Goal: Information Seeking & Learning: Learn about a topic

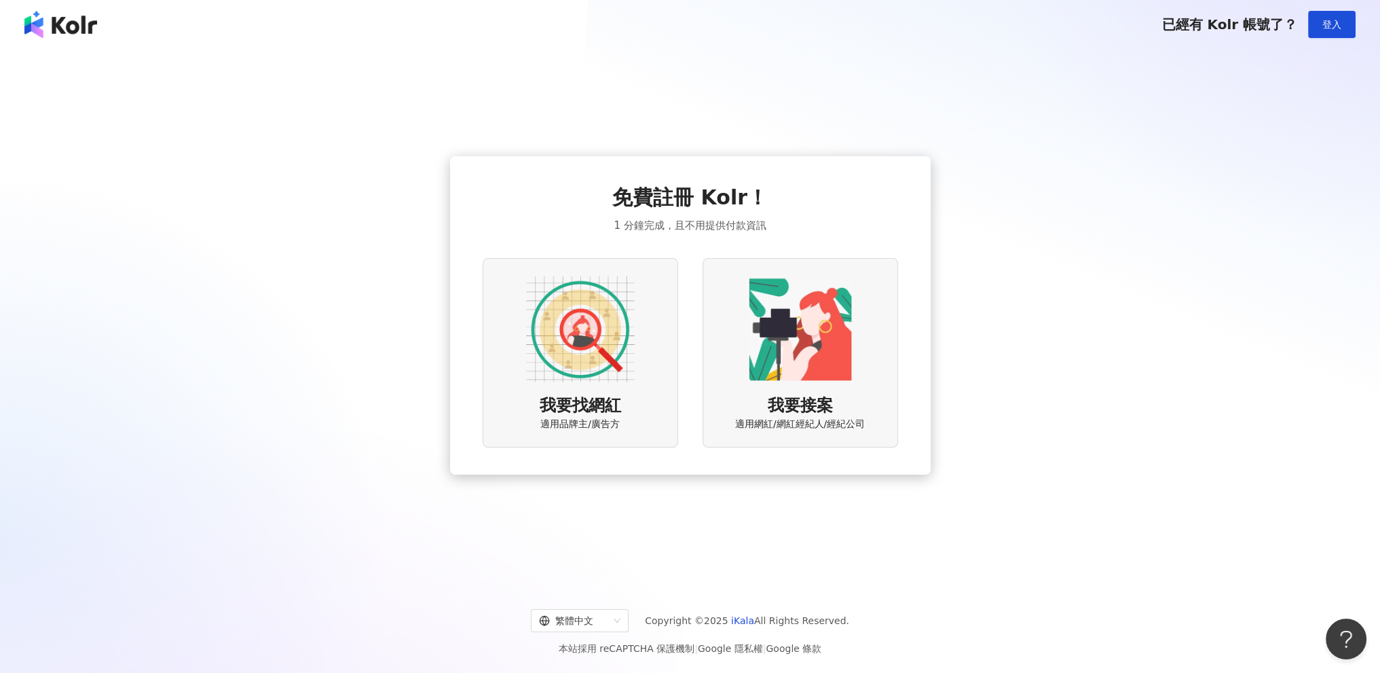
click at [590, 344] on img at bounding box center [580, 329] width 109 height 109
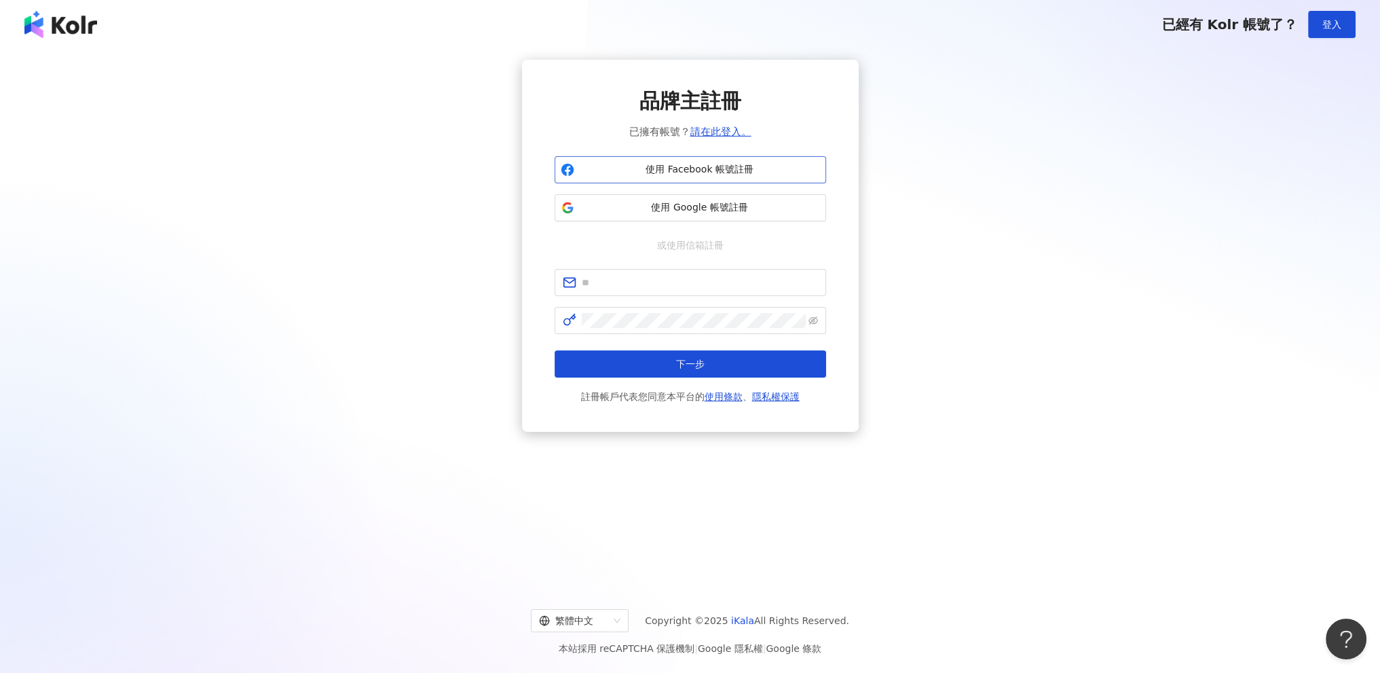
click at [678, 172] on span "使用 Facebook 帳號註冊" at bounding box center [700, 170] width 240 height 14
click at [726, 197] on button "使用 Google 帳號註冊" at bounding box center [691, 207] width 272 height 27
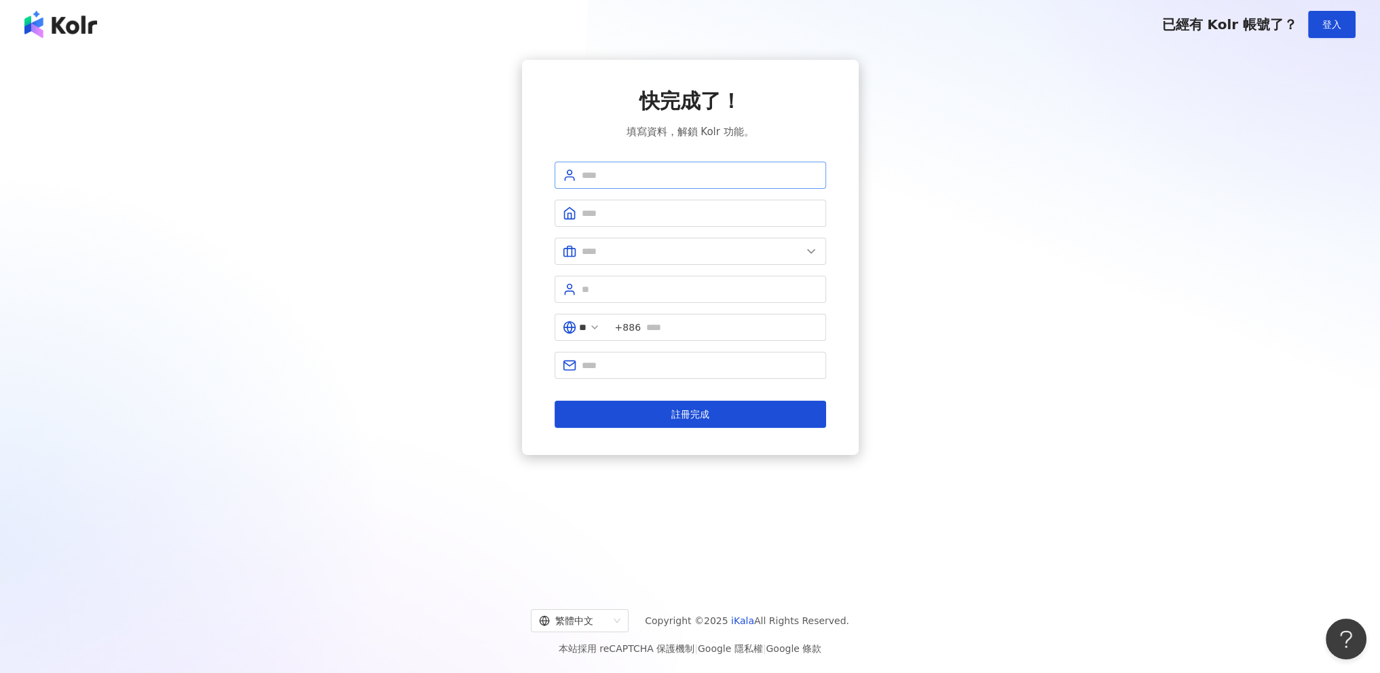
click at [676, 166] on span at bounding box center [691, 175] width 272 height 27
click at [669, 179] on input "text" at bounding box center [700, 175] width 236 height 15
click at [636, 162] on div at bounding box center [691, 175] width 272 height 27
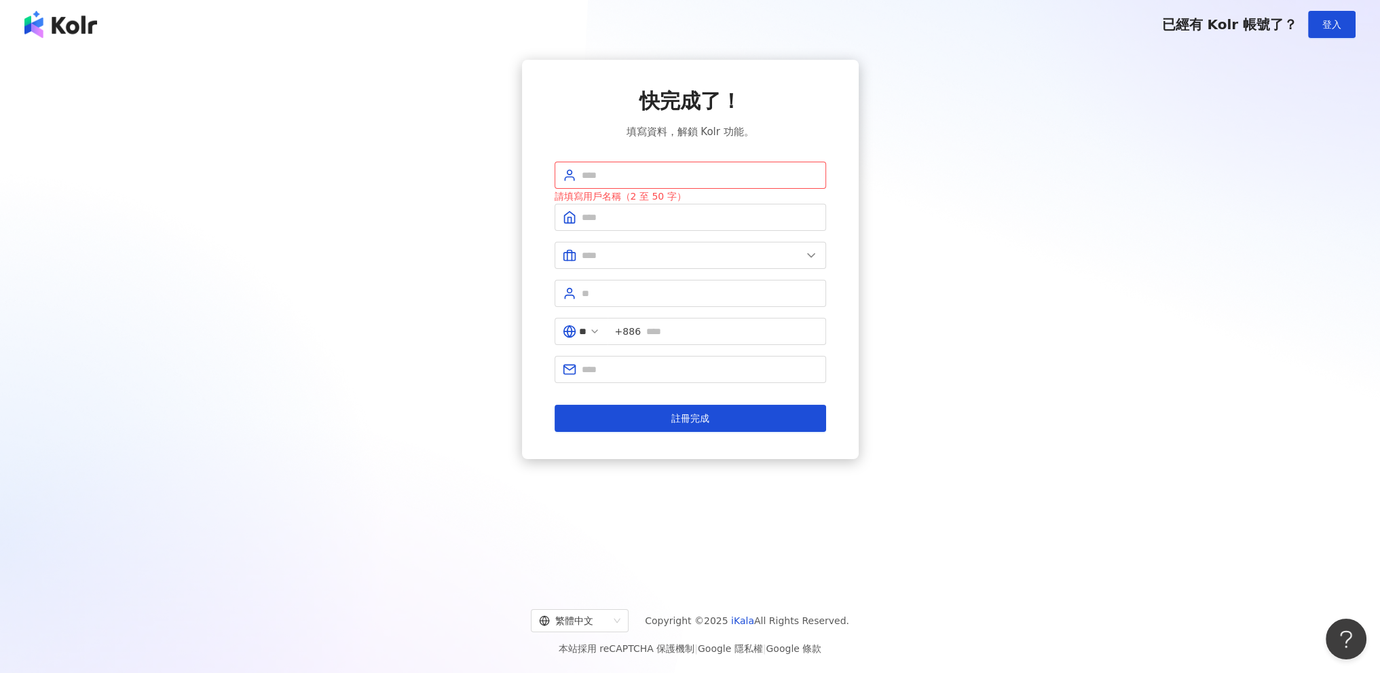
click at [652, 124] on span "填寫資料，解鎖 Kolr 功能。" at bounding box center [690, 132] width 128 height 16
click at [680, 171] on input "text" at bounding box center [700, 175] width 236 height 15
click at [625, 168] on input "text" at bounding box center [700, 175] width 236 height 15
type input "*********"
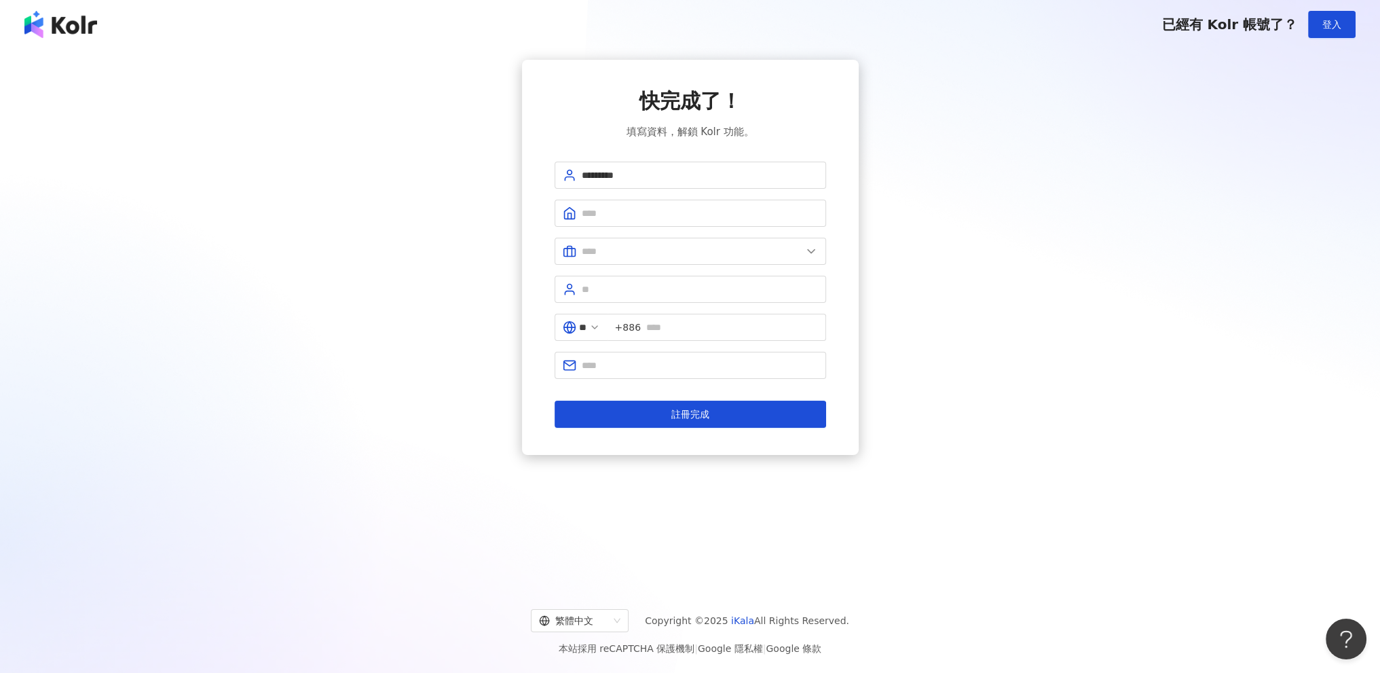
click at [621, 185] on div "請填寫用戶名稱（2 至 50 字）" at bounding box center [691, 185] width 272 height 0
click at [620, 208] on input "text" at bounding box center [700, 213] width 236 height 15
type input "*"
type input "****"
click at [673, 257] on input "text" at bounding box center [692, 251] width 220 height 15
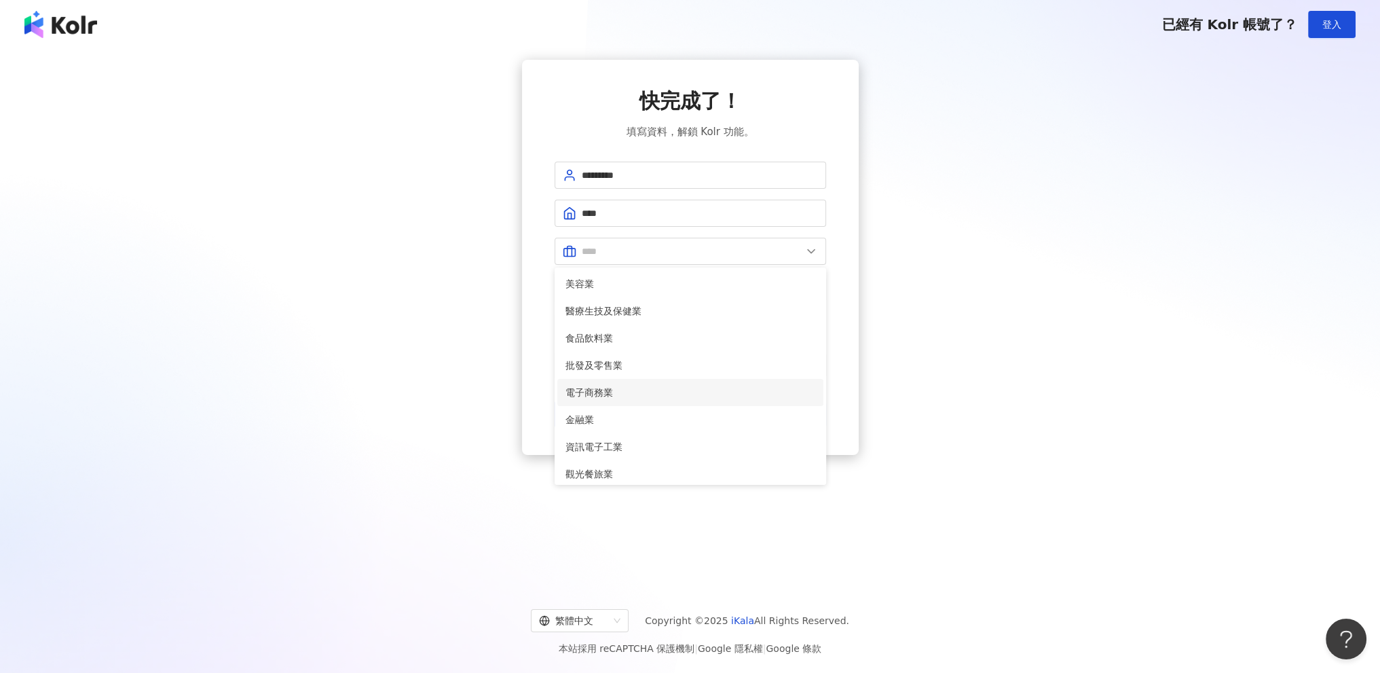
click at [630, 389] on span "電子商務業" at bounding box center [691, 392] width 250 height 15
type input "*****"
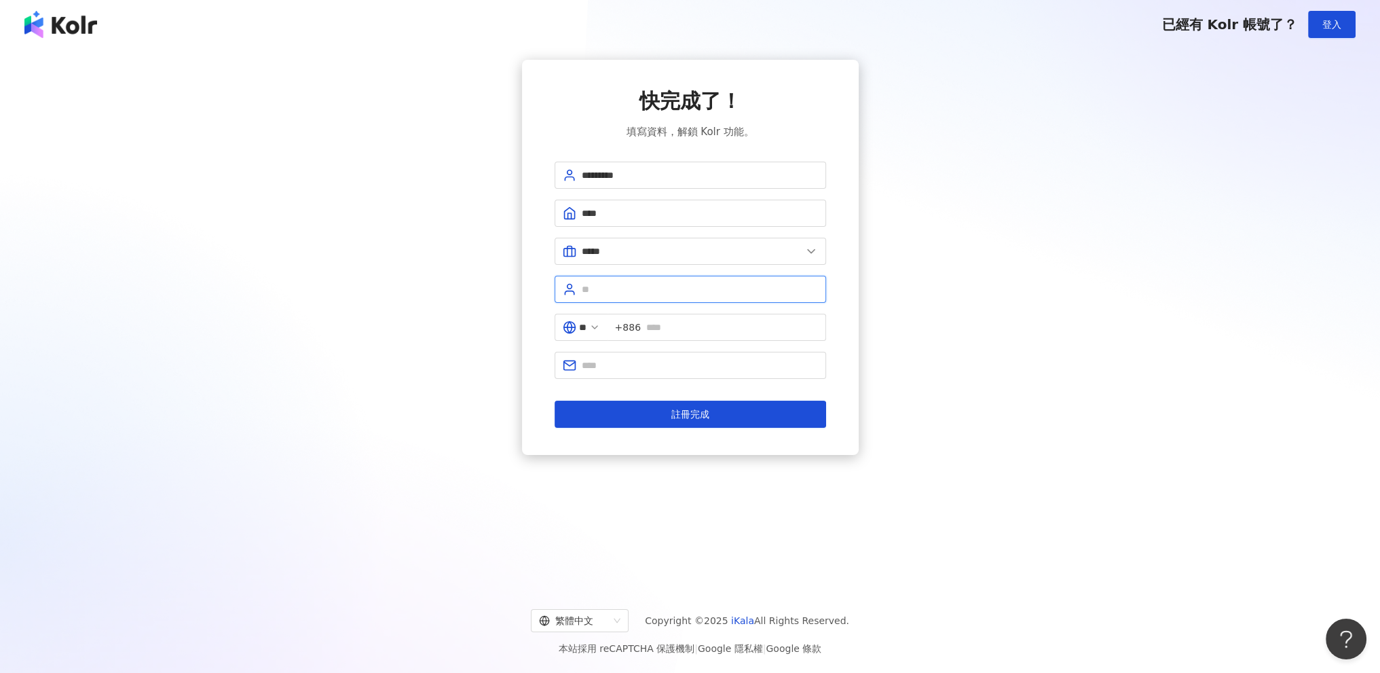
click at [642, 294] on input "text" at bounding box center [700, 289] width 236 height 15
click at [695, 320] on input "text" at bounding box center [732, 327] width 172 height 15
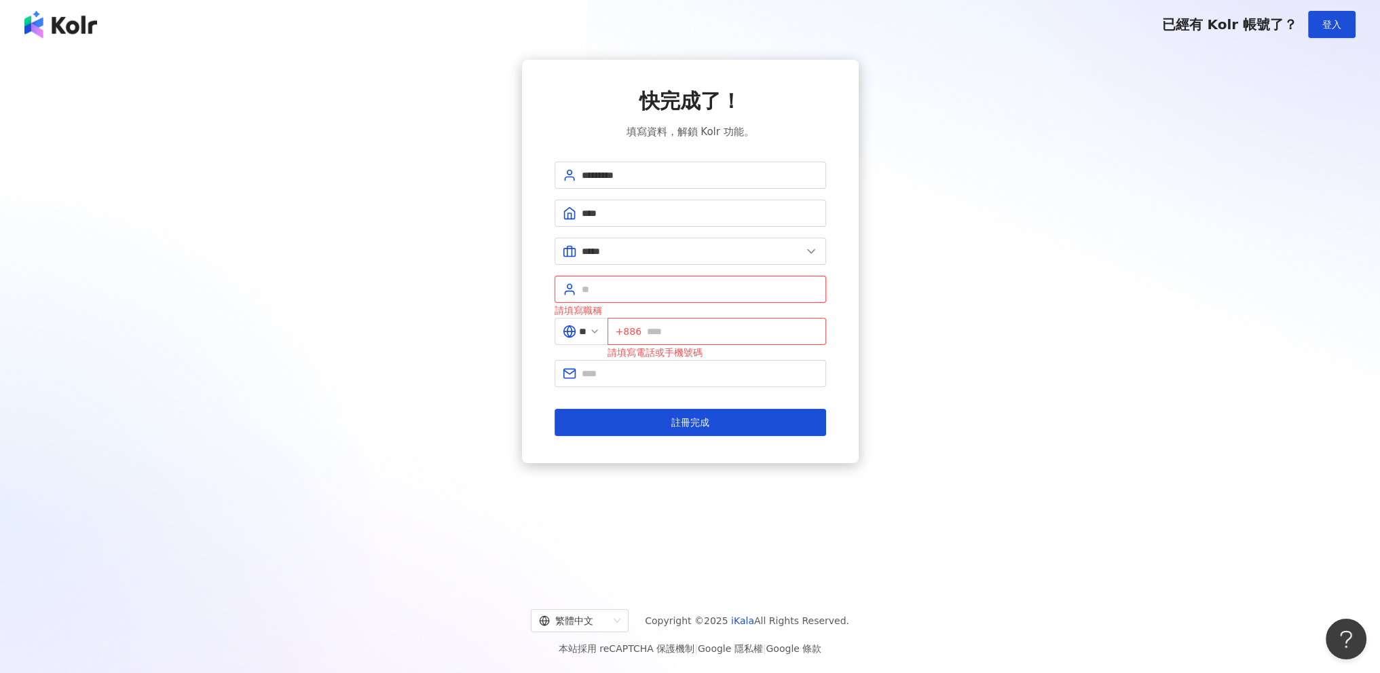
click at [672, 290] on input "text" at bounding box center [700, 289] width 236 height 15
type input "****"
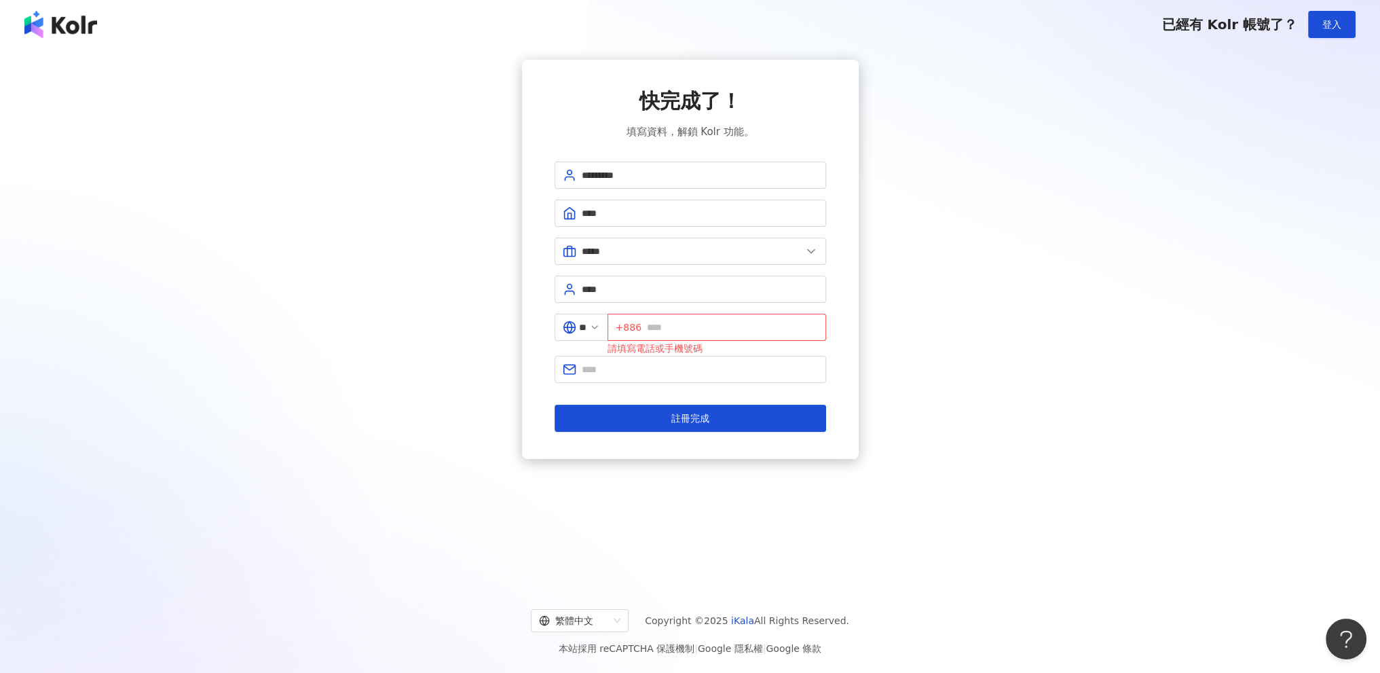
click at [921, 308] on div "快完成了！ 填寫資料，解鎖 Kolr 功能。 ********* **** ***** 美容業 醫療生技及保健業 食品飲料業 批發及零售業 電子商務業 金融業…" at bounding box center [690, 259] width 1348 height 399
drag, startPoint x: 598, startPoint y: 328, endPoint x: 600, endPoint y: 342, distance: 13.8
click at [587, 328] on input "**" at bounding box center [582, 327] width 7 height 15
click at [543, 404] on div "中國" at bounding box center [533, 402] width 130 height 24
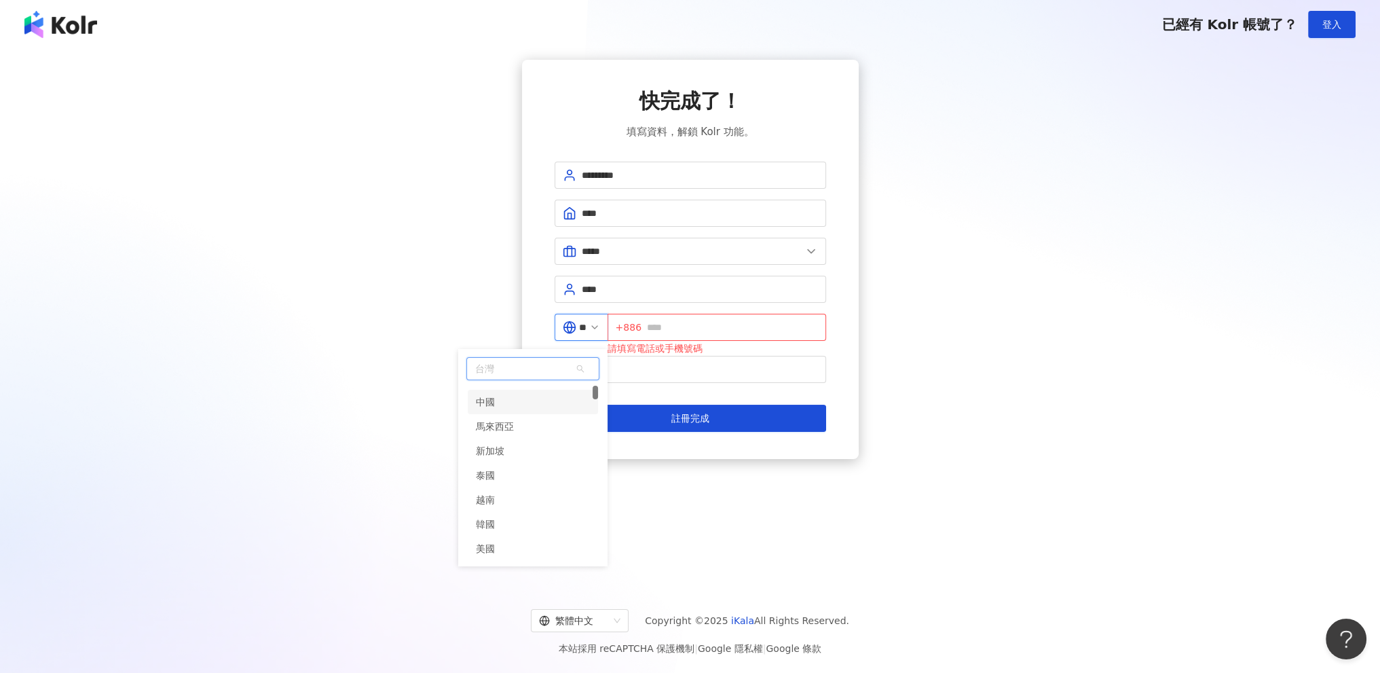
type input "**"
click at [686, 333] on input "text" at bounding box center [729, 327] width 177 height 15
type input "**********"
click at [691, 363] on input "text" at bounding box center [700, 369] width 236 height 15
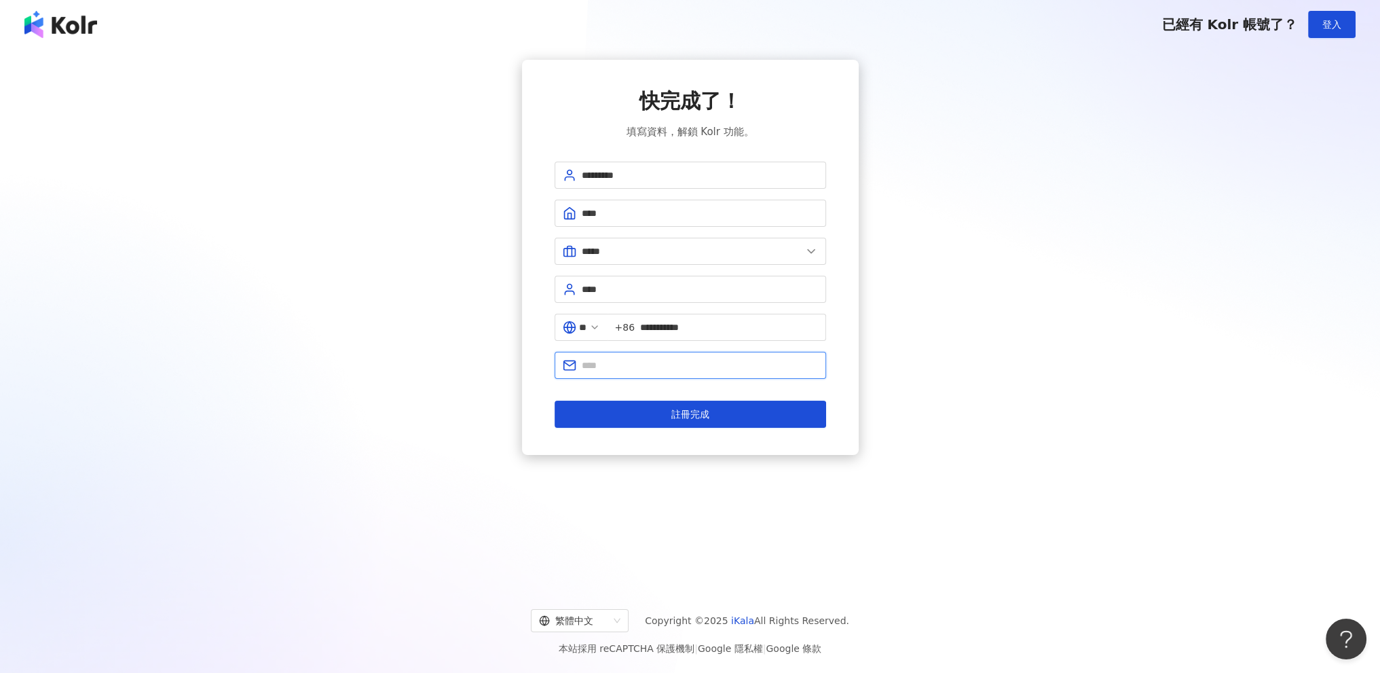
type input "**********"
drag, startPoint x: 774, startPoint y: 374, endPoint x: 713, endPoint y: 418, distance: 75.0
click at [714, 417] on button "註冊完成" at bounding box center [691, 414] width 272 height 27
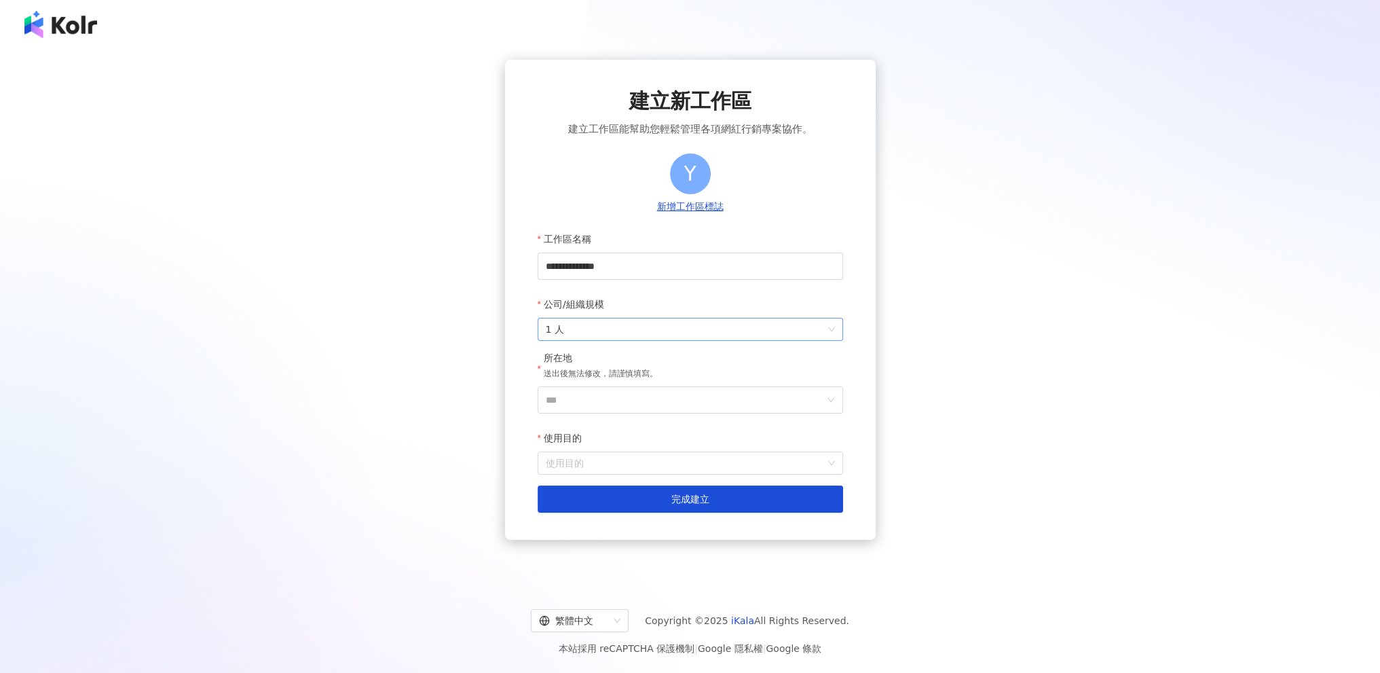
click at [646, 315] on div "公司/組織規模" at bounding box center [691, 304] width 306 height 27
click at [645, 330] on span "1 人" at bounding box center [690, 329] width 289 height 22
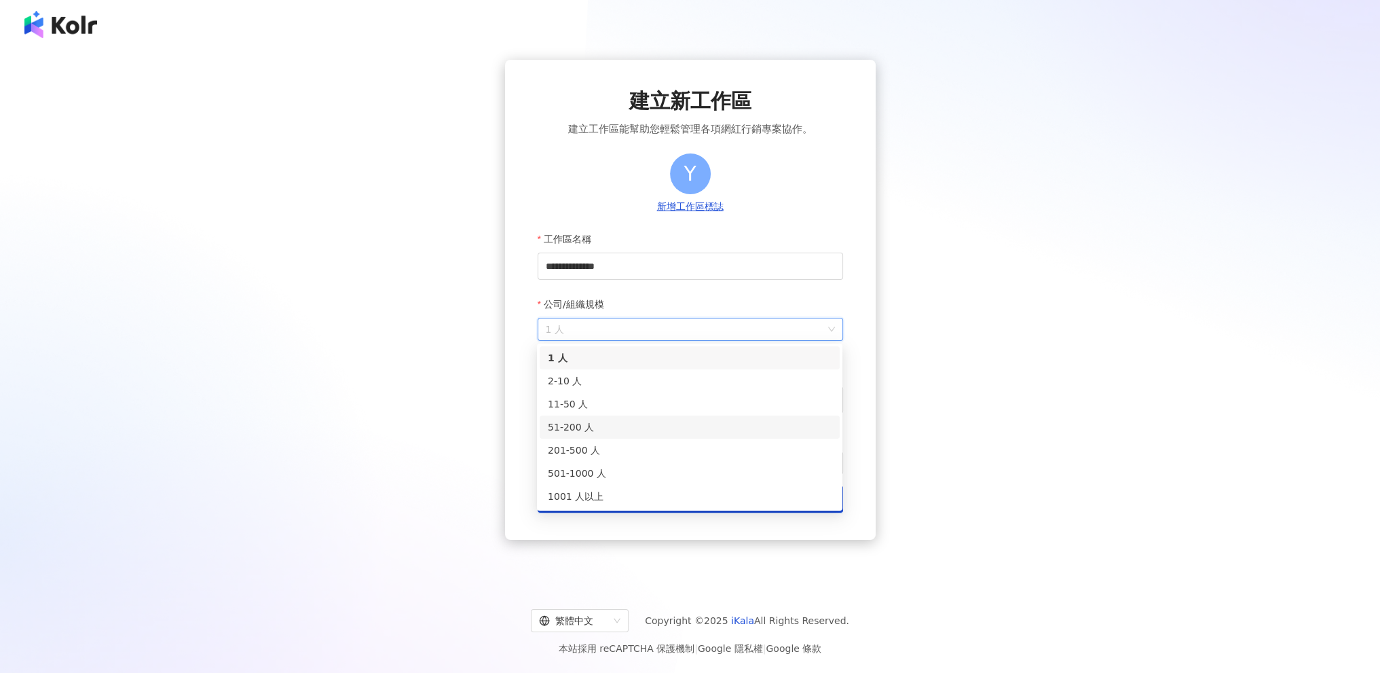
click at [615, 428] on div "51-200 人" at bounding box center [690, 427] width 284 height 15
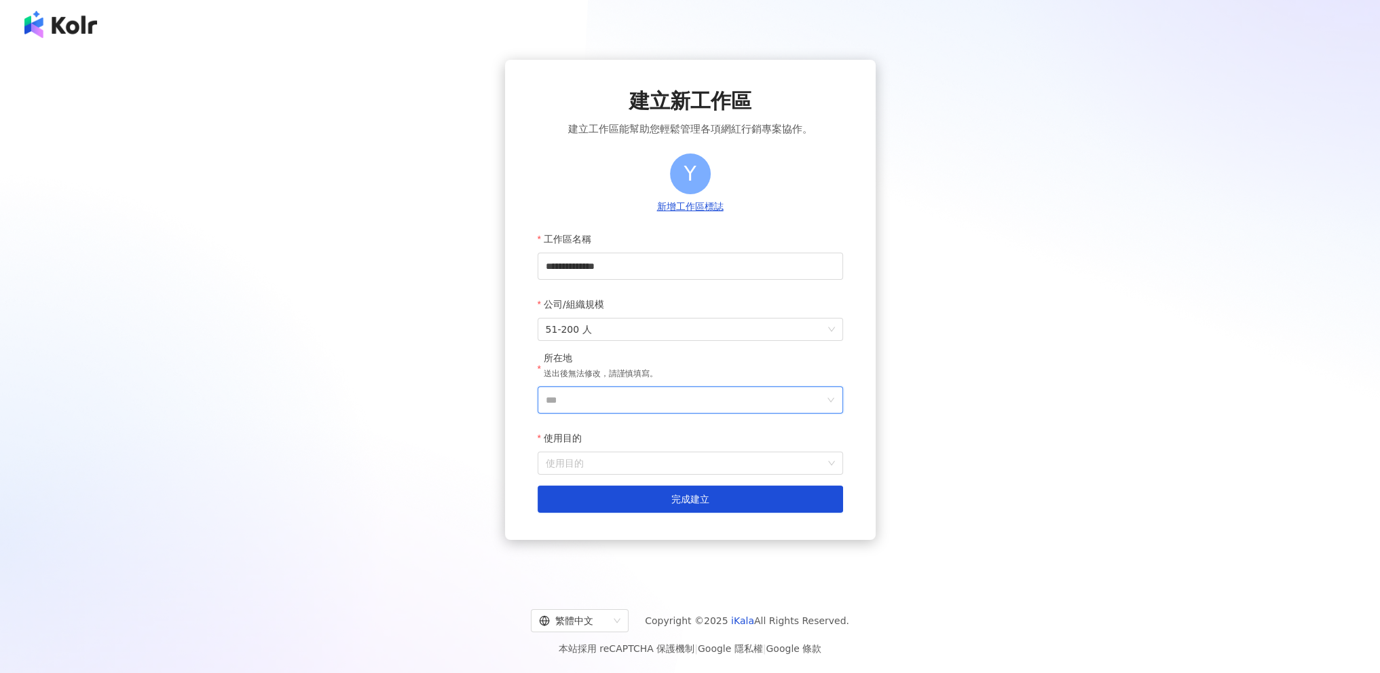
click at [644, 388] on input "***" at bounding box center [685, 400] width 278 height 26
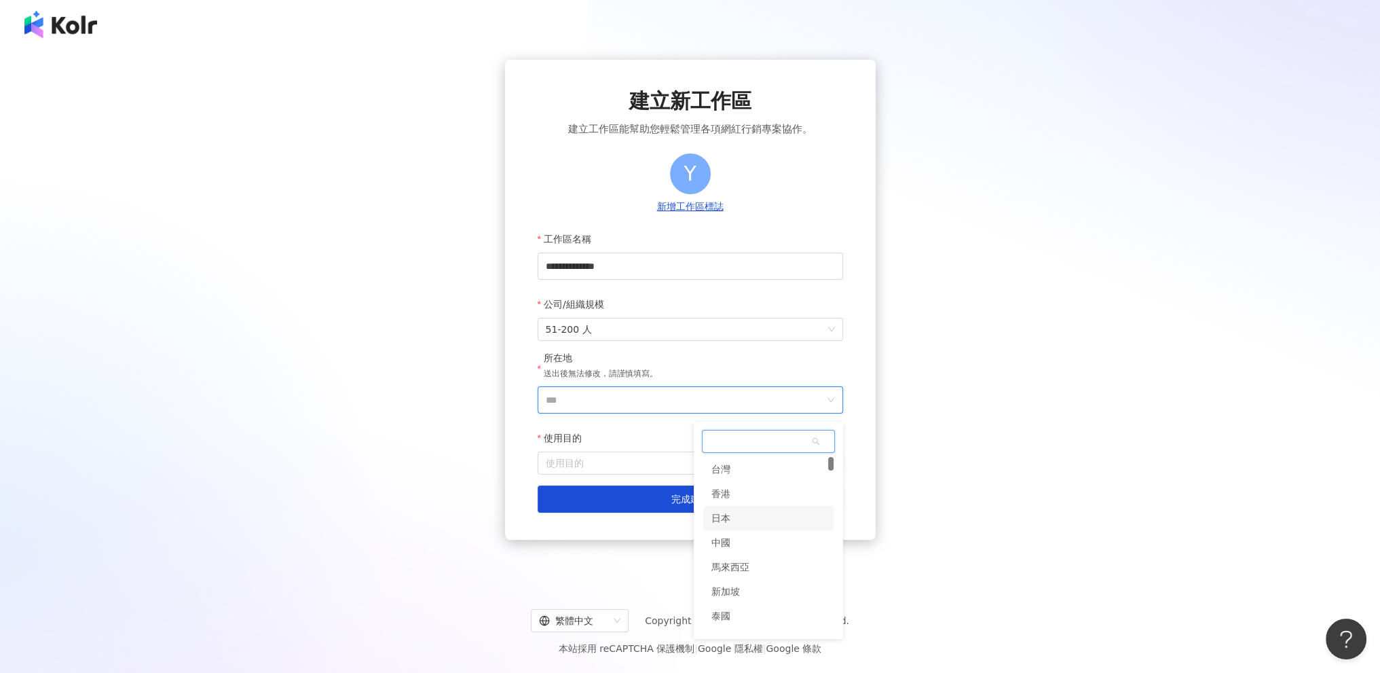
click at [748, 526] on div "日本" at bounding box center [768, 518] width 130 height 24
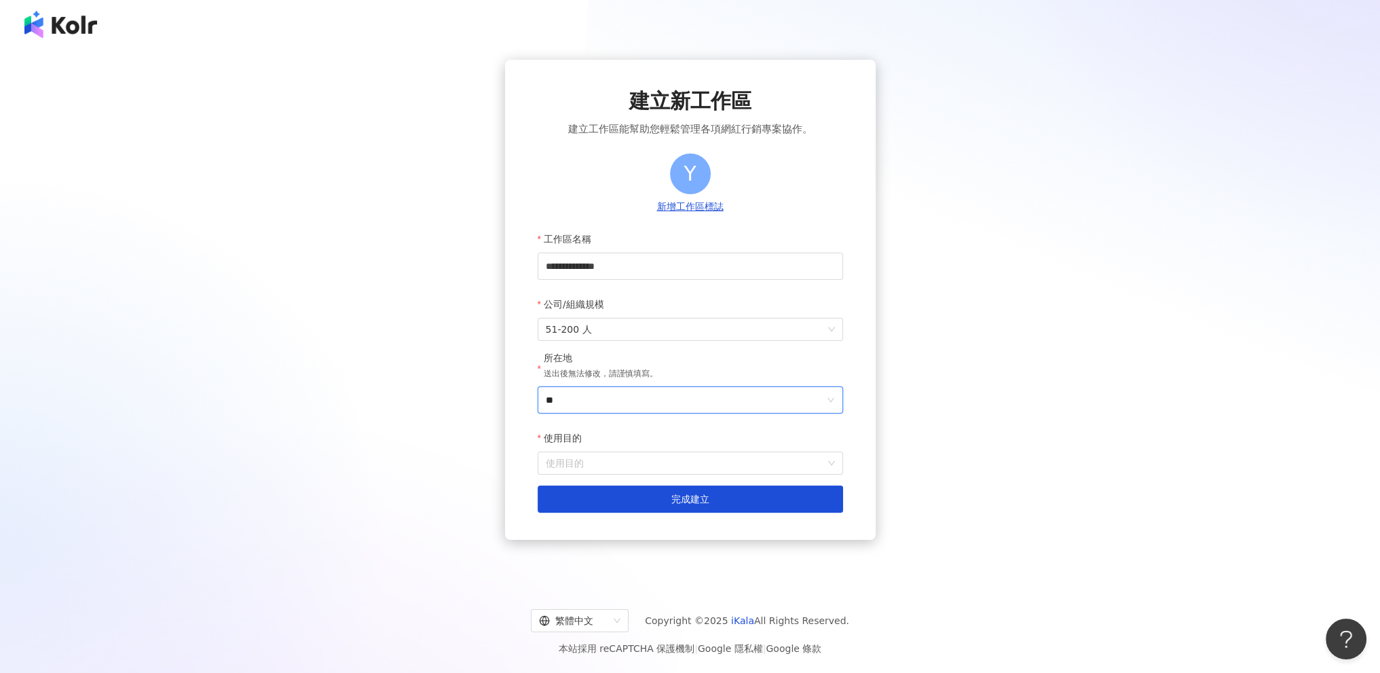
click at [635, 399] on input "**" at bounding box center [685, 400] width 278 height 26
click at [755, 543] on div "中國" at bounding box center [768, 542] width 130 height 24
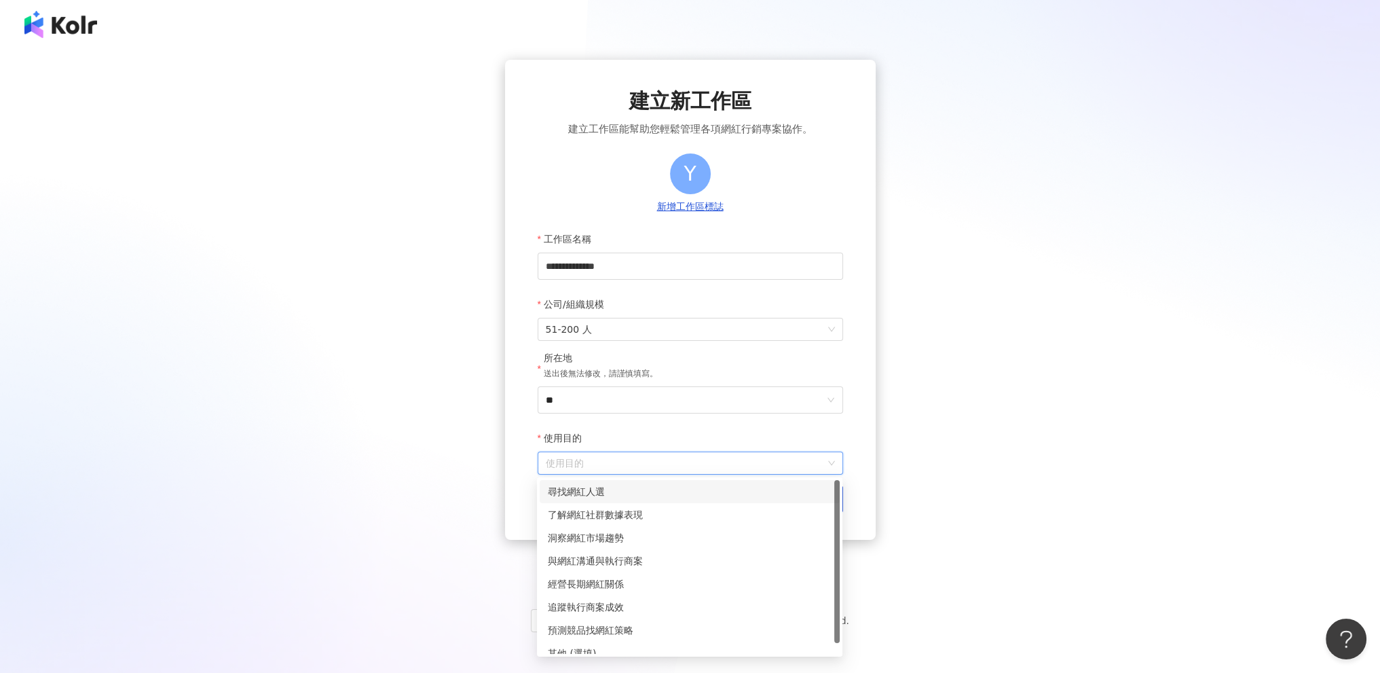
click at [671, 466] on input "使用目的" at bounding box center [690, 463] width 289 height 22
click at [690, 495] on div "尋找網紅人選" at bounding box center [690, 491] width 284 height 15
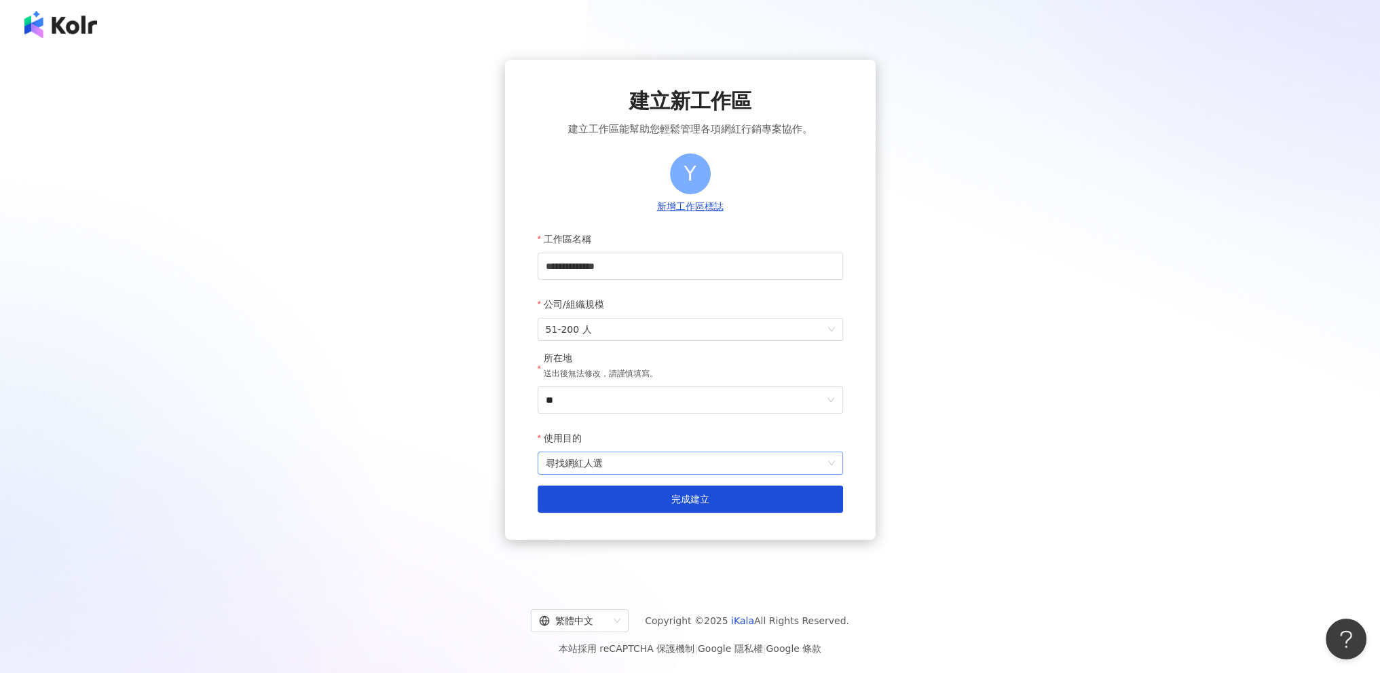
click at [660, 453] on span "尋找網紅人選" at bounding box center [690, 463] width 289 height 22
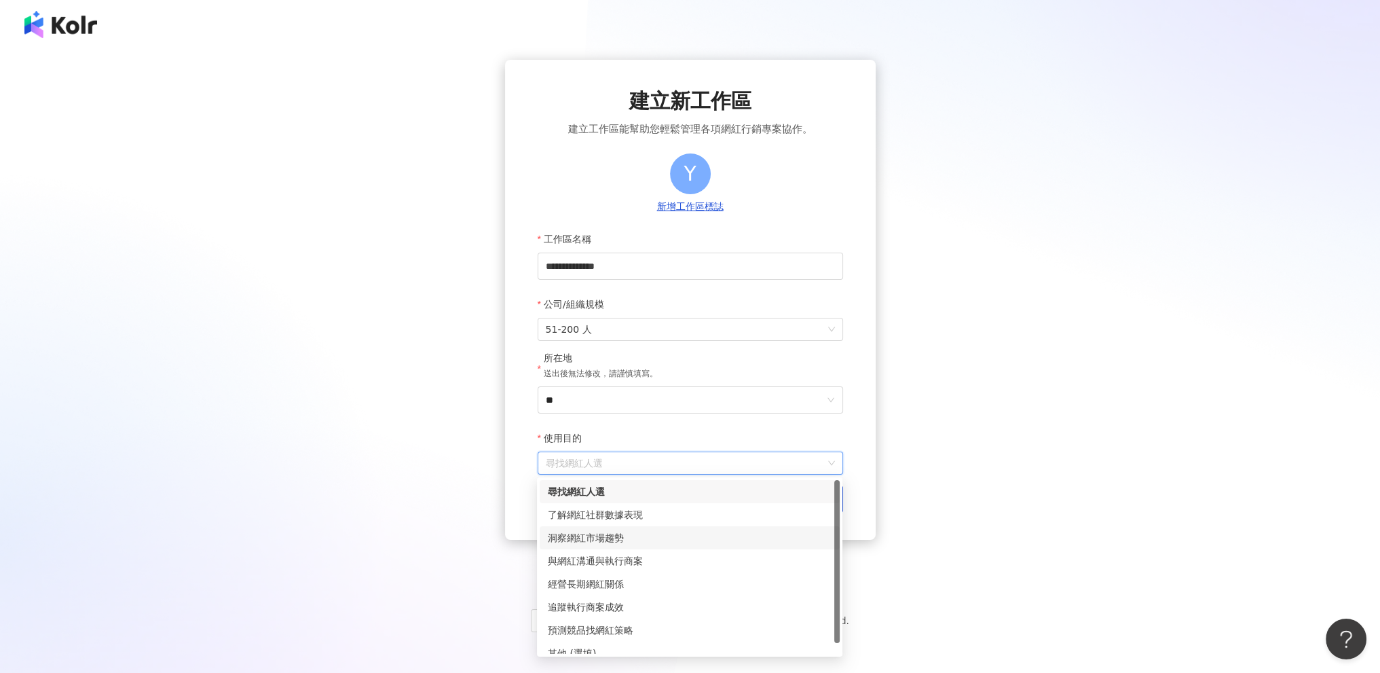
click at [656, 522] on div "了解網紅社群數據表現" at bounding box center [690, 514] width 300 height 23
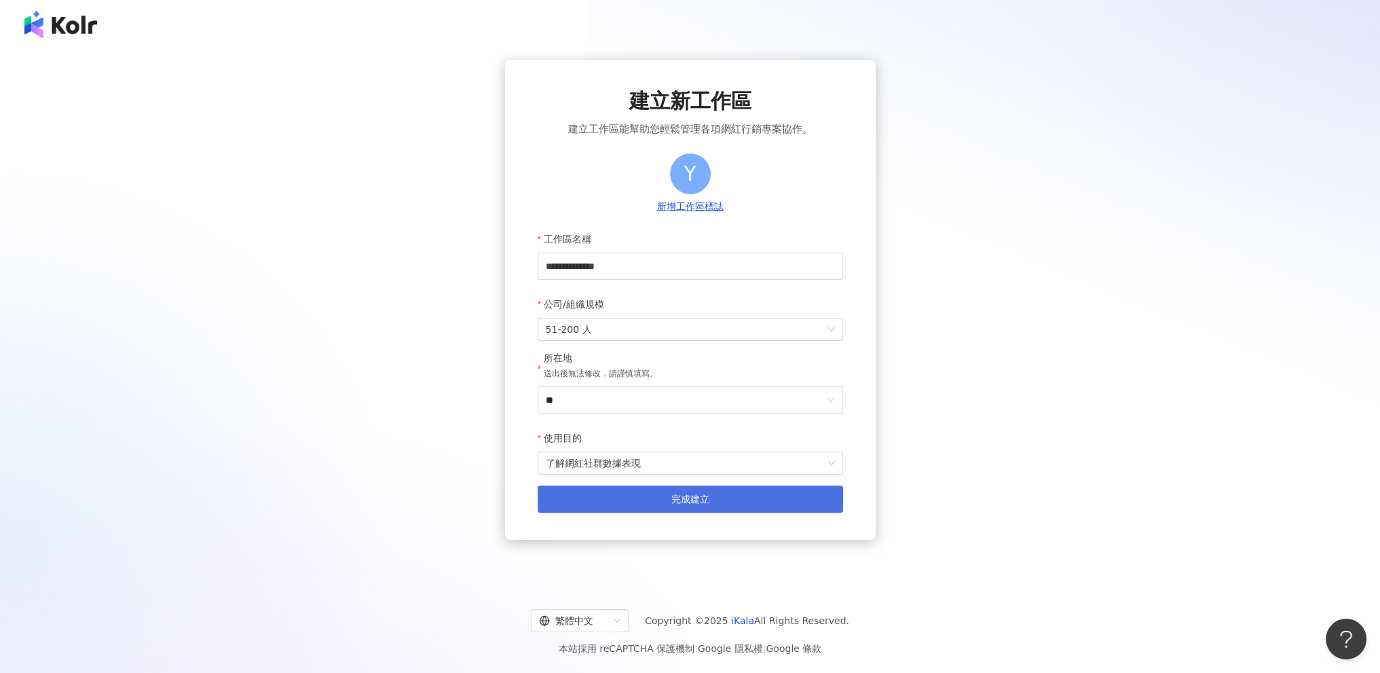
click at [657, 489] on button "完成建立" at bounding box center [691, 499] width 306 height 27
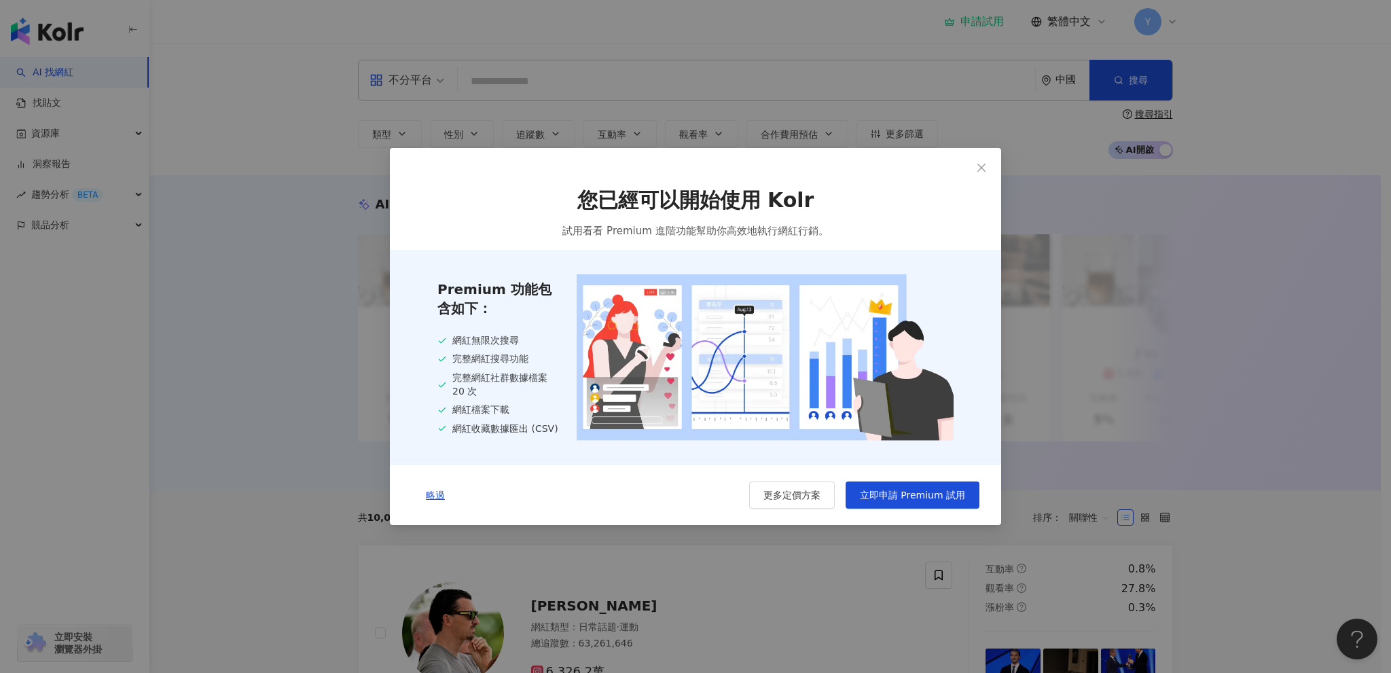
drag, startPoint x: 439, startPoint y: 507, endPoint x: 585, endPoint y: 515, distance: 146.2
click at [585, 515] on div "略過 更多定價方案 立即申請 Premium 試用" at bounding box center [695, 495] width 611 height 60
click at [437, 498] on span "略過" at bounding box center [435, 495] width 19 height 11
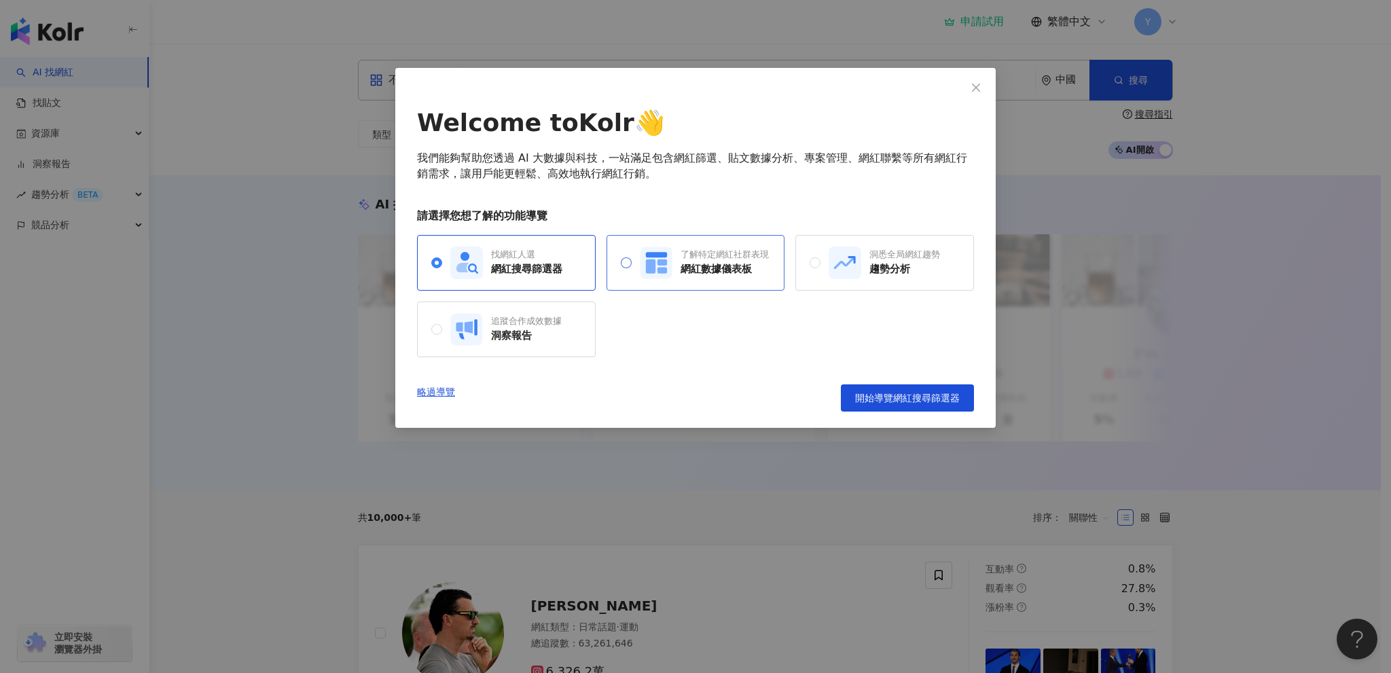
click at [689, 277] on div "了解特定網紅社群表現 網紅數據儀表板" at bounding box center [704, 262] width 129 height 33
click at [491, 279] on div "找網紅人選 網紅搜尋篩選器" at bounding box center [506, 263] width 179 height 56
click at [948, 393] on span "開始導覽網紅搜尋篩選器" at bounding box center [907, 397] width 105 height 11
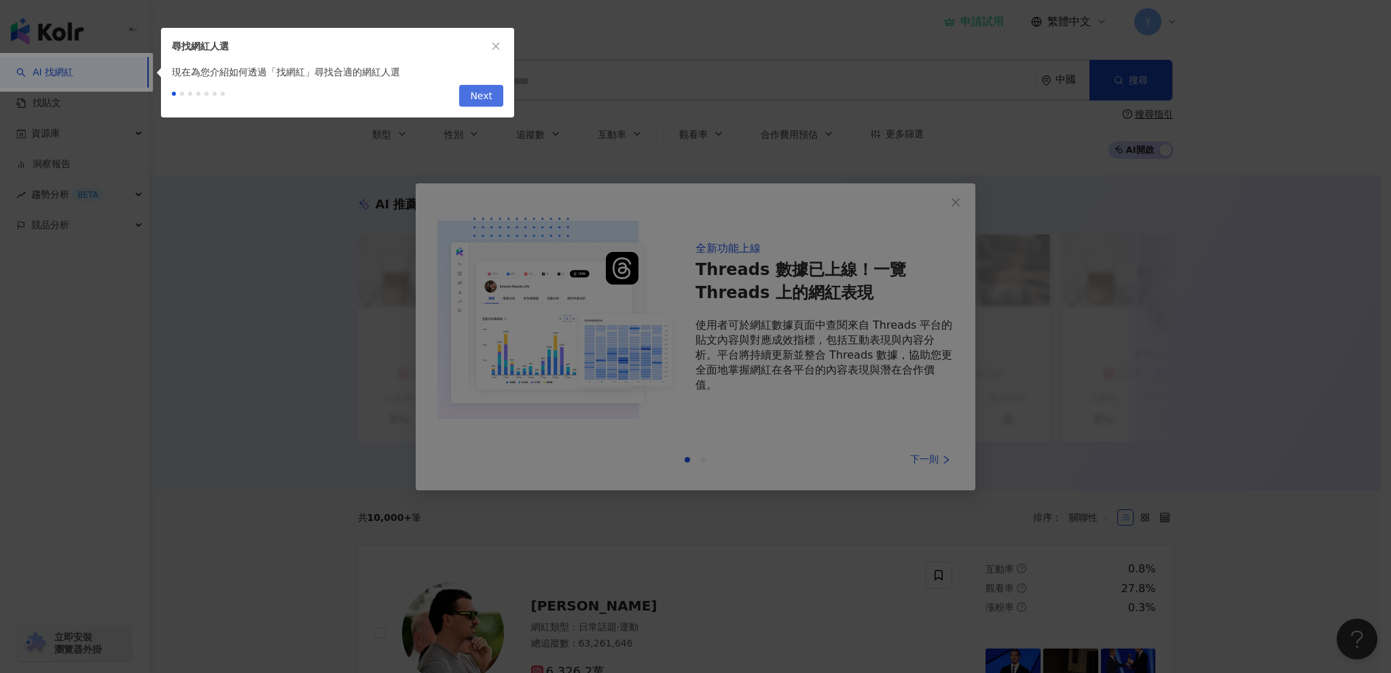
click at [483, 96] on span "Next" at bounding box center [481, 97] width 22 height 22
type input "**********"
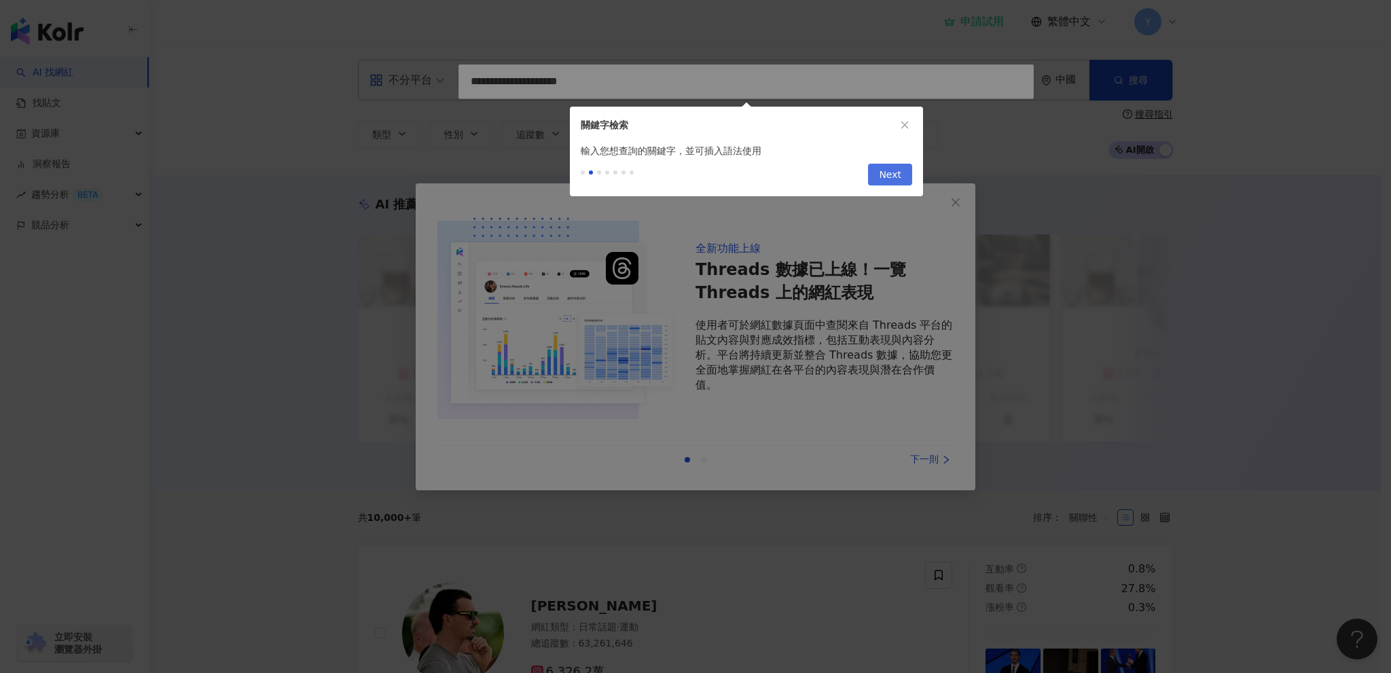
click at [892, 177] on span "Next" at bounding box center [890, 175] width 22 height 22
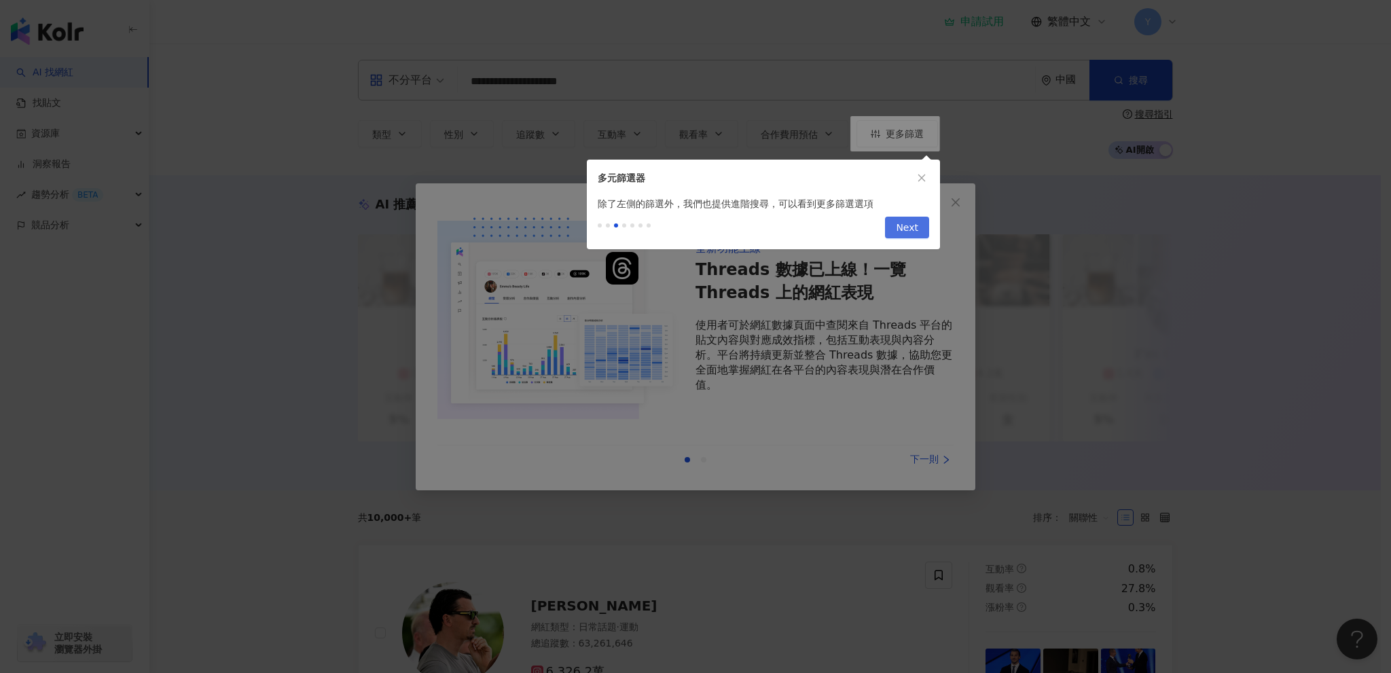
click at [910, 226] on span "Next" at bounding box center [907, 228] width 22 height 22
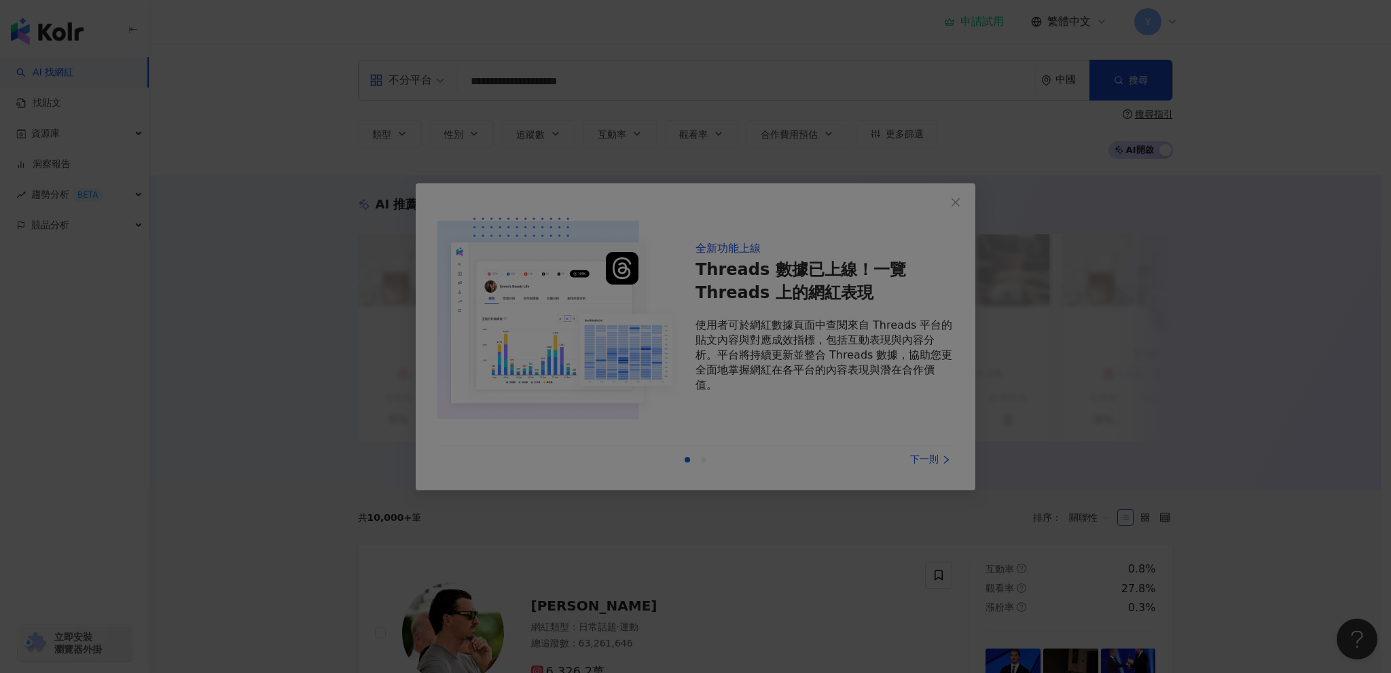
click at [900, 374] on div at bounding box center [695, 336] width 1391 height 673
click at [940, 456] on div at bounding box center [695, 336] width 1391 height 673
click at [1102, 218] on div at bounding box center [695, 336] width 1391 height 673
click at [591, 387] on div at bounding box center [695, 336] width 1391 height 673
click at [595, 466] on div at bounding box center [695, 336] width 1391 height 673
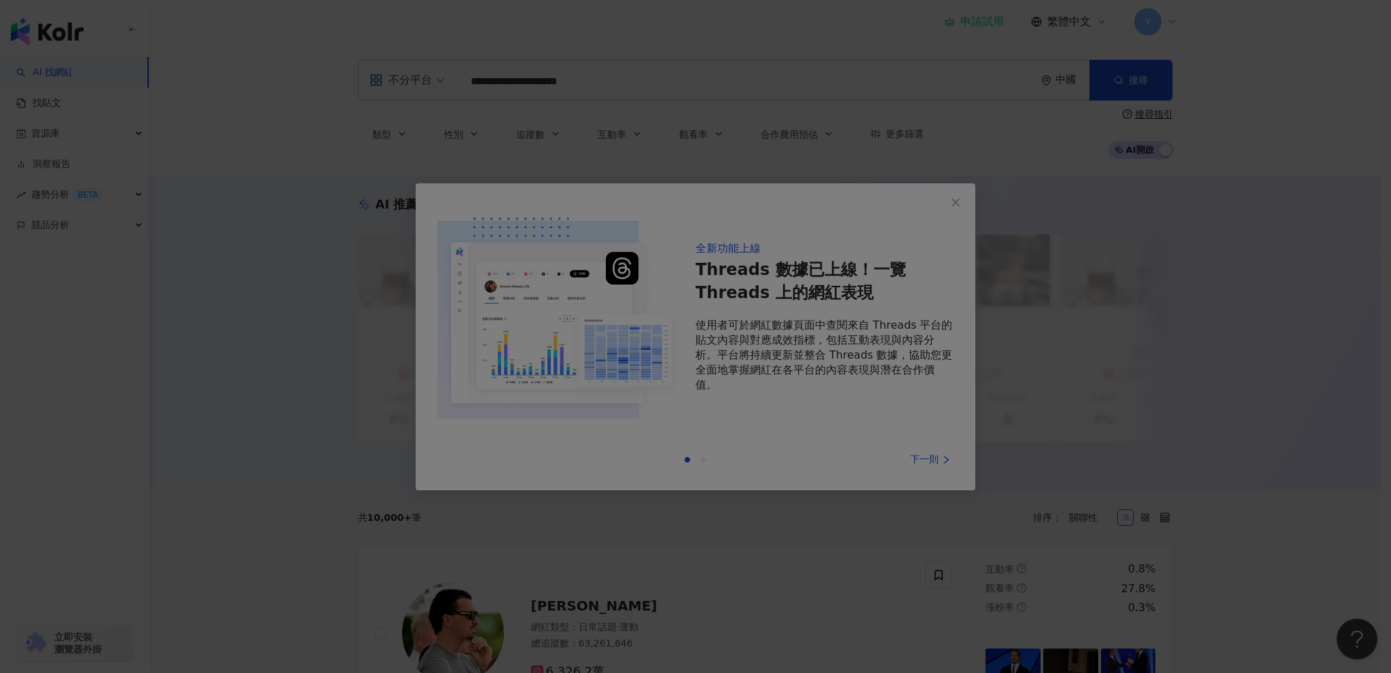
click at [720, 477] on div at bounding box center [695, 336] width 1391 height 673
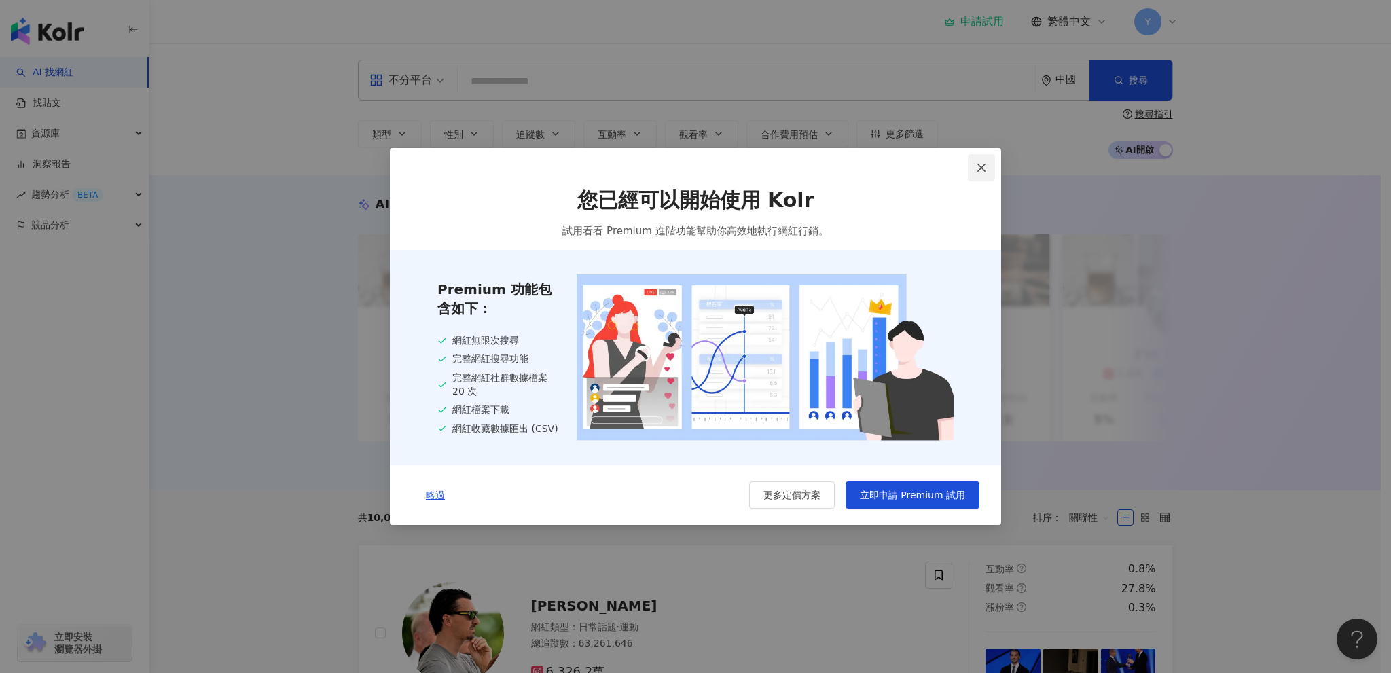
click at [978, 157] on button "Close" at bounding box center [981, 167] width 27 height 27
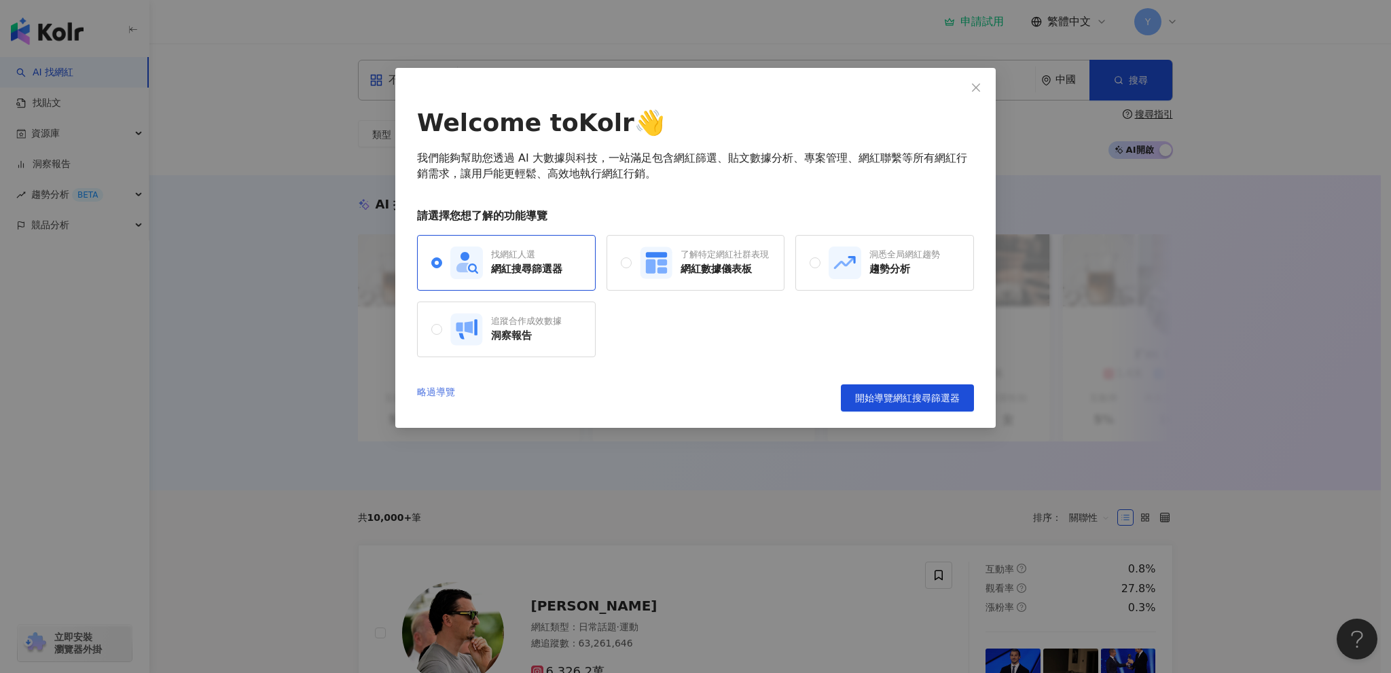
click at [449, 386] on link "略過導覽" at bounding box center [436, 397] width 38 height 27
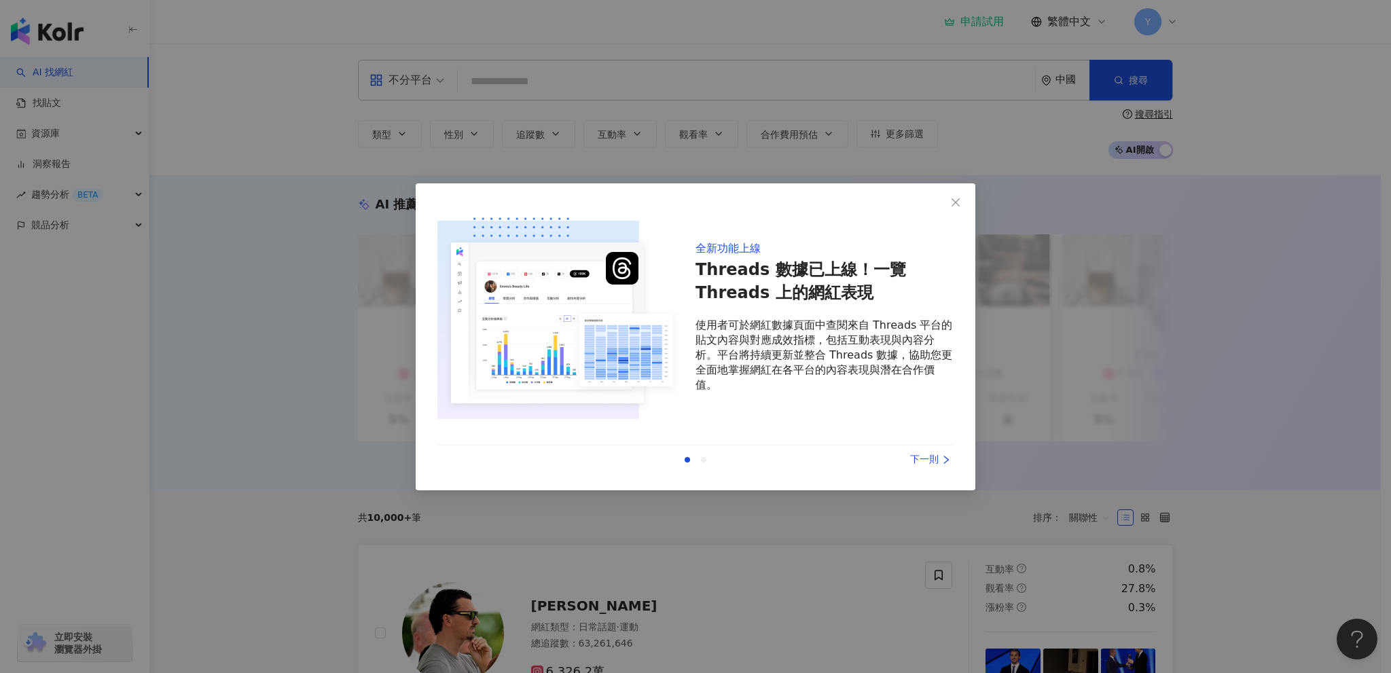
click at [940, 456] on div "下一則" at bounding box center [902, 459] width 102 height 15
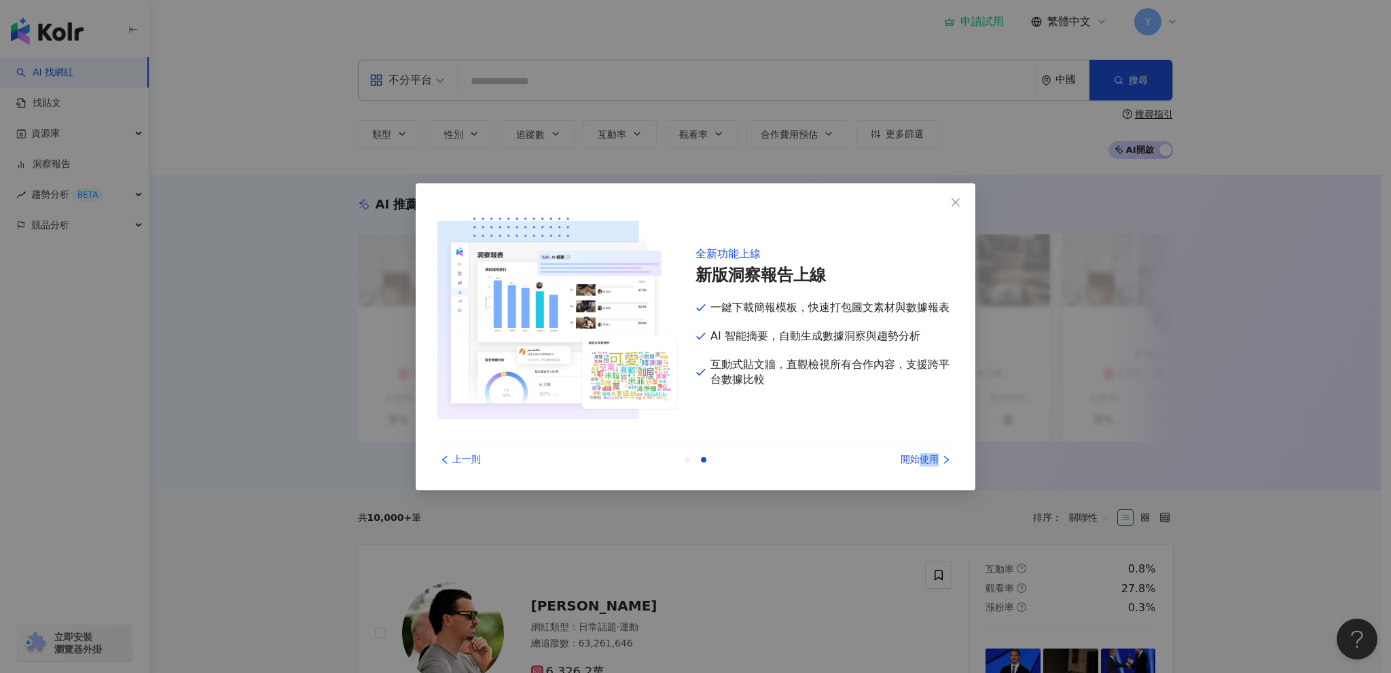
click at [940, 456] on div "開始使用" at bounding box center [902, 459] width 102 height 15
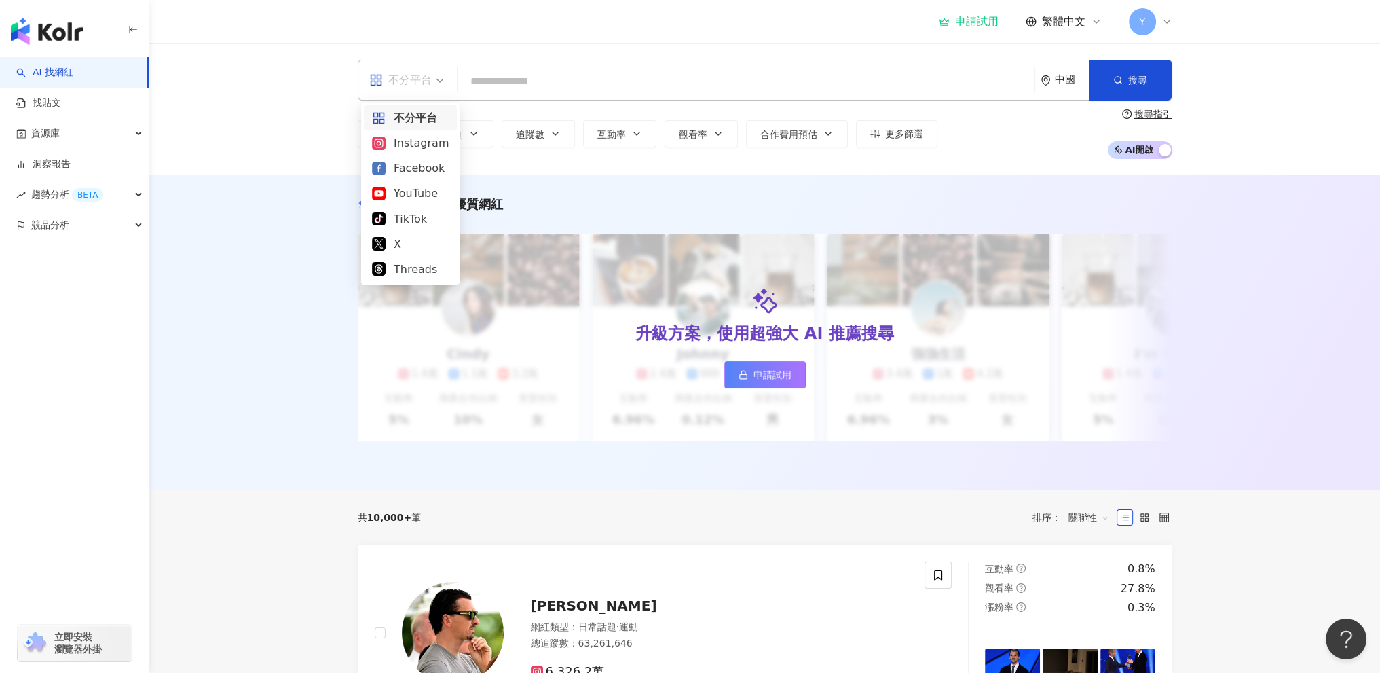
click at [424, 79] on div "不分平台" at bounding box center [400, 80] width 62 height 22
click at [423, 168] on div "Facebook" at bounding box center [410, 168] width 77 height 17
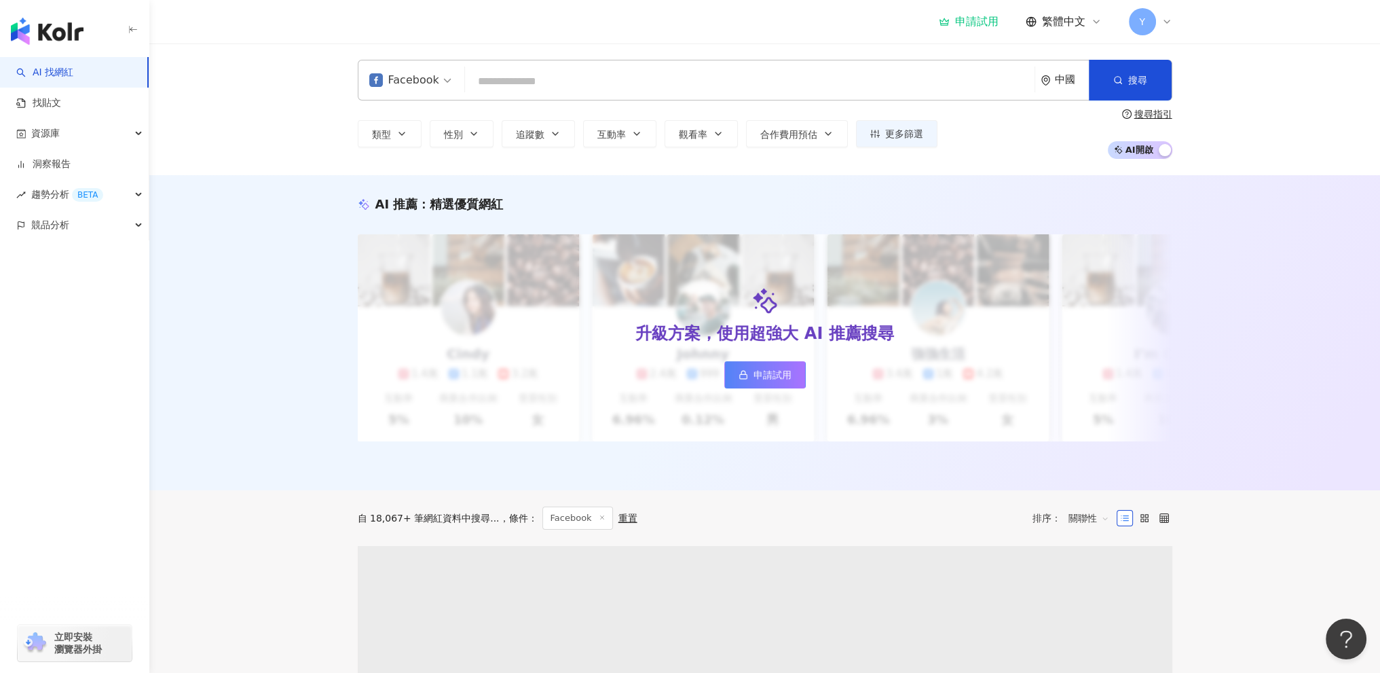
click at [1058, 84] on div "中國" at bounding box center [1072, 80] width 34 height 12
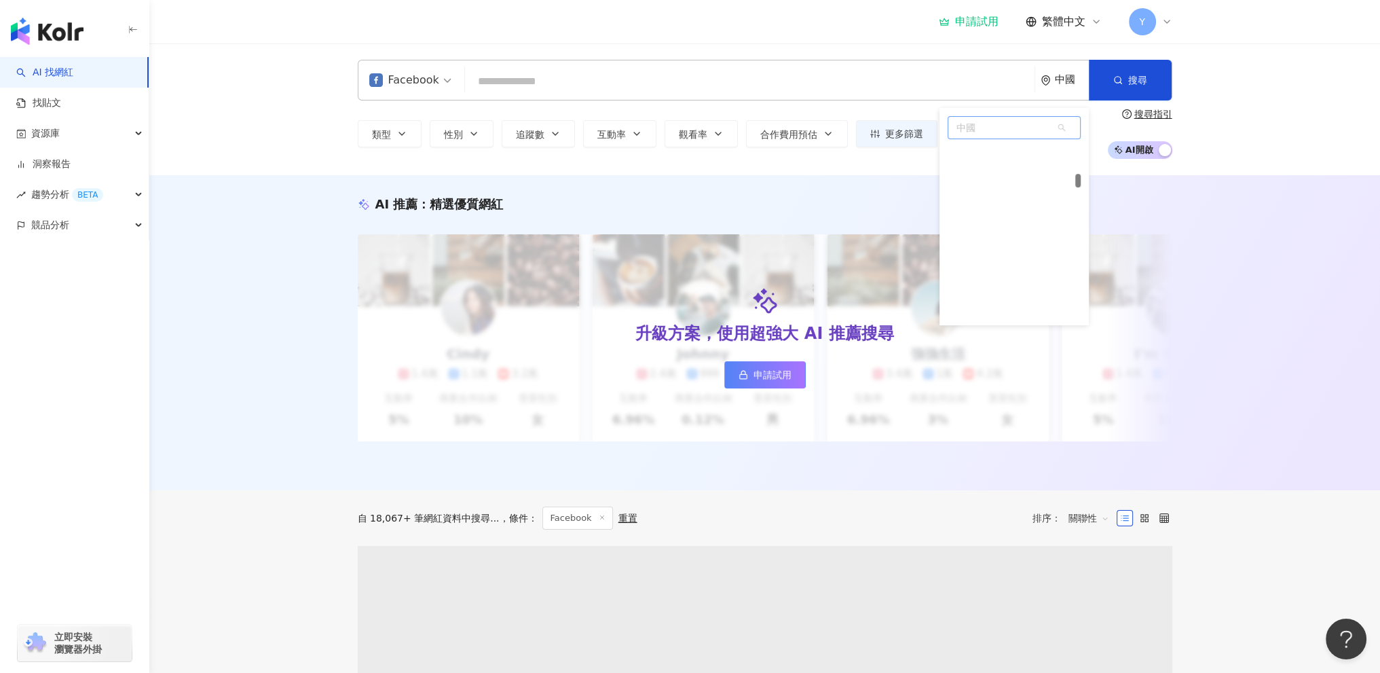
scroll to position [1338, 0]
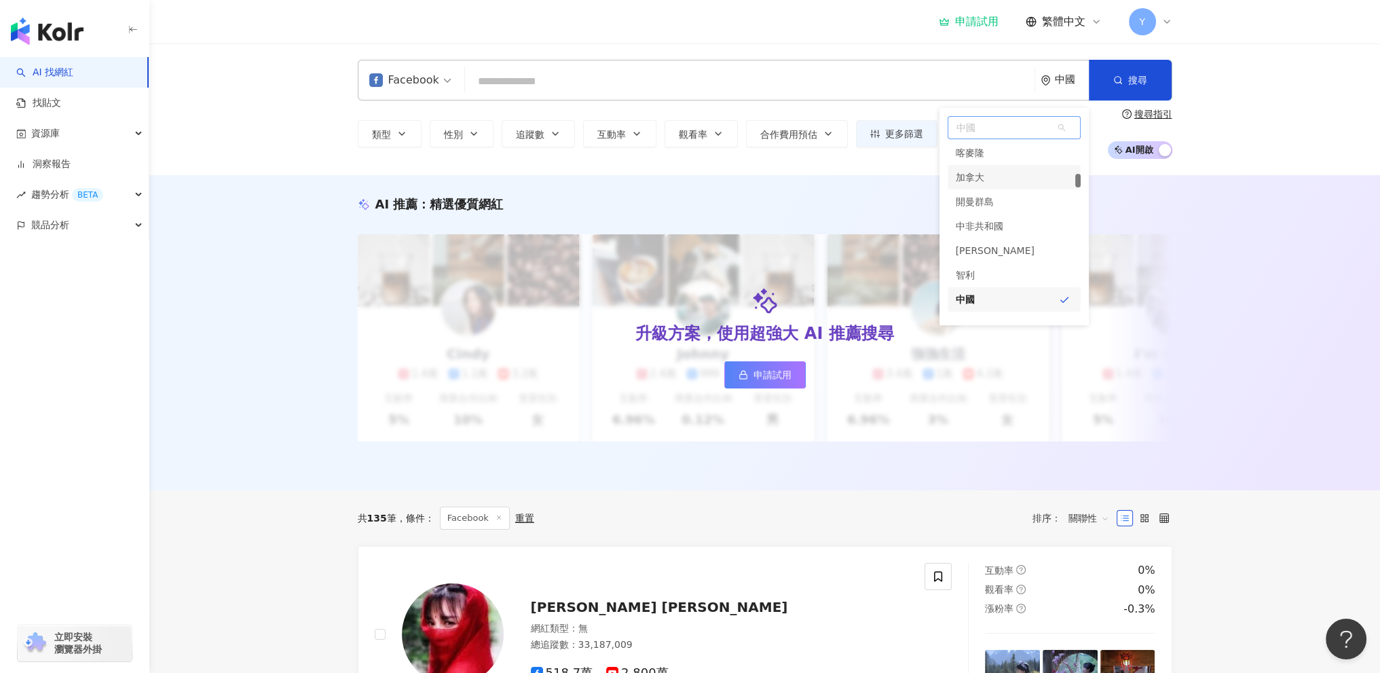
click at [1002, 126] on span "中國" at bounding box center [1015, 128] width 132 height 22
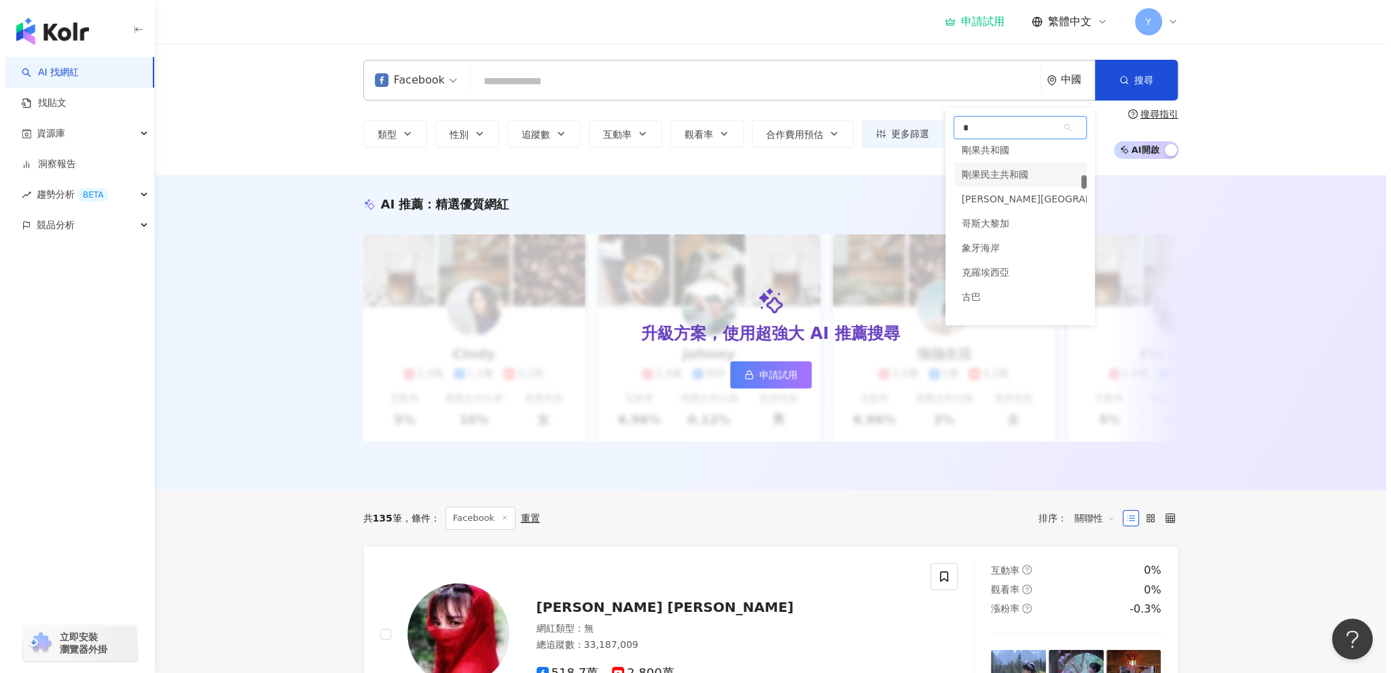
scroll to position [1206, 0]
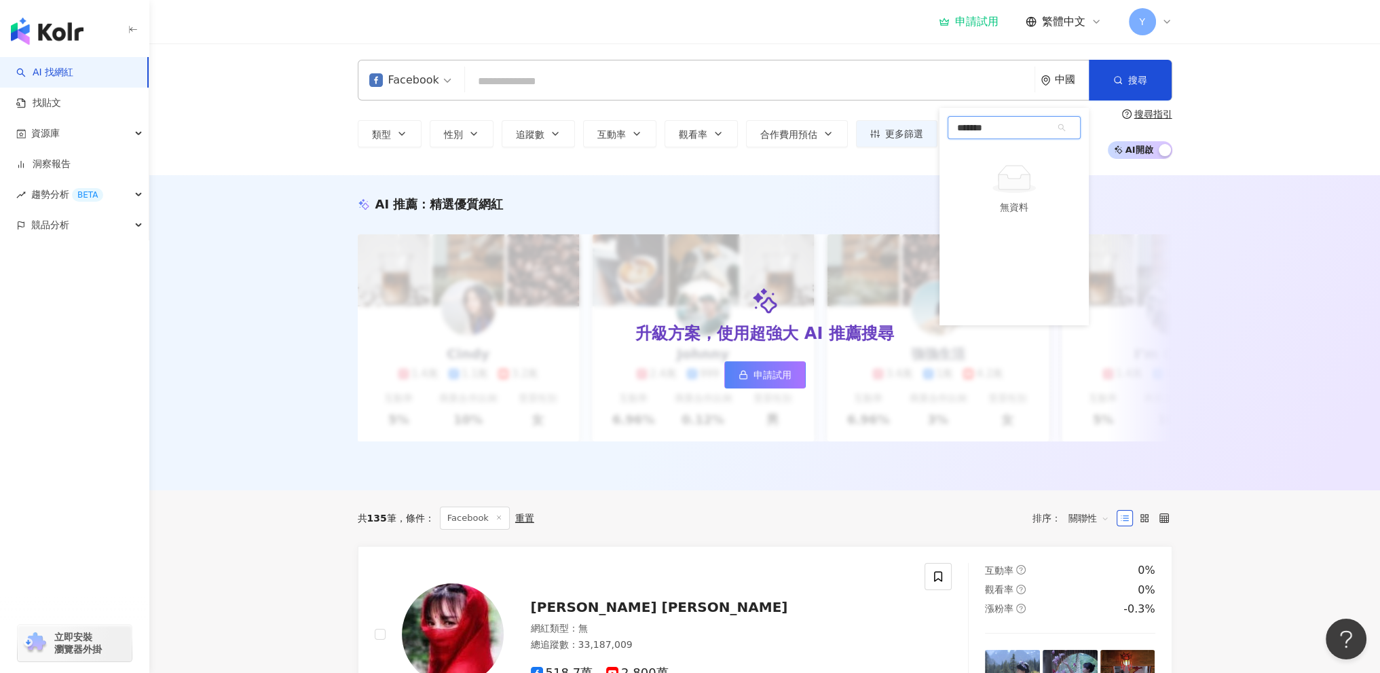
type input "**"
click at [1012, 147] on div "台灣" at bounding box center [1014, 154] width 133 height 24
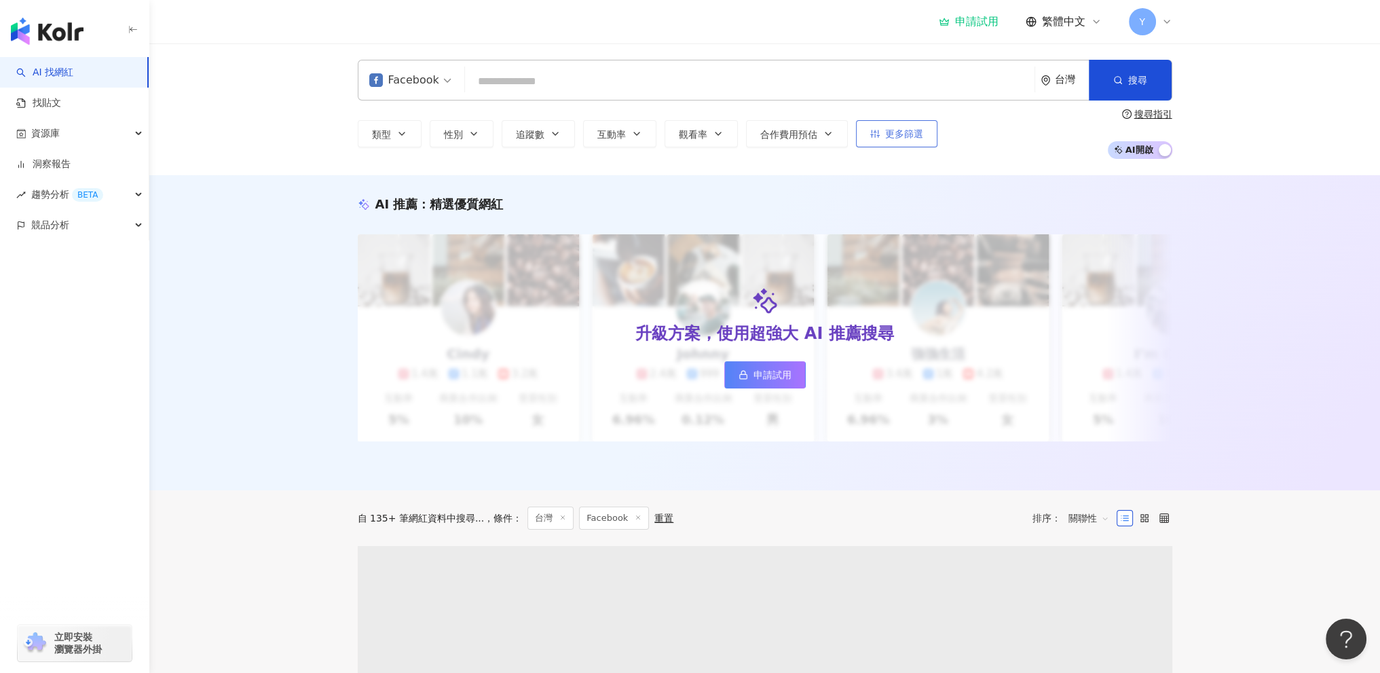
click at [887, 132] on span "更多篩選" at bounding box center [904, 133] width 38 height 11
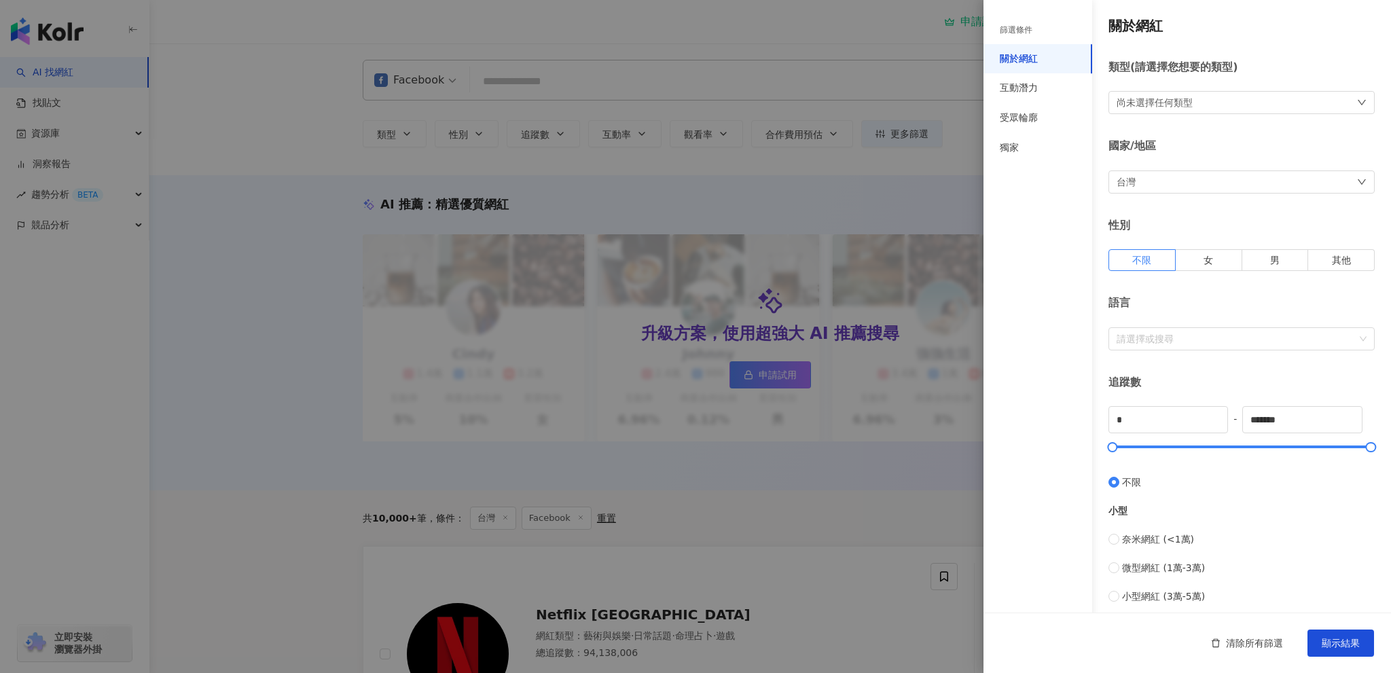
click at [1206, 103] on div "尚未選擇任何類型" at bounding box center [1241, 102] width 266 height 23
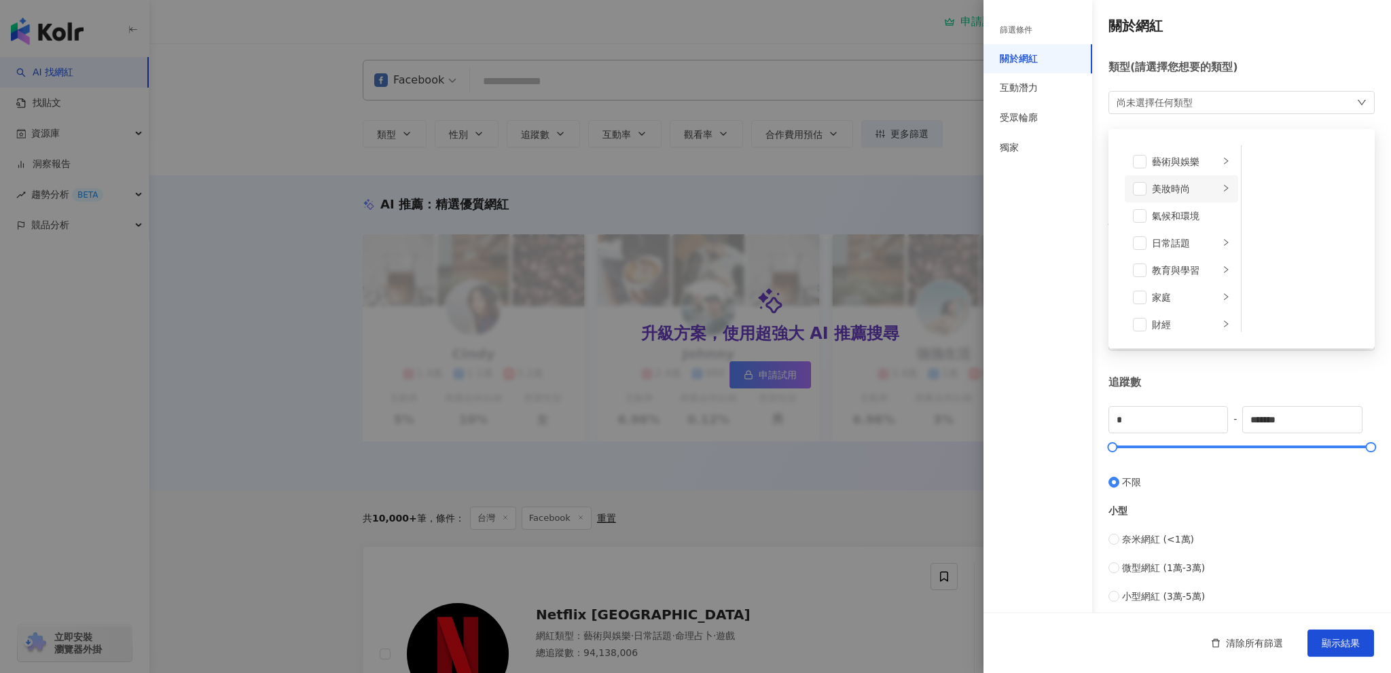
click at [1188, 193] on div "美妝時尚" at bounding box center [1185, 188] width 67 height 15
click at [1272, 198] on li "奢侈品" at bounding box center [1301, 207] width 114 height 27
click at [1206, 58] on div "關於網紅 類型 ( 請選擇您想要的類型 ) 奢侈品 藝術與娛樂 美妝時尚 氣候和環境 日常話題 教育與學習 家庭 財經 美食 命理占卜 遊戲 法政社會 生活風…" at bounding box center [1186, 483] width 407 height 966
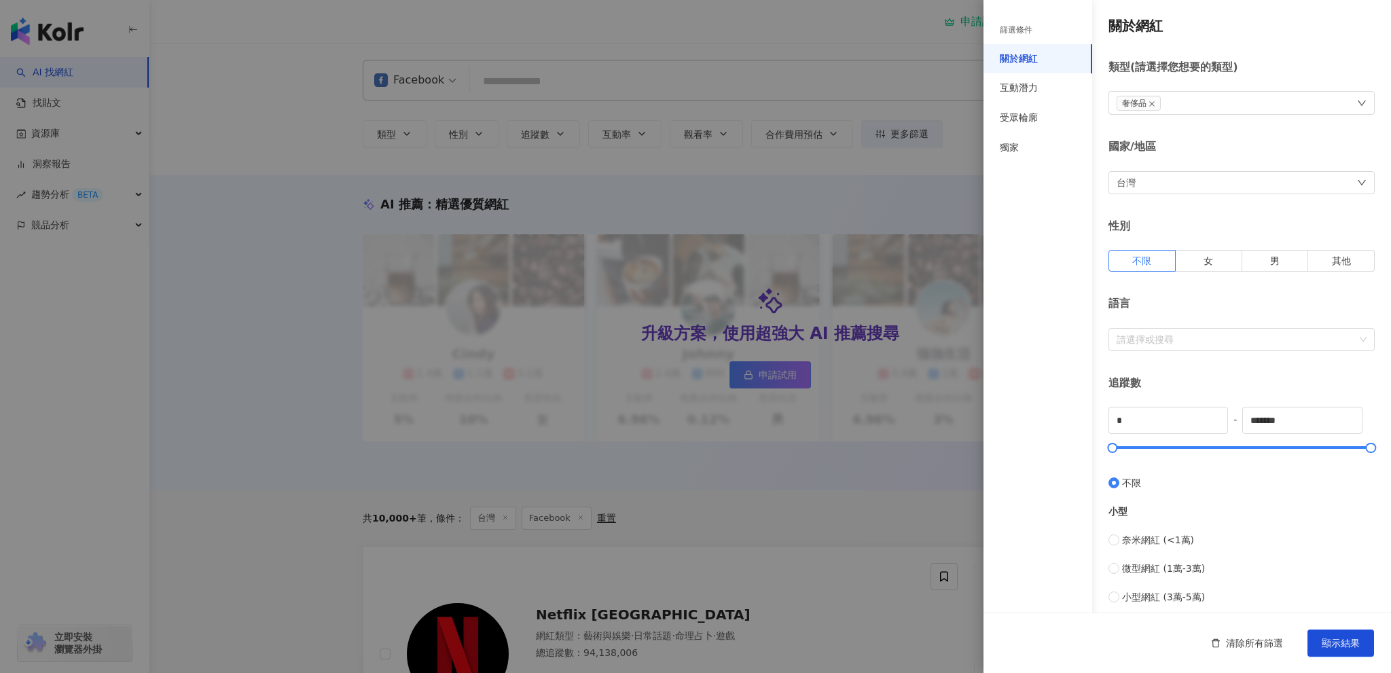
click at [1228, 103] on div "奢侈品" at bounding box center [1241, 103] width 266 height 24
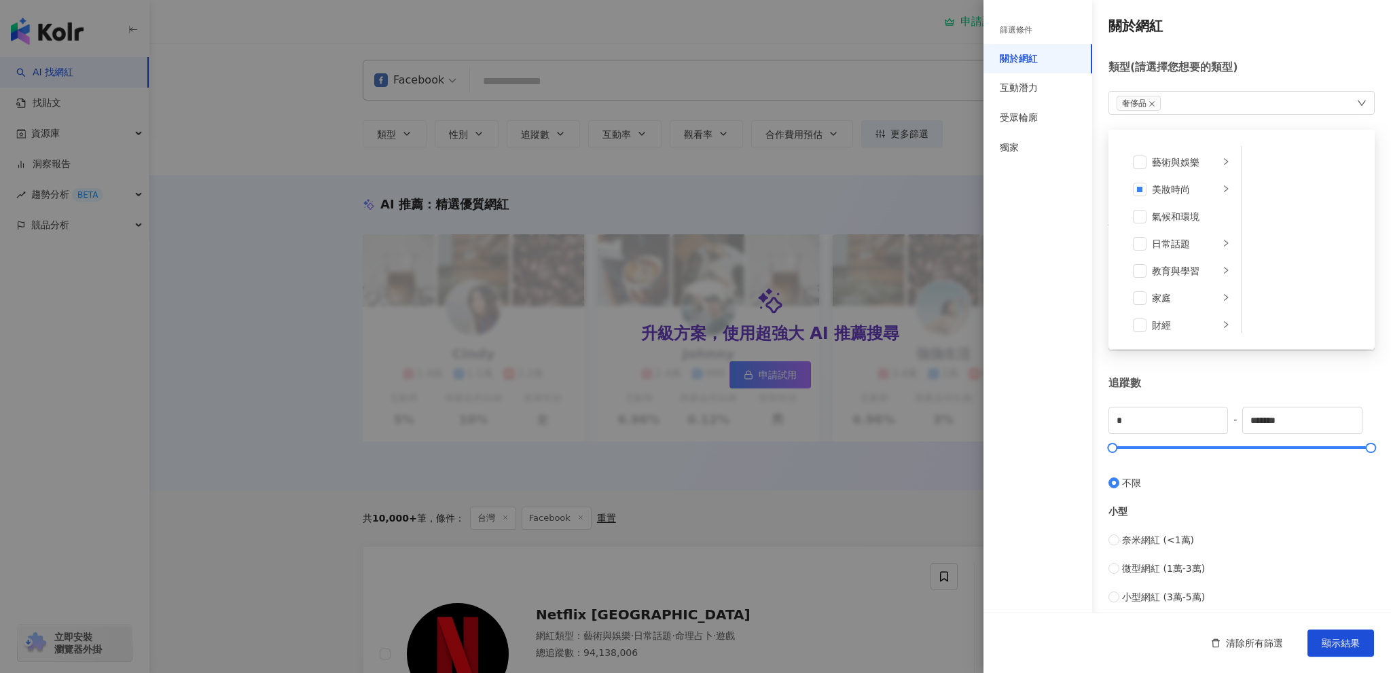
click at [1254, 30] on h4 "關於網紅" at bounding box center [1241, 25] width 266 height 19
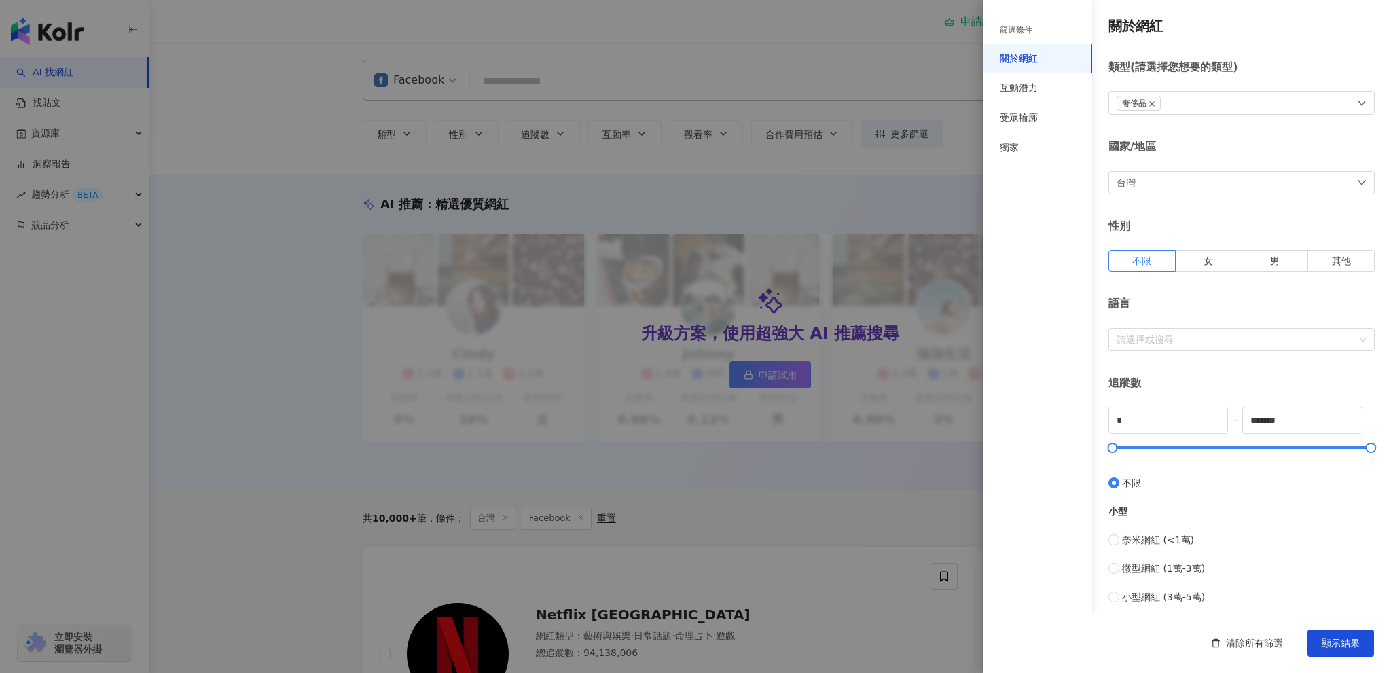
drag, startPoint x: 1205, startPoint y: 260, endPoint x: 1207, endPoint y: 298, distance: 38.1
click at [1205, 260] on span "女" at bounding box center [1208, 260] width 10 height 11
click at [1209, 342] on div at bounding box center [1234, 339] width 246 height 10
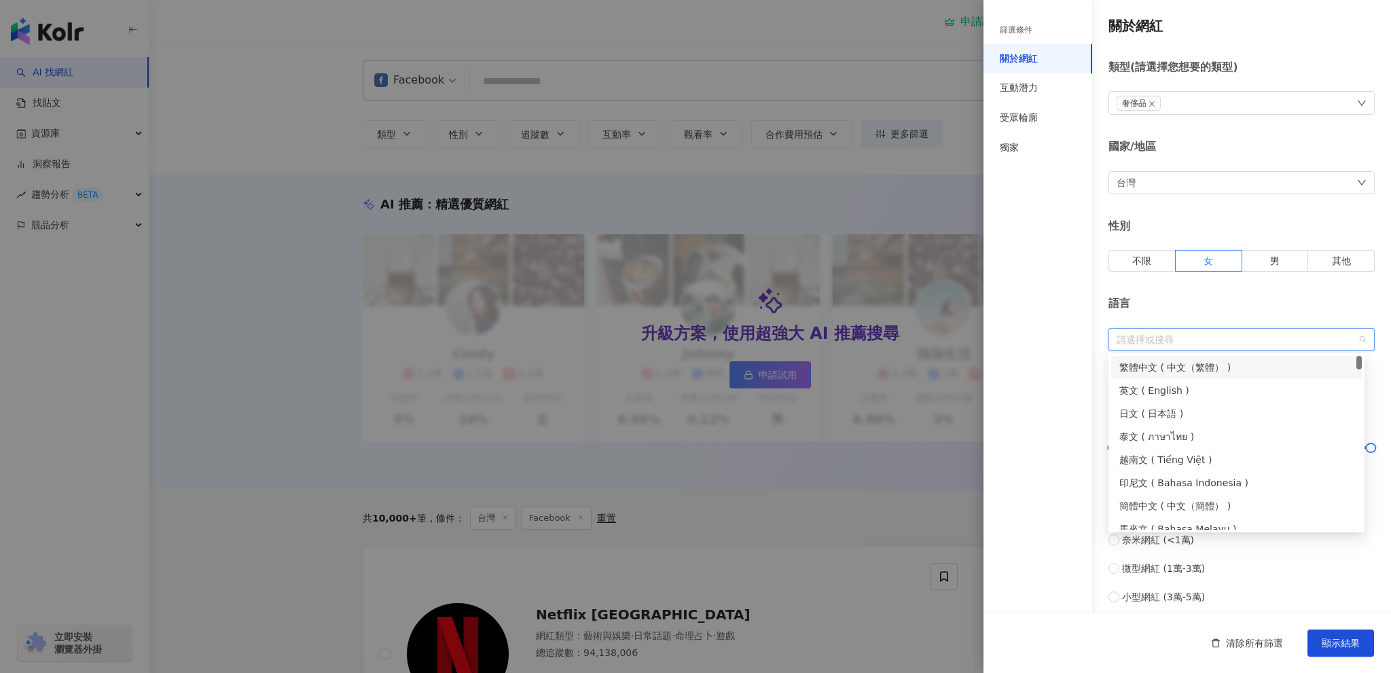
click at [1179, 369] on div "繁體中文 ( 中文（繁體） )" at bounding box center [1236, 367] width 234 height 15
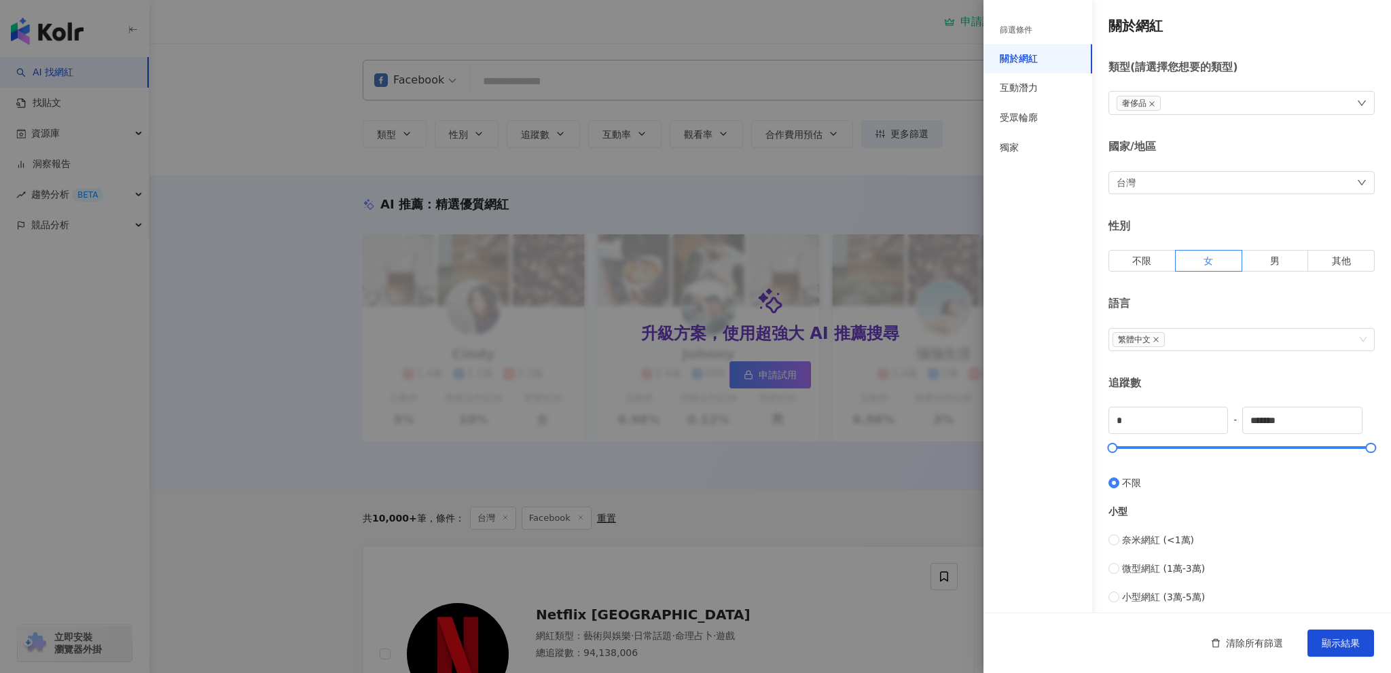
click at [1220, 312] on div "語言 繁體中文" at bounding box center [1241, 323] width 266 height 54
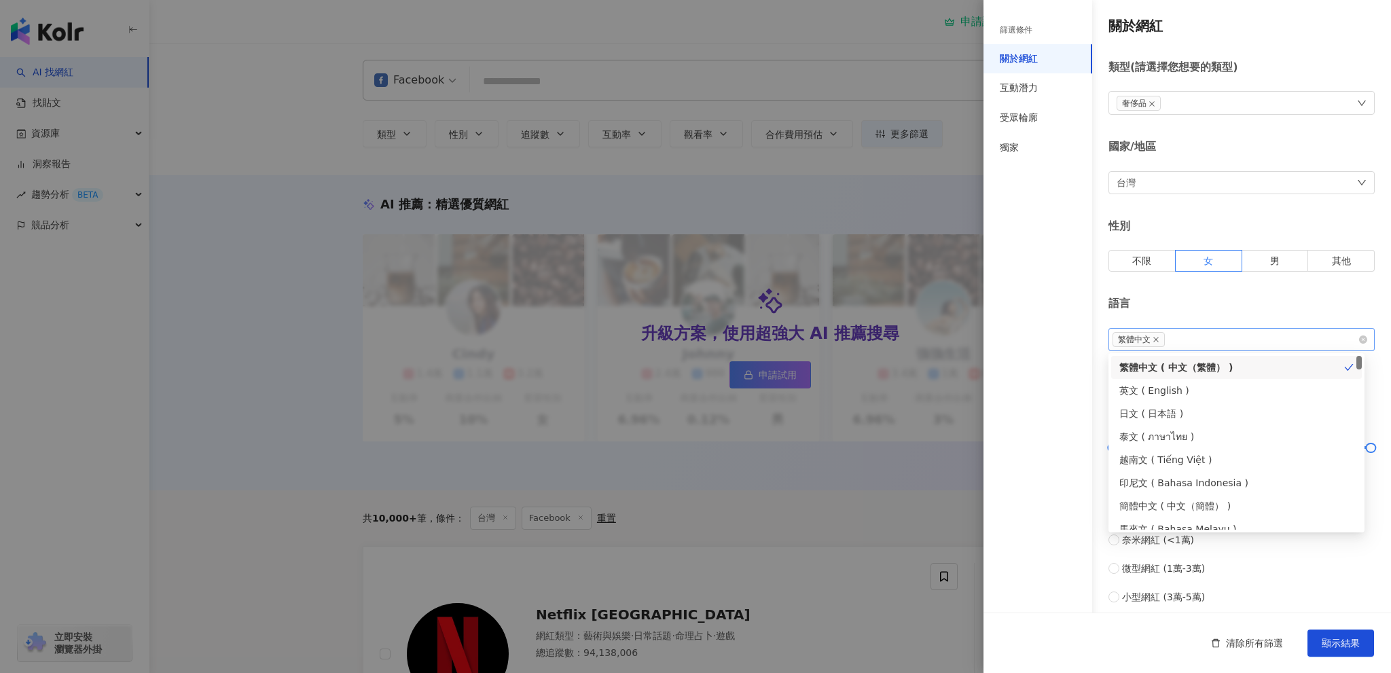
click at [1241, 337] on div "繁體中文" at bounding box center [1234, 340] width 246 height 18
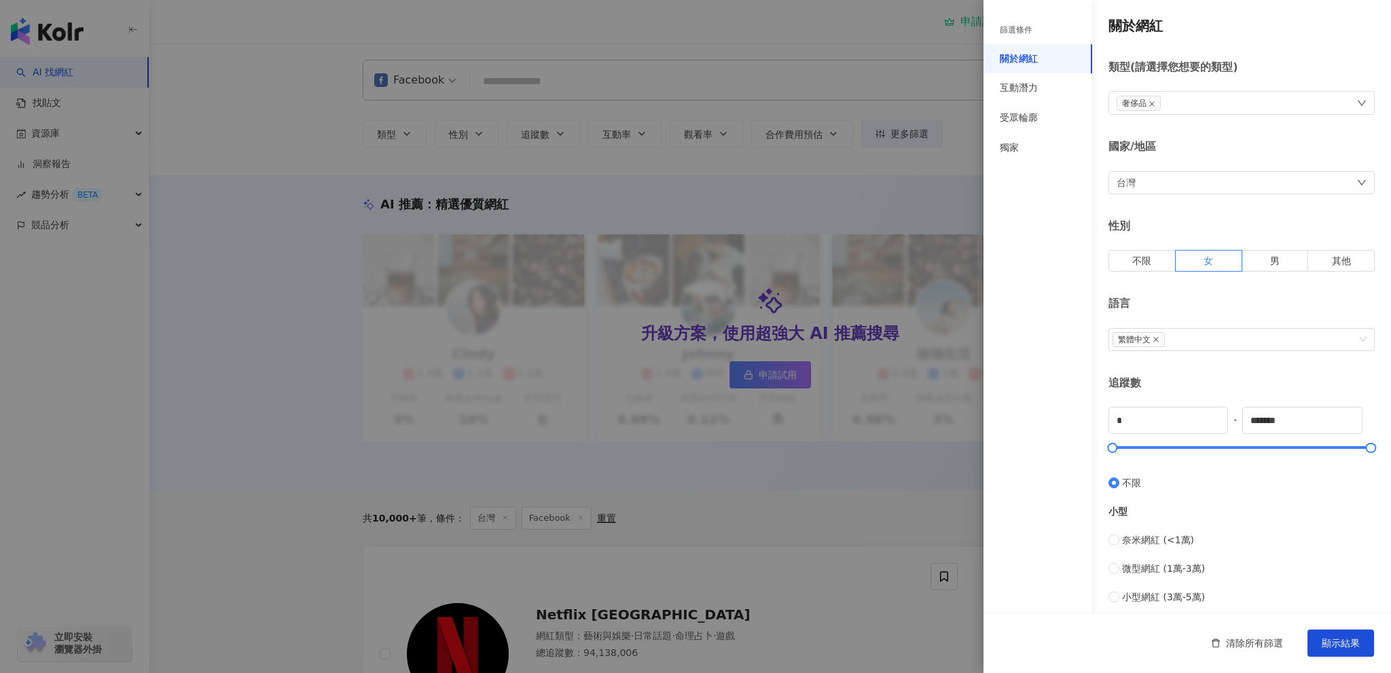
click at [1233, 291] on div "關於網紅 類型 ( 請選擇您想要的類型 ) 奢侈品 國家/地區 台灣 性別 不限 女 男 其他 語言 繁體中文 追蹤數 * - ******* 不限 小型 奈…" at bounding box center [1186, 483] width 407 height 966
click at [1187, 190] on div "台灣" at bounding box center [1241, 182] width 266 height 23
click at [1214, 130] on div "關於網紅 類型 ( 請選擇您想要的類型 ) 奢侈品 國家/地區 台灣 台灣 unlimit tw jp 不限區域 台灣 日本 香港 馬來西亞 泰國 越南 新加…" at bounding box center [1186, 483] width 407 height 966
click at [1202, 98] on div "奢侈品" at bounding box center [1241, 103] width 266 height 24
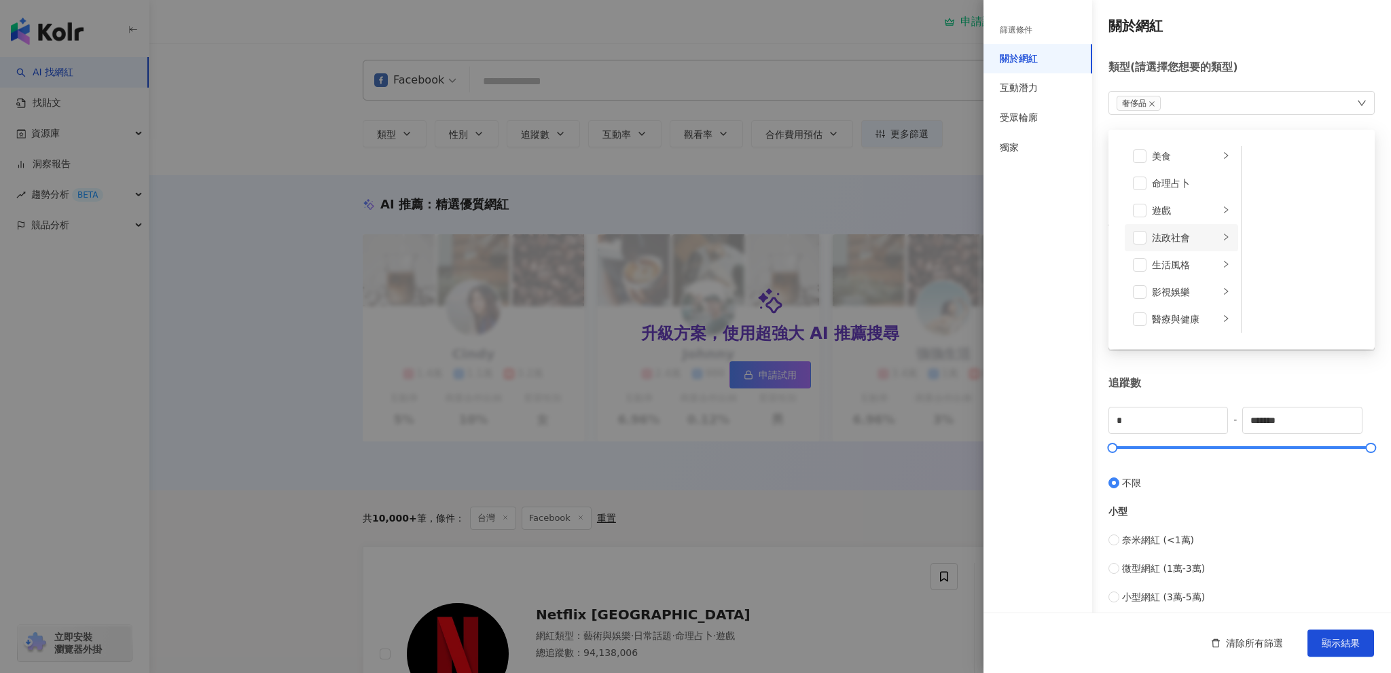
scroll to position [204, 0]
click at [1179, 177] on div "命理占卜" at bounding box center [1191, 175] width 78 height 15
click at [1171, 226] on div "宗教" at bounding box center [1191, 222] width 78 height 15
click at [1016, 302] on div "篩選條件 關於網紅 互動潛力 受眾輪廓 獨家" at bounding box center [1037, 344] width 109 height 657
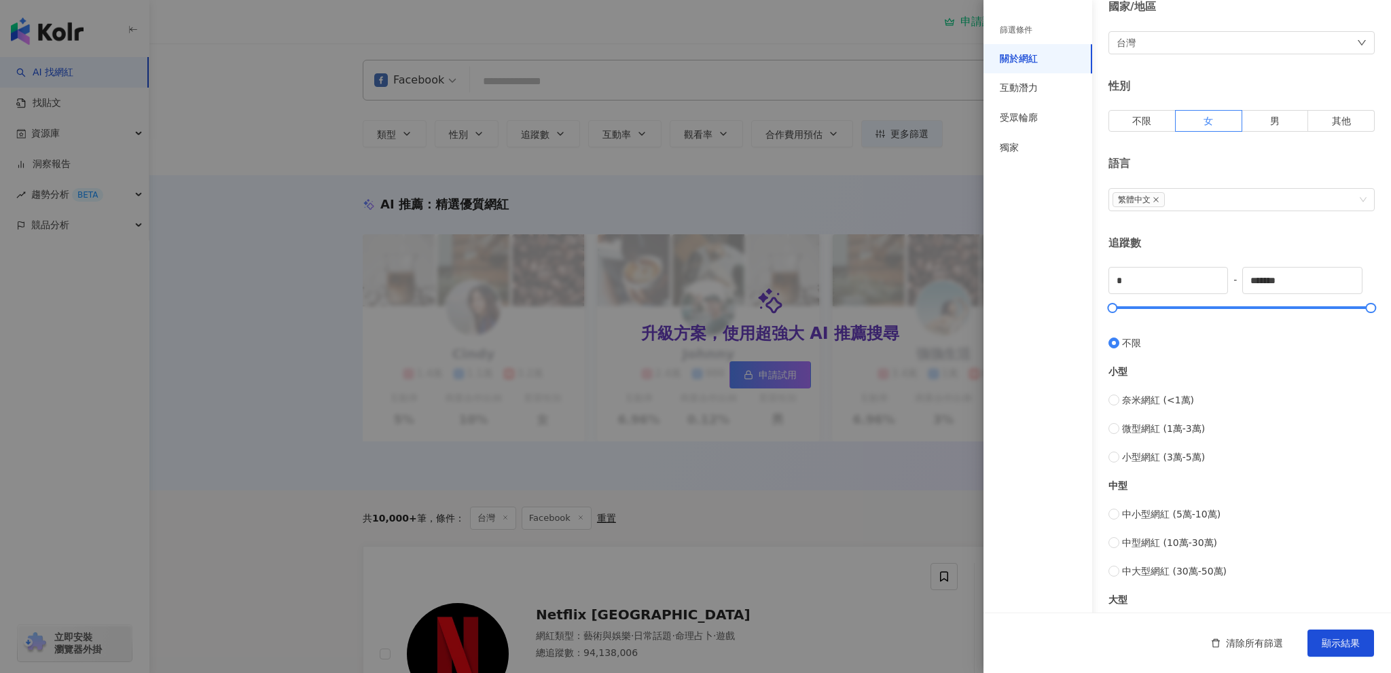
scroll to position [204, 0]
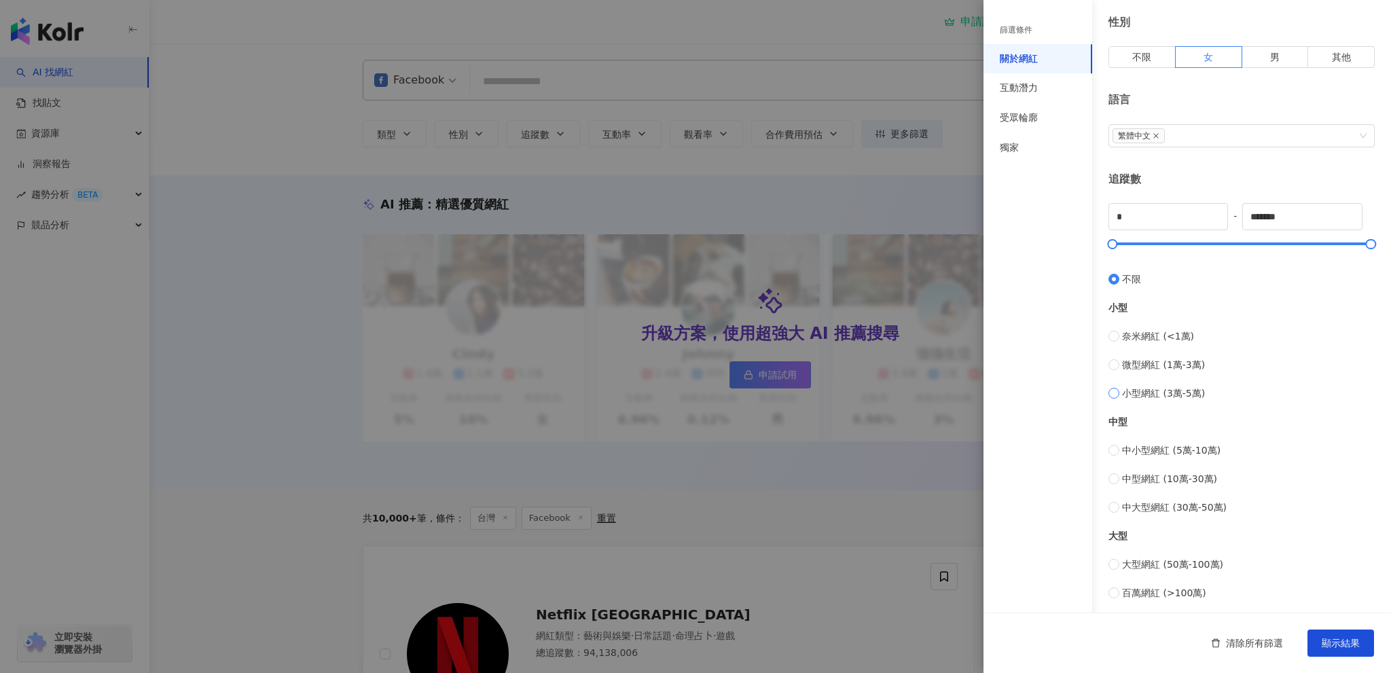
click at [1192, 394] on span "小型網紅 (3萬-5萬)" at bounding box center [1163, 393] width 83 height 15
type input "*****"
drag, startPoint x: 1183, startPoint y: 443, endPoint x: 1186, endPoint y: 458, distance: 16.0
click at [1183, 443] on span "中小型網紅 (5萬-10萬)" at bounding box center [1171, 450] width 98 height 15
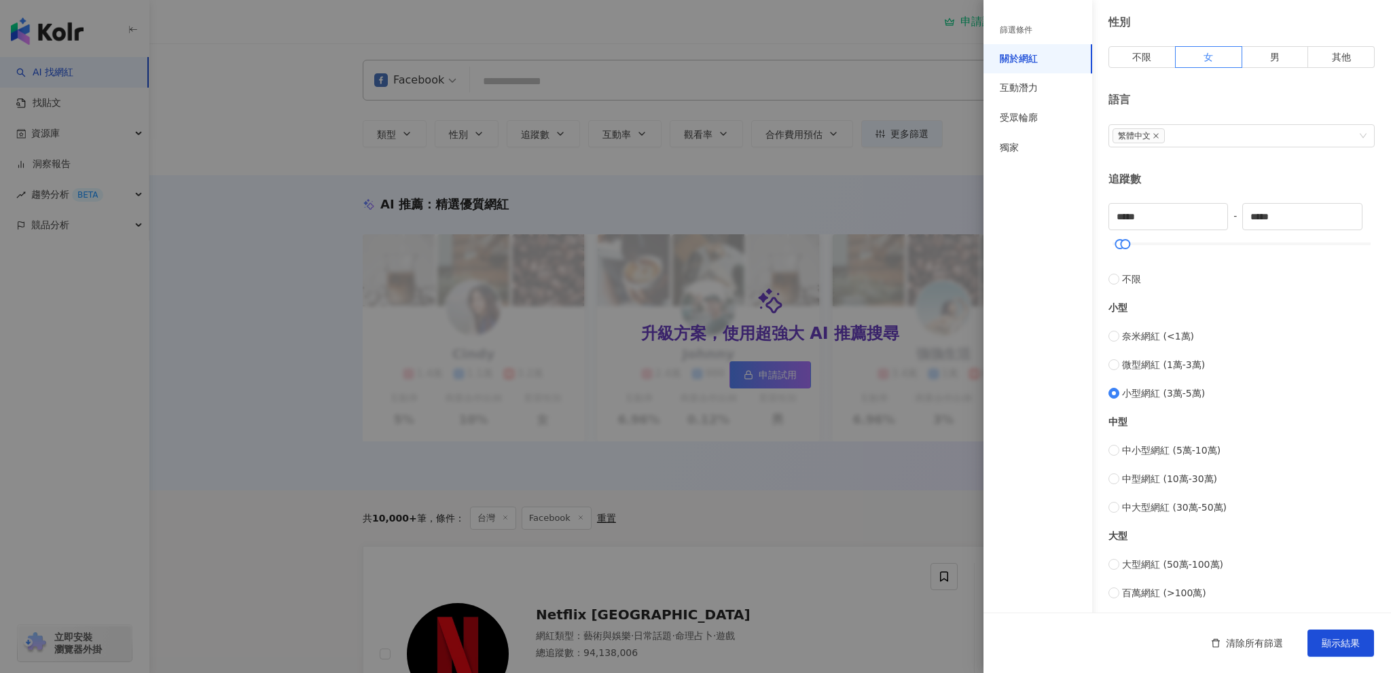
type input "*****"
click at [1174, 473] on span "中型網紅 (10萬-30萬)" at bounding box center [1169, 478] width 95 height 15
type input "******"
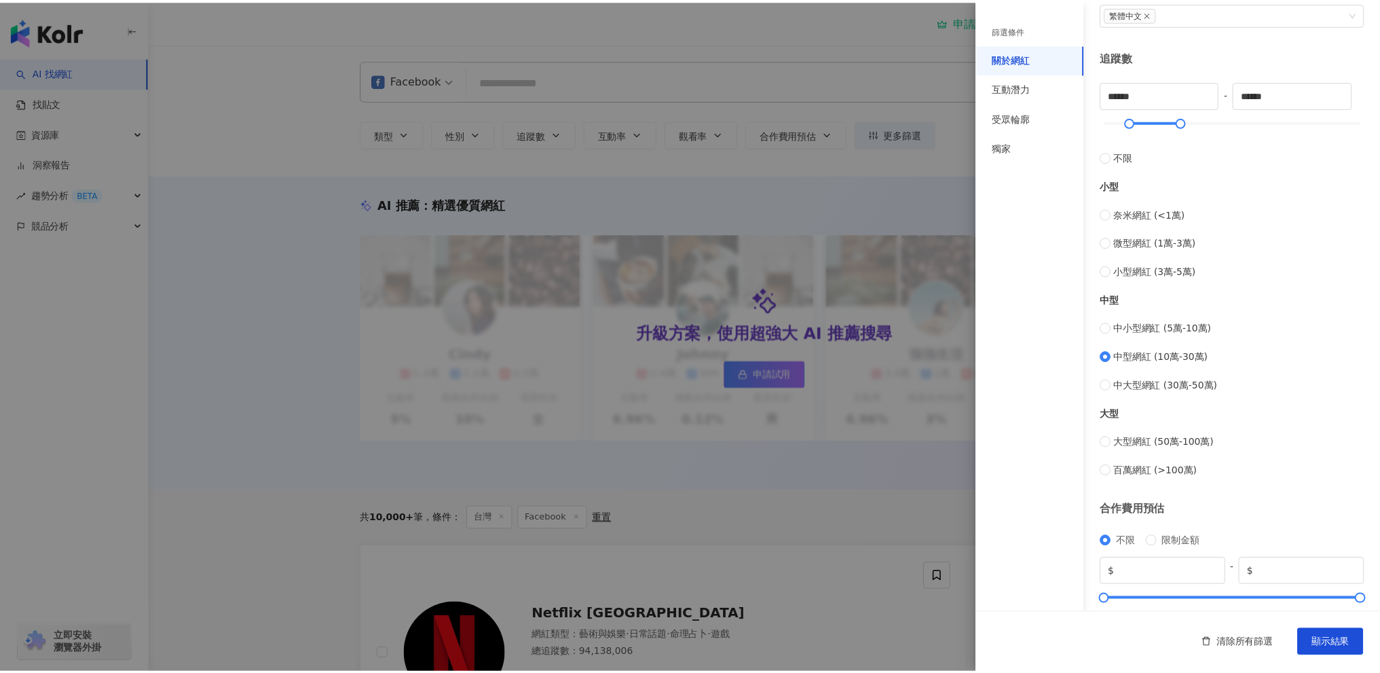
scroll to position [351, 0]
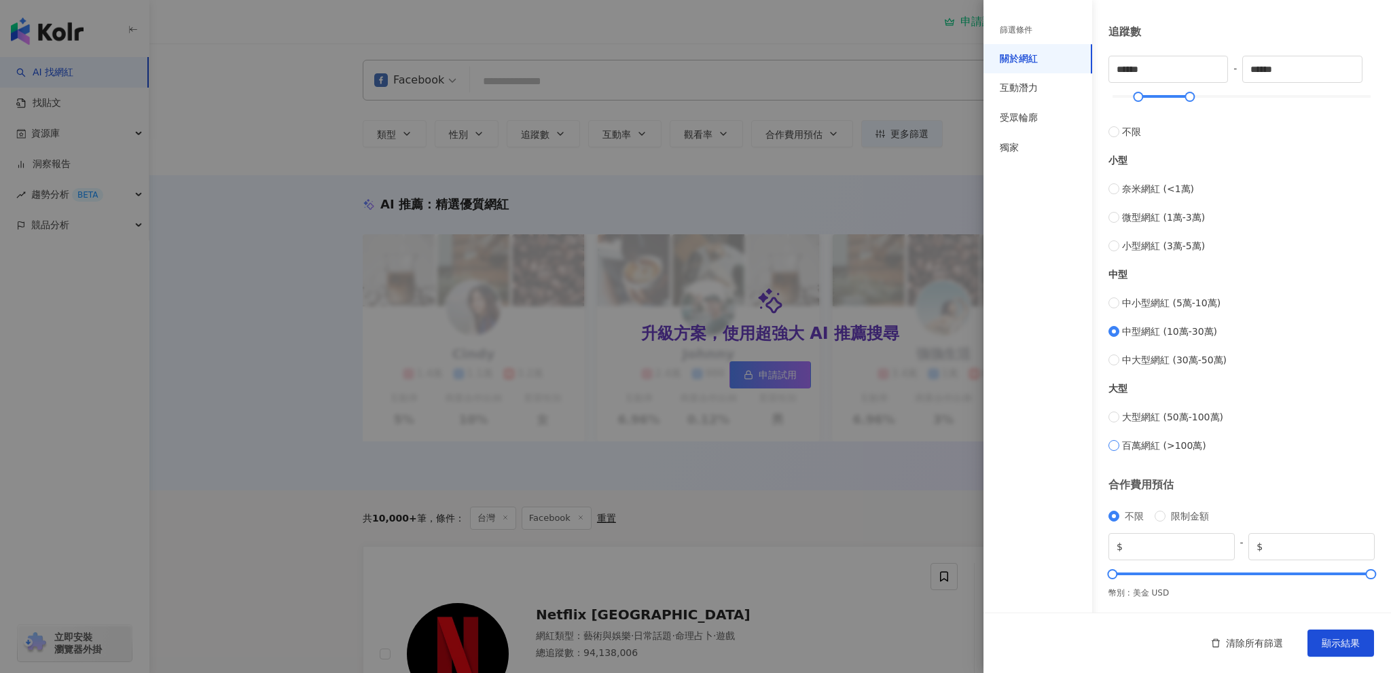
click at [1170, 441] on span "百萬網紅 (>100萬)" at bounding box center [1164, 445] width 84 height 15
type input "*******"
type input "*********"
click at [1171, 418] on span "大型網紅 (50萬-100萬)" at bounding box center [1172, 416] width 101 height 15
type input "******"
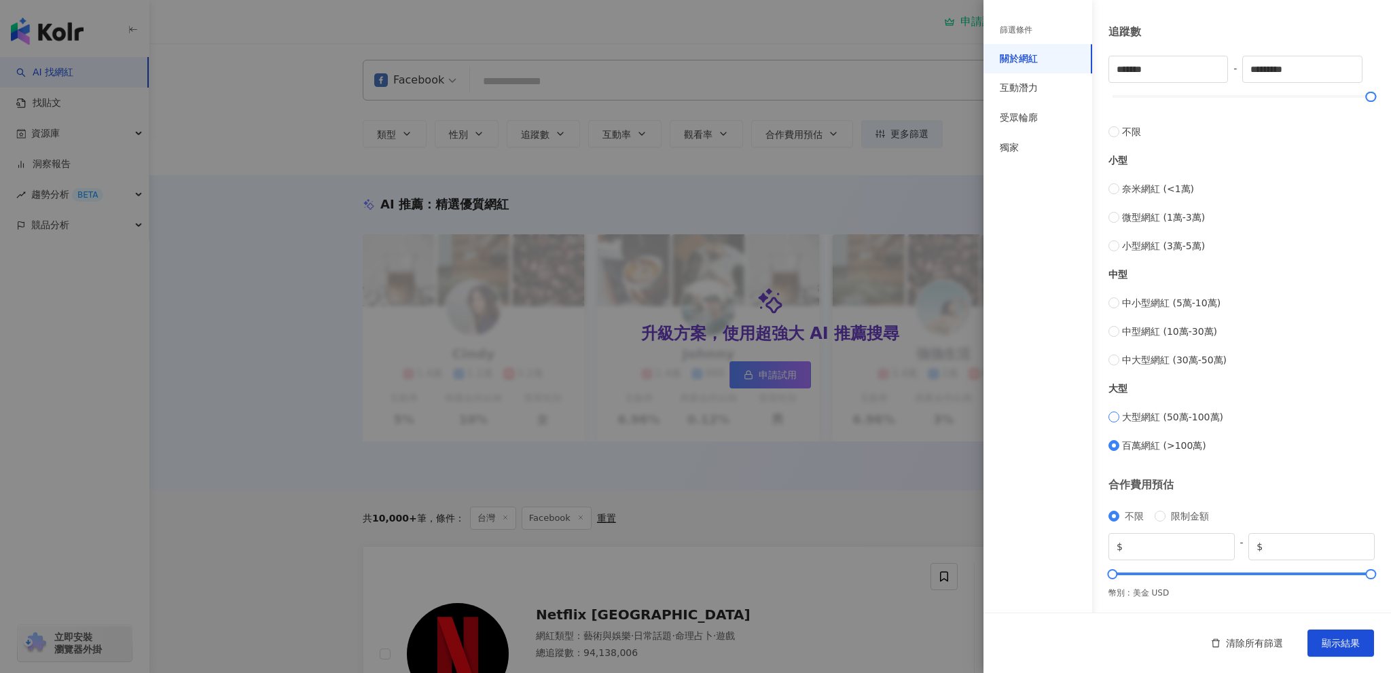
type input "******"
click at [1170, 328] on span "中型網紅 (10萬-30萬)" at bounding box center [1169, 331] width 95 height 15
type input "******"
click at [1344, 640] on span "顯示結果" at bounding box center [1340, 643] width 38 height 11
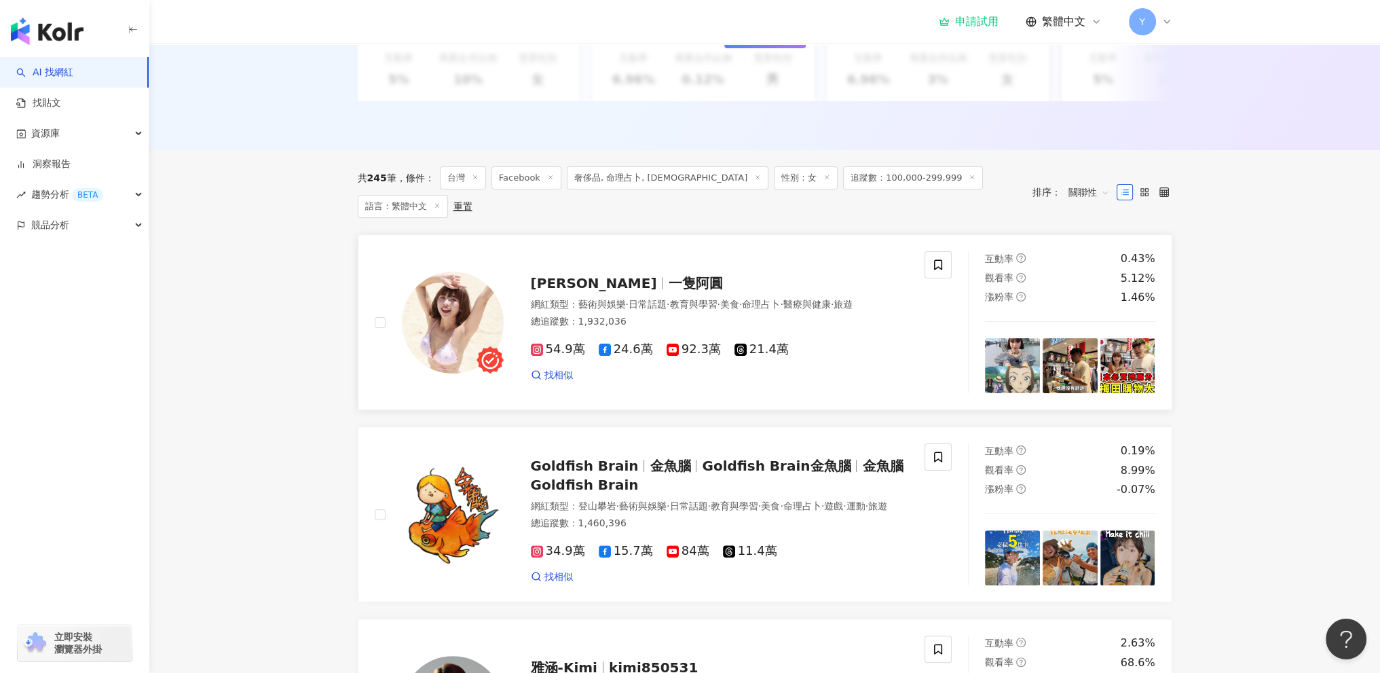
scroll to position [340, 0]
click at [668, 276] on span "一隻阿圓" at bounding box center [695, 284] width 54 height 16
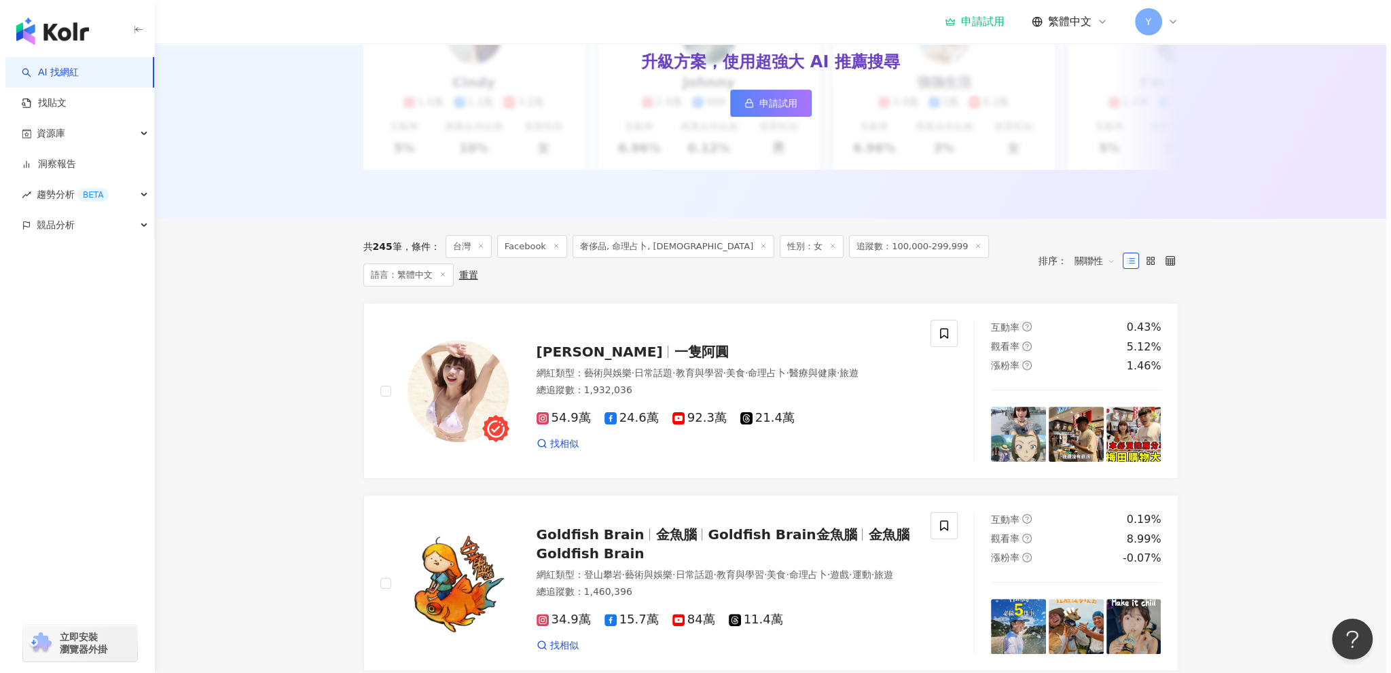
scroll to position [0, 0]
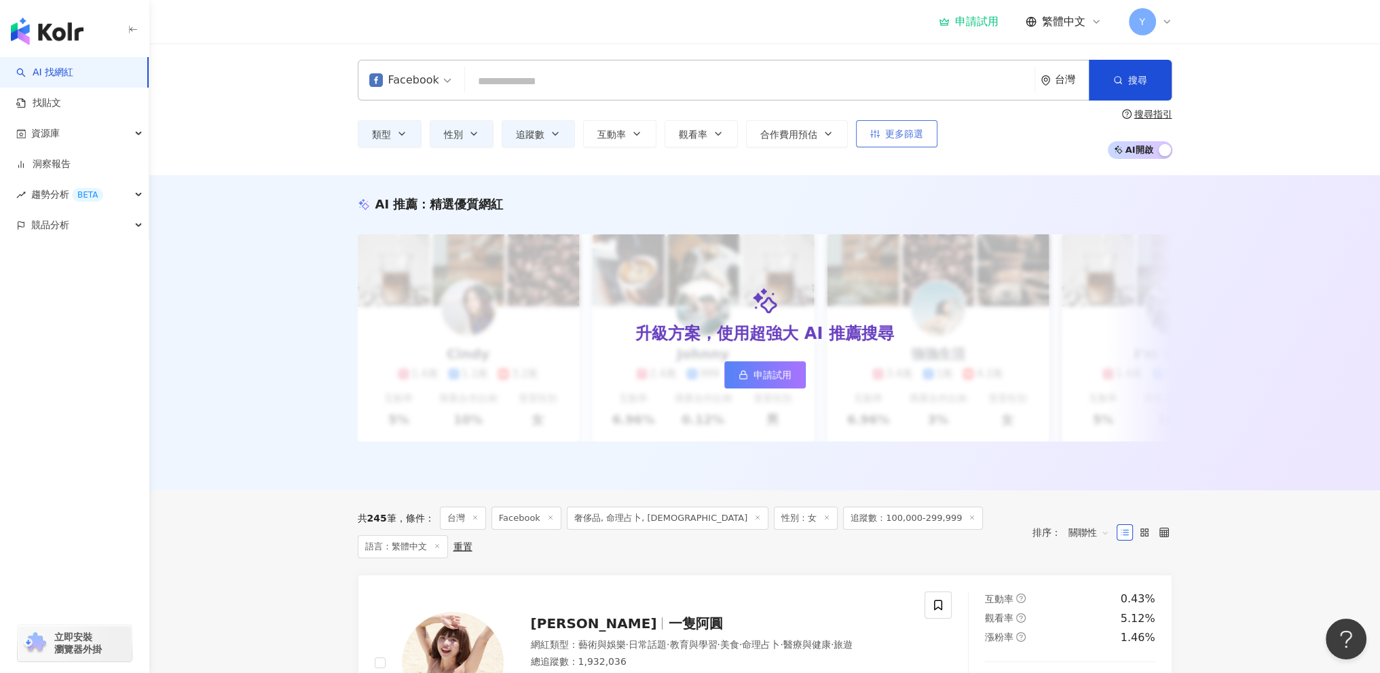
click at [856, 132] on button "更多篩選" at bounding box center [896, 133] width 81 height 27
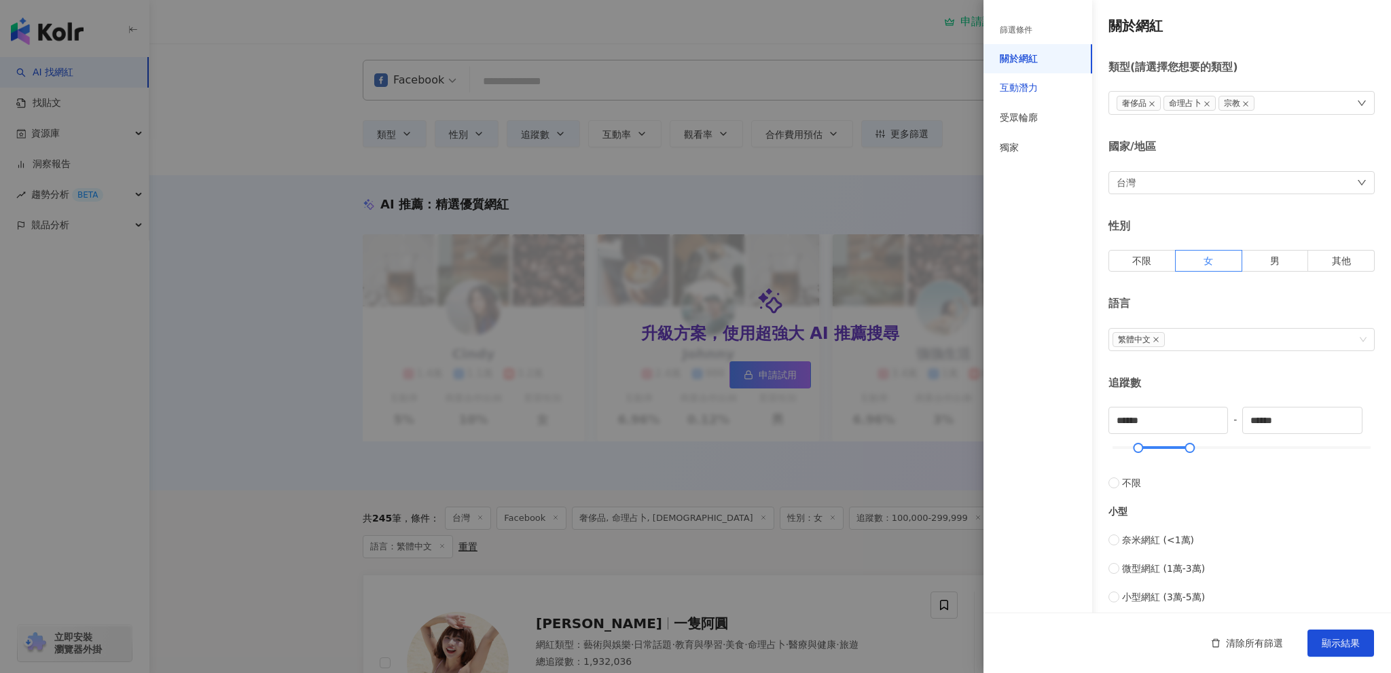
click at [1021, 81] on div "互動潛力" at bounding box center [1019, 88] width 38 height 14
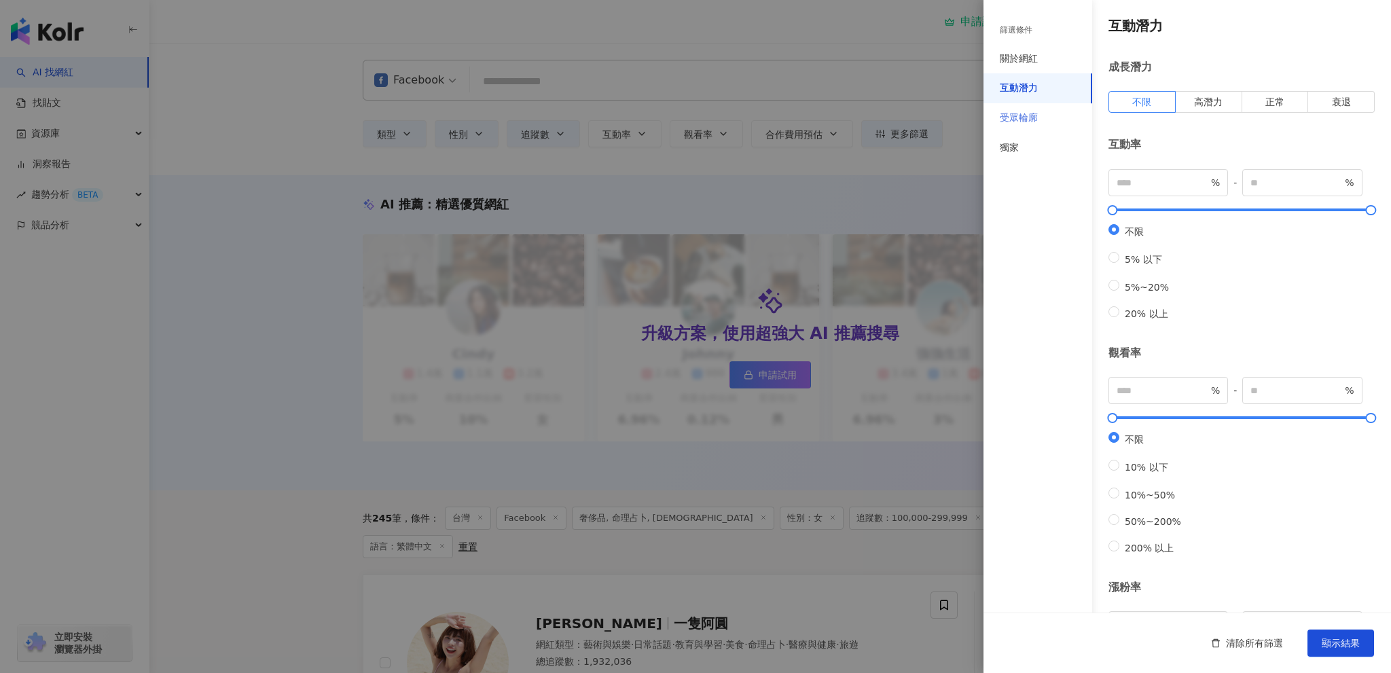
click at [1046, 122] on div "受眾輪廓" at bounding box center [1037, 118] width 109 height 30
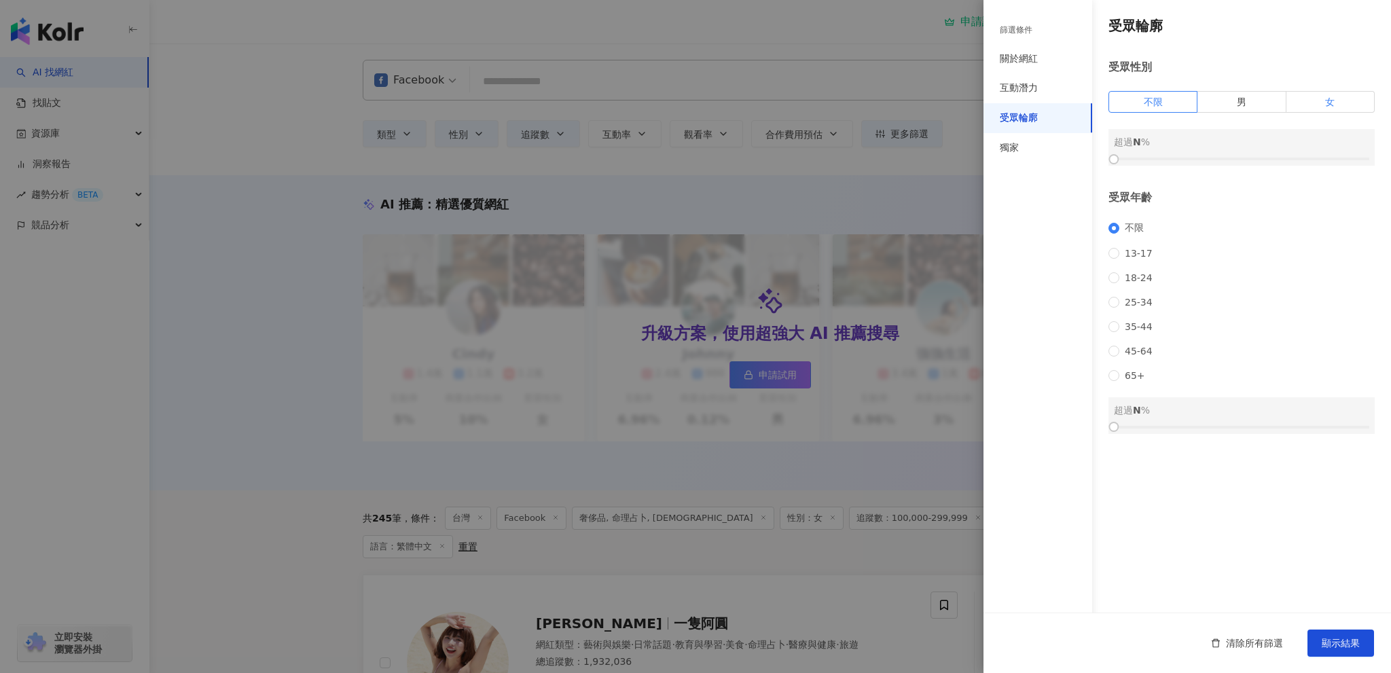
click at [1304, 94] on label "女" at bounding box center [1330, 102] width 88 height 22
click at [1334, 638] on span "顯示結果" at bounding box center [1340, 643] width 38 height 11
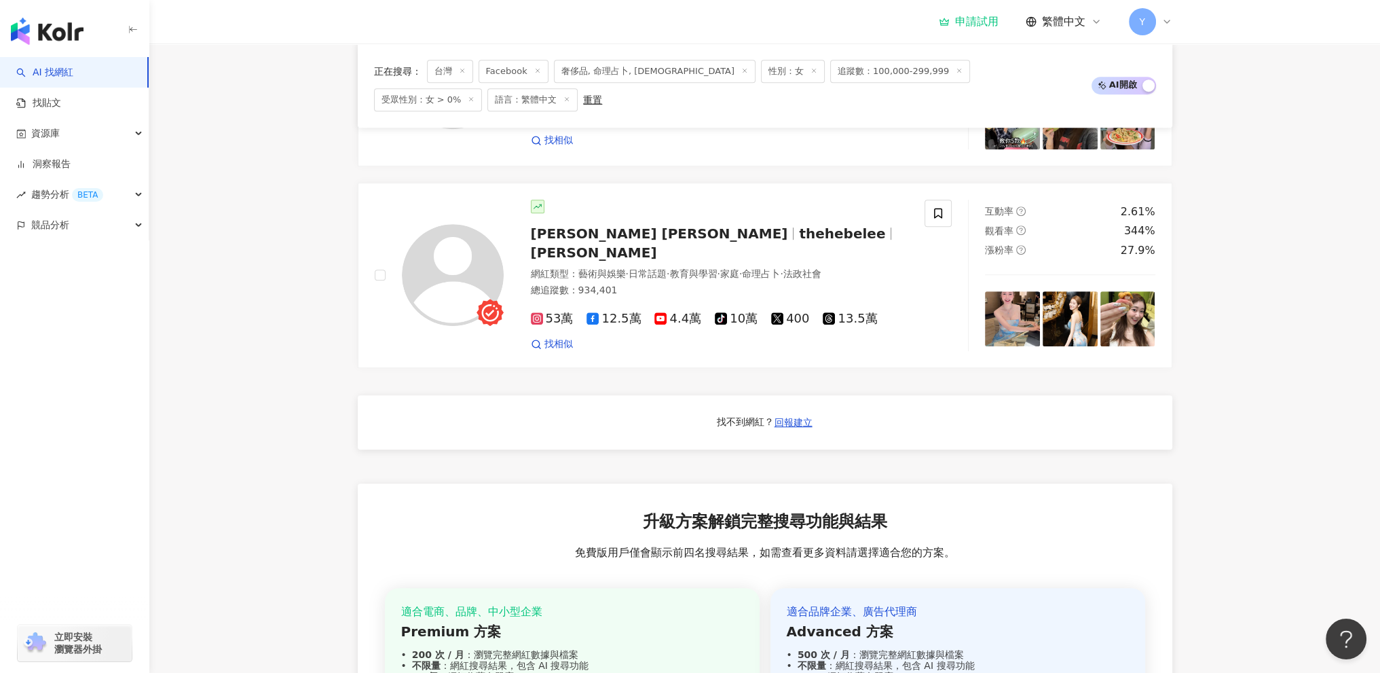
scroll to position [1228, 0]
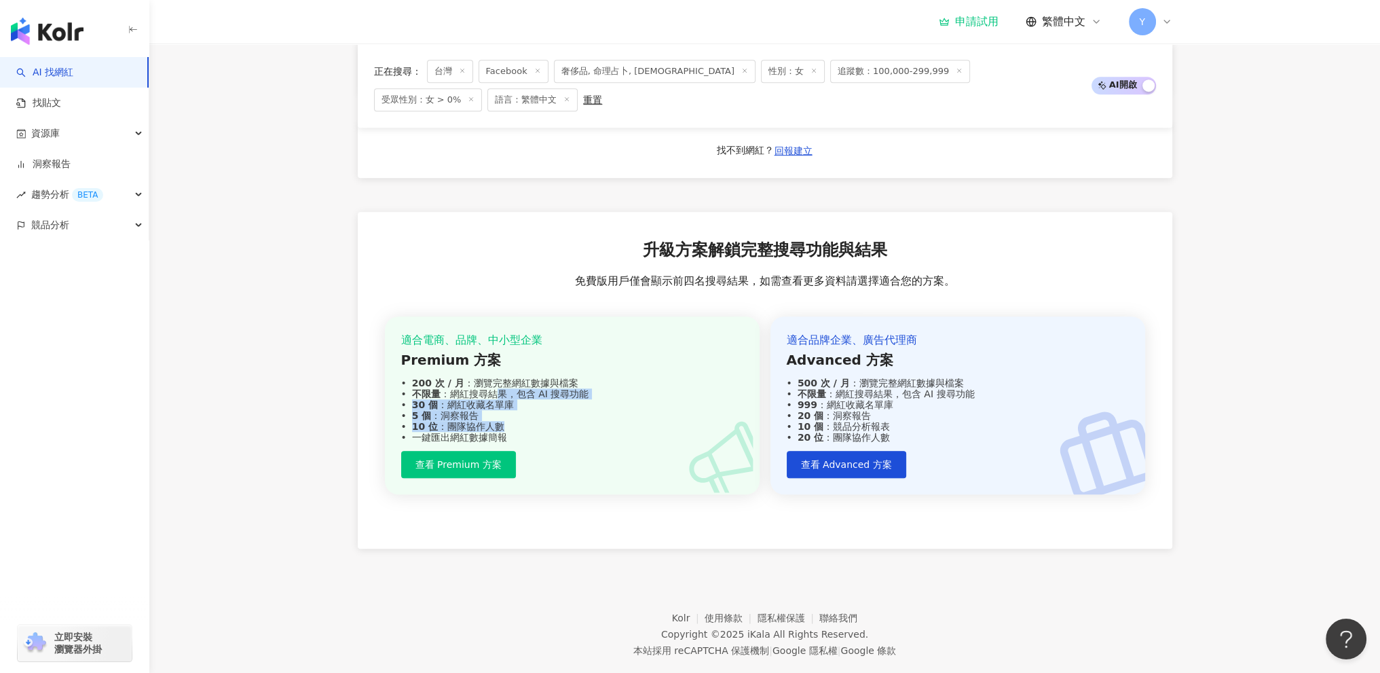
drag, startPoint x: 497, startPoint y: 365, endPoint x: 543, endPoint y: 402, distance: 59.0
click at [536, 401] on div "適合電商、品牌、中小型企業 Premium 方案 200 次 / 月 ：瀏覽完整網紅數據與檔案 不限量 ：網紅搜尋結果，包含 AI 搜尋功能 30 個 ：網紅…" at bounding box center [572, 388] width 342 height 111
click at [577, 432] on div "一鍵匯出網紅數據簡報" at bounding box center [572, 437] width 342 height 11
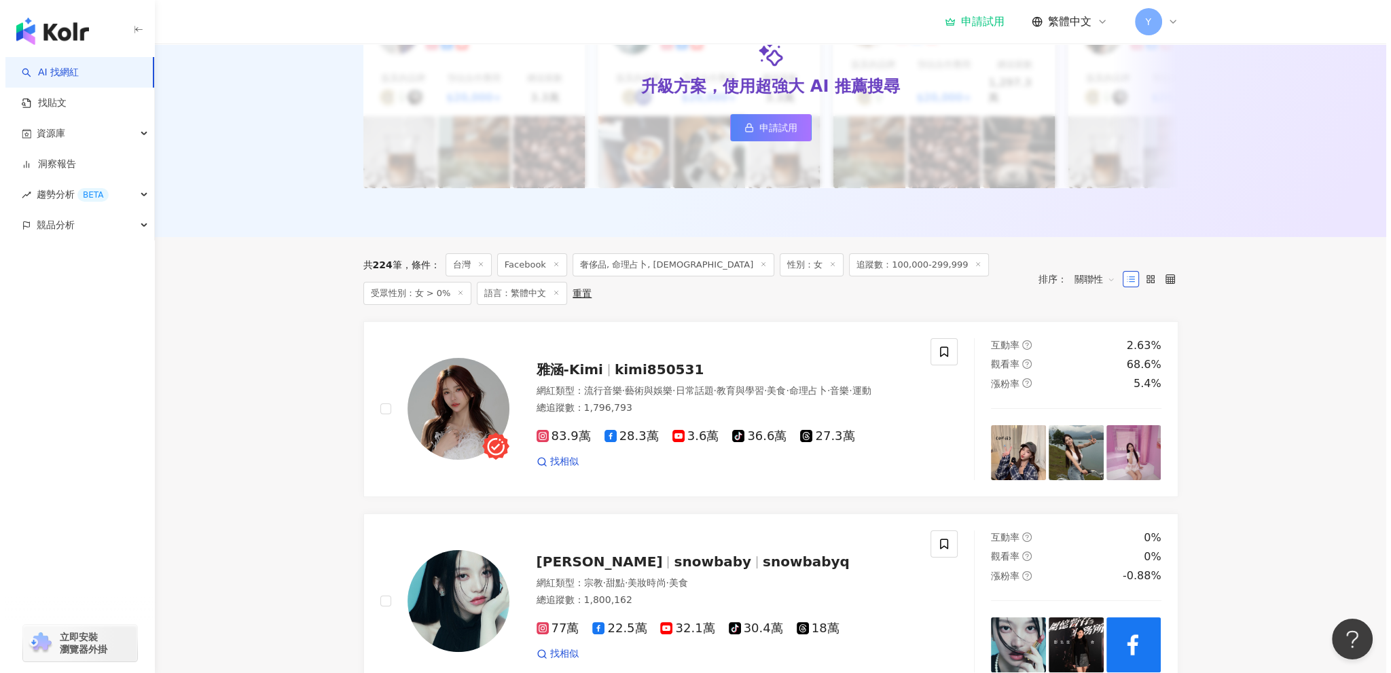
scroll to position [0, 0]
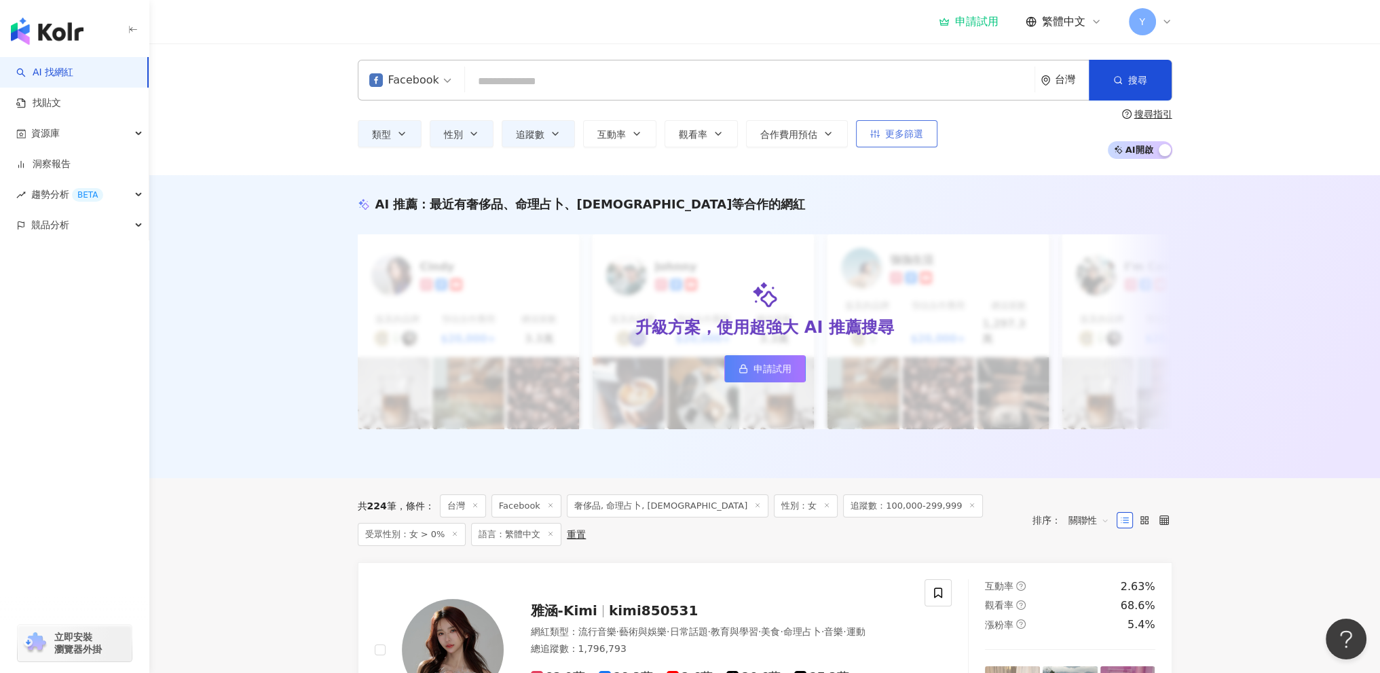
click at [905, 136] on span "更多篩選" at bounding box center [904, 133] width 38 height 11
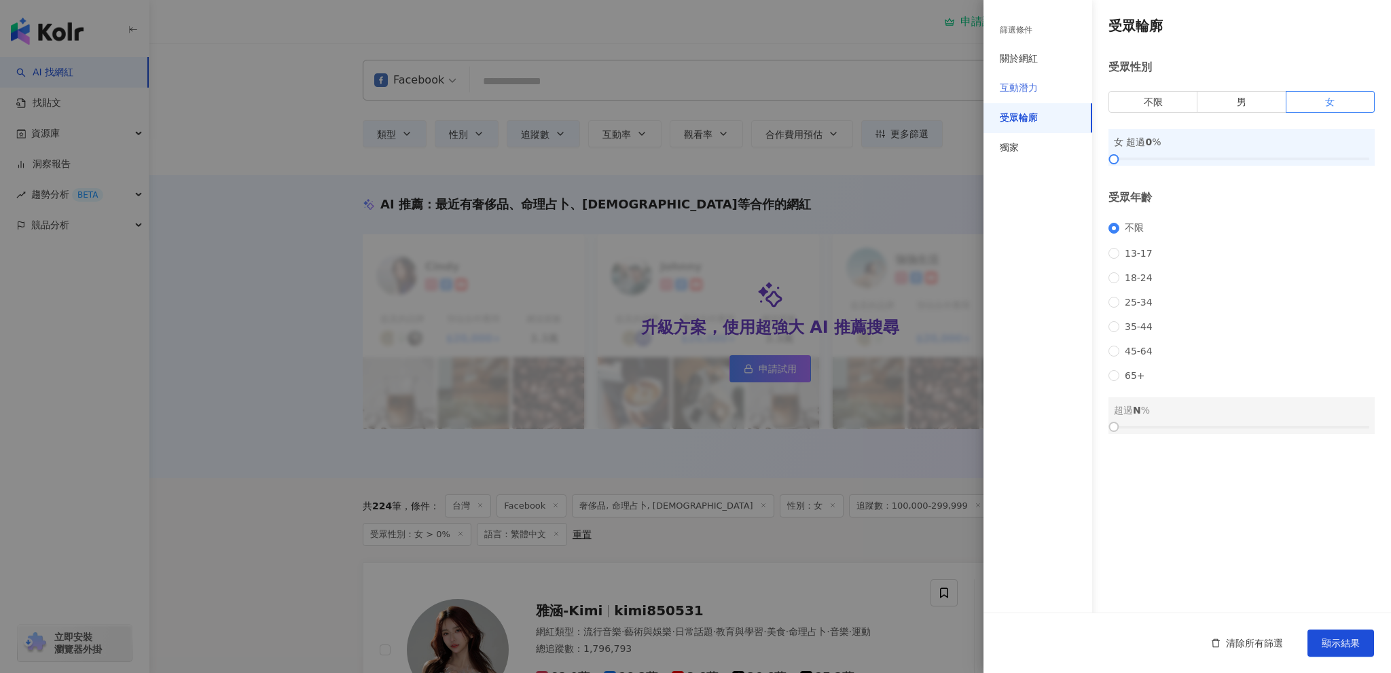
click at [1048, 91] on div "互動潛力" at bounding box center [1037, 88] width 109 height 30
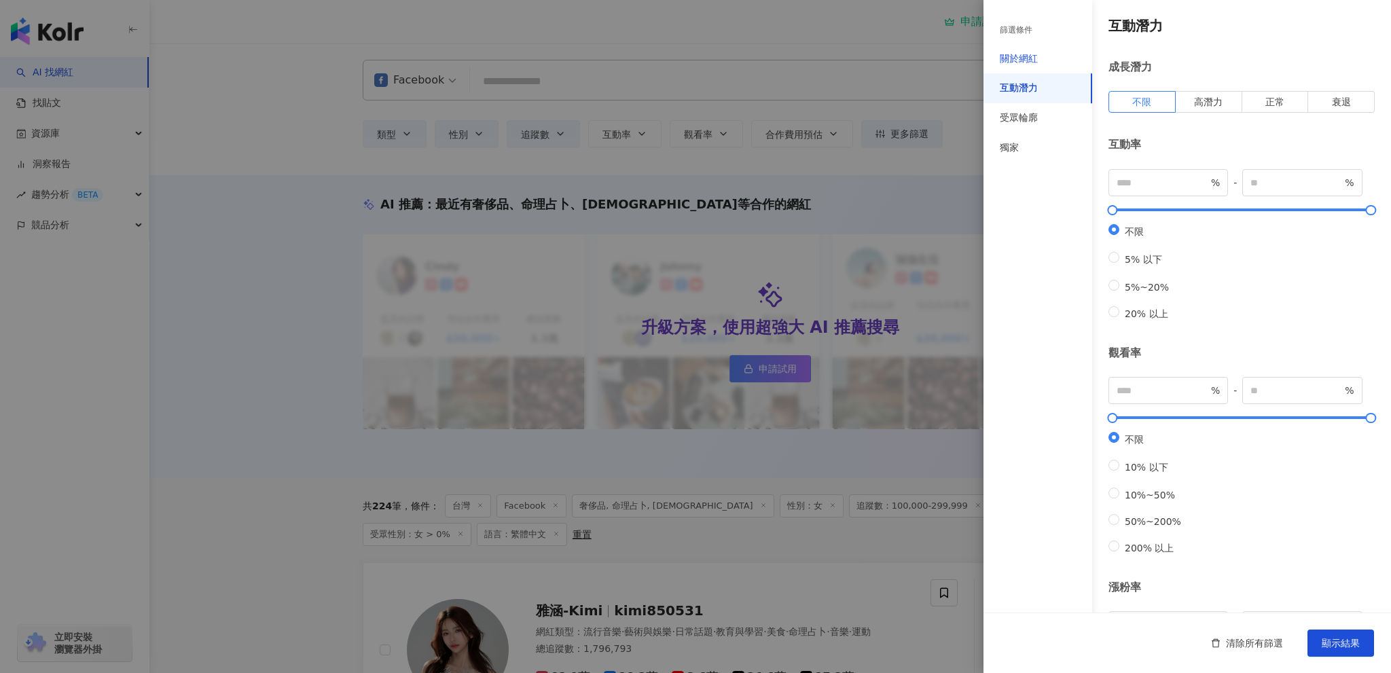
click at [1027, 62] on div "關於網紅" at bounding box center [1019, 59] width 38 height 14
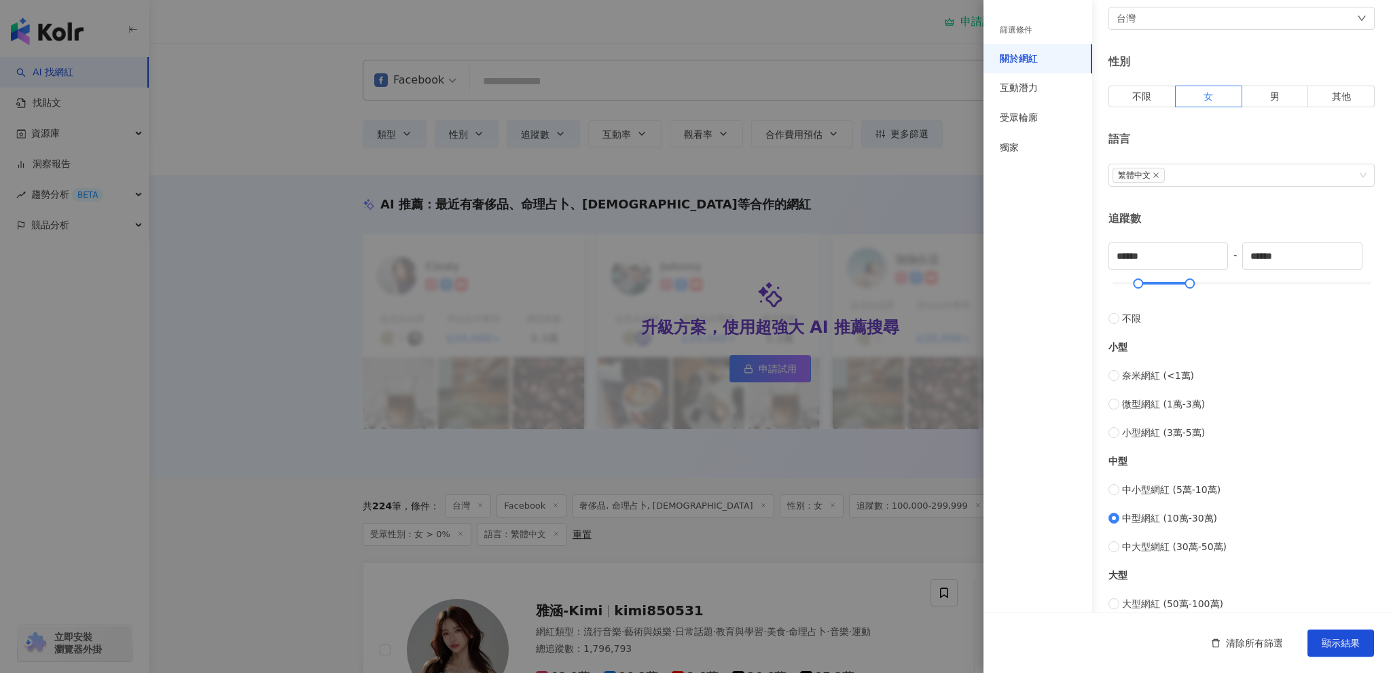
scroll to position [204, 0]
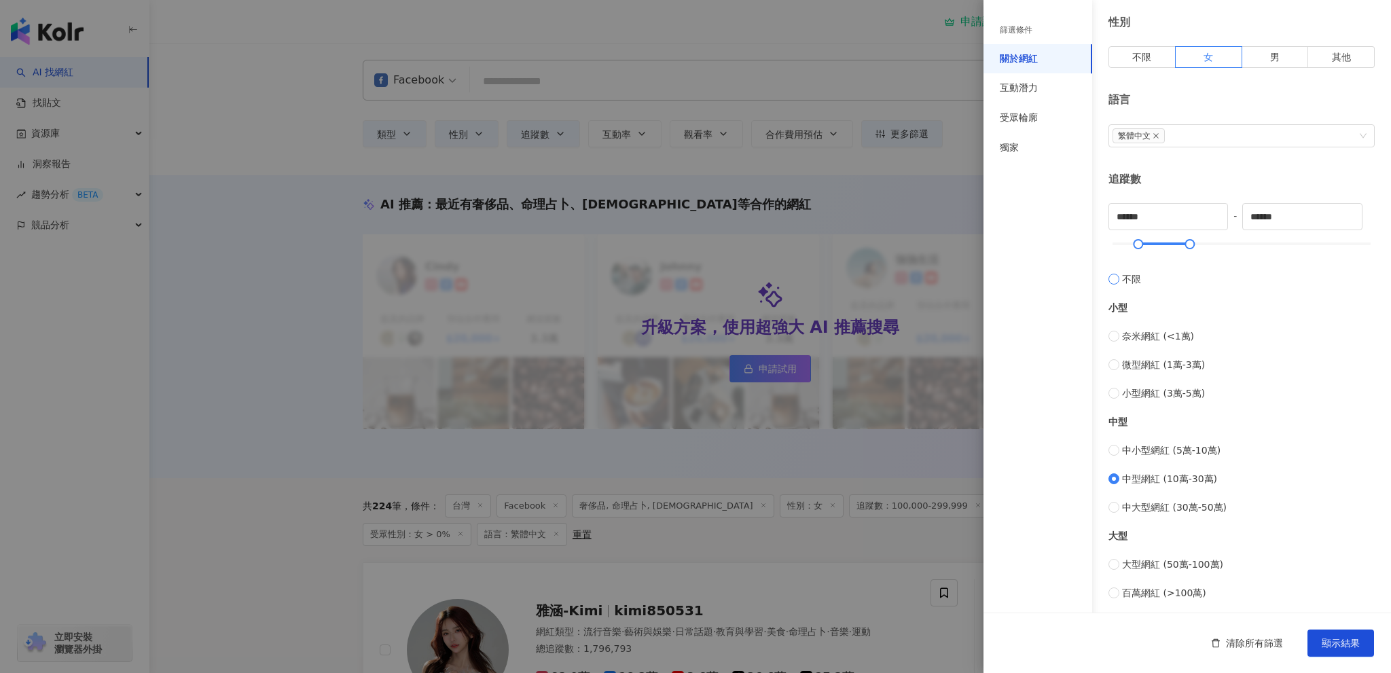
click at [1124, 276] on span "不限" at bounding box center [1131, 279] width 19 height 15
type input "*"
type input "*******"
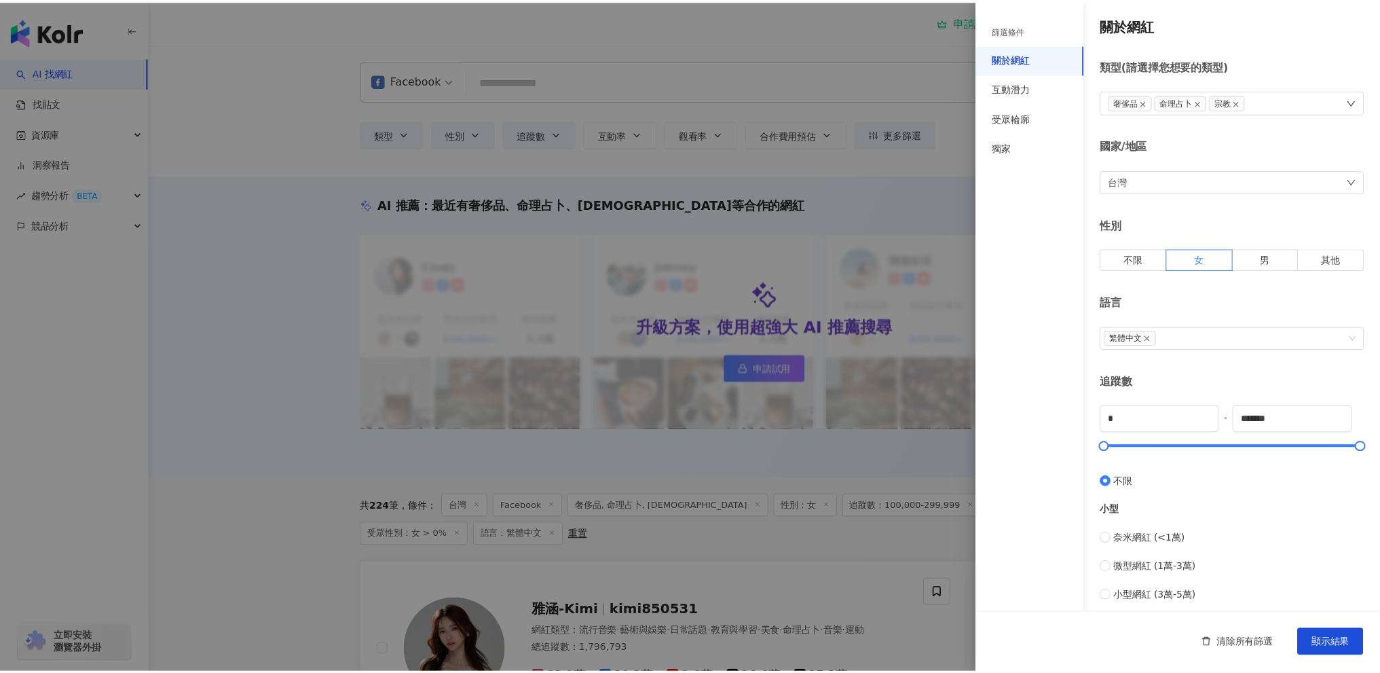
scroll to position [0, 0]
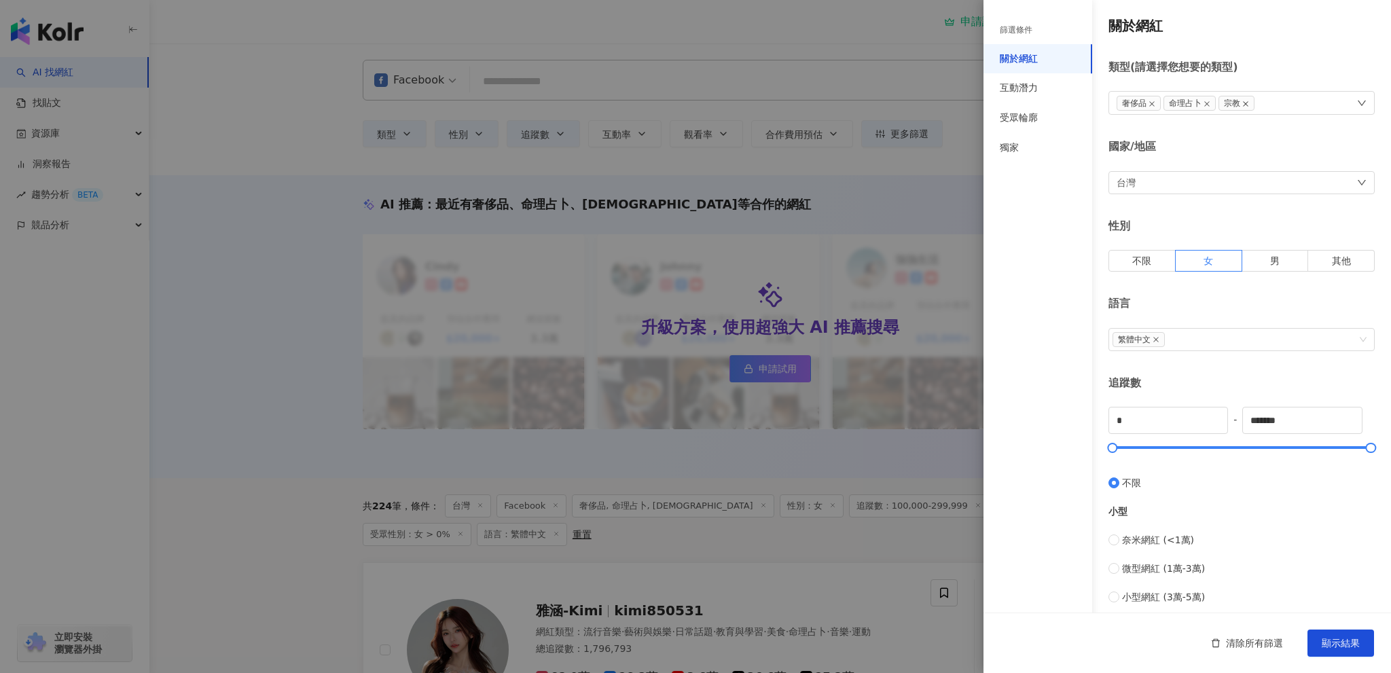
click at [1242, 103] on icon "close" at bounding box center [1245, 103] width 7 height 7
click at [1355, 651] on button "顯示結果" at bounding box center [1340, 642] width 67 height 27
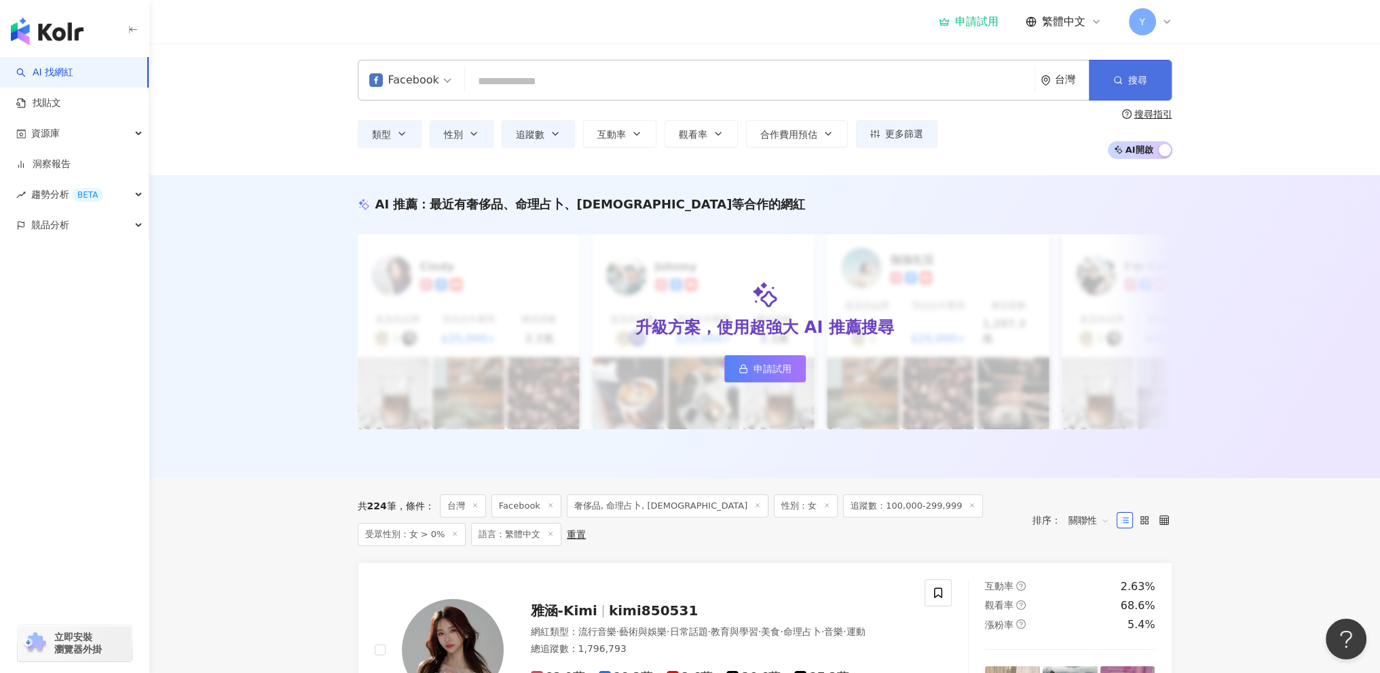
click at [1158, 79] on button "搜尋" at bounding box center [1130, 80] width 83 height 41
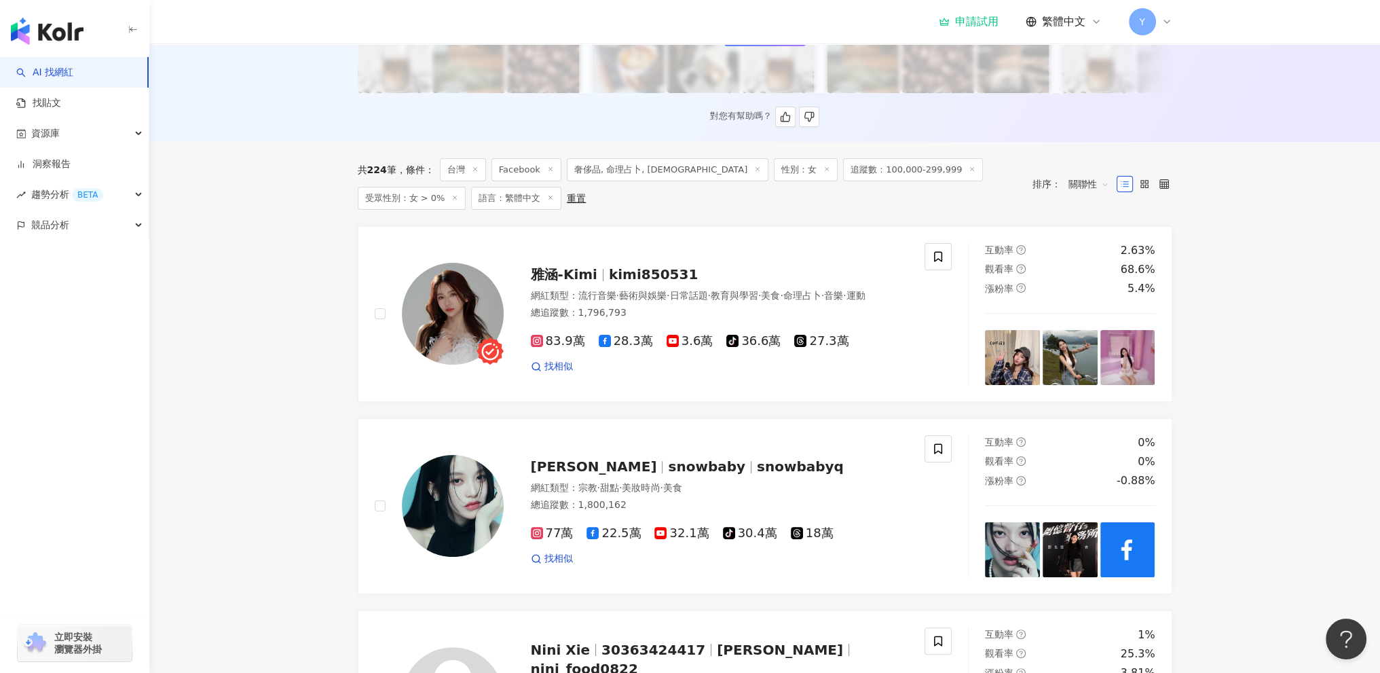
scroll to position [340, 0]
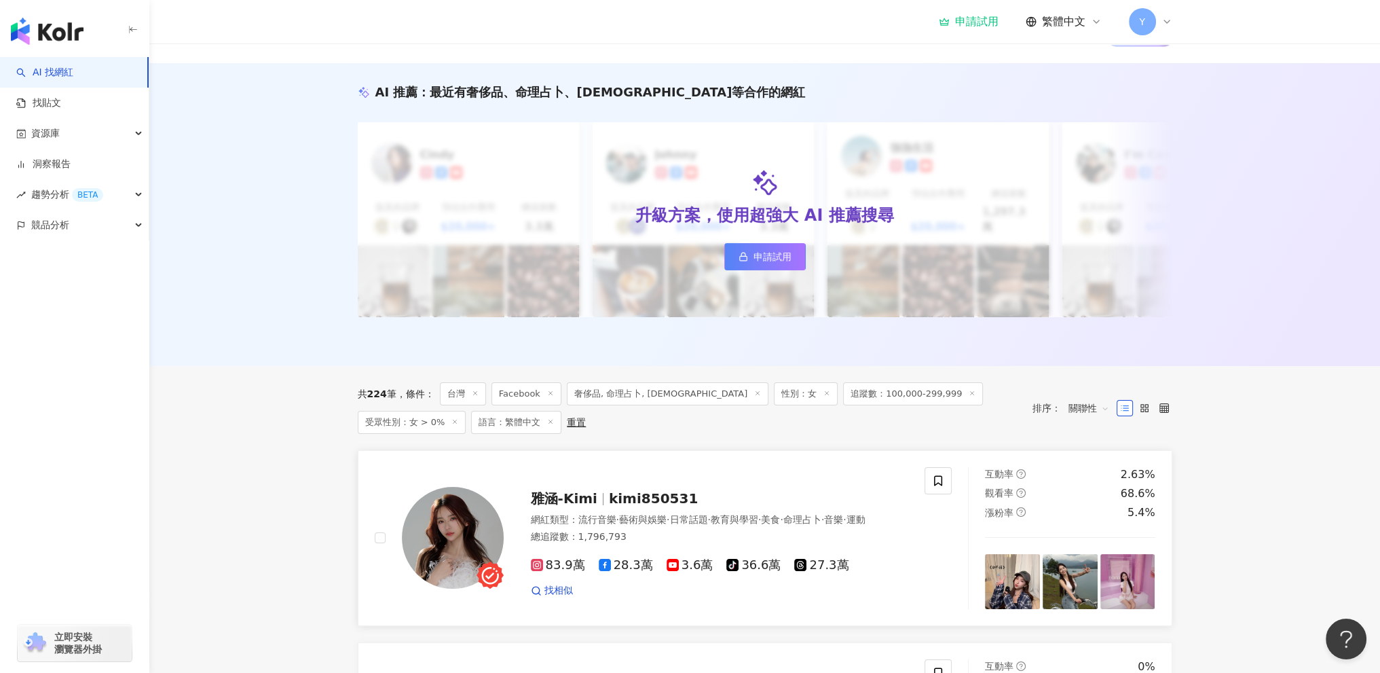
scroll to position [407, 0]
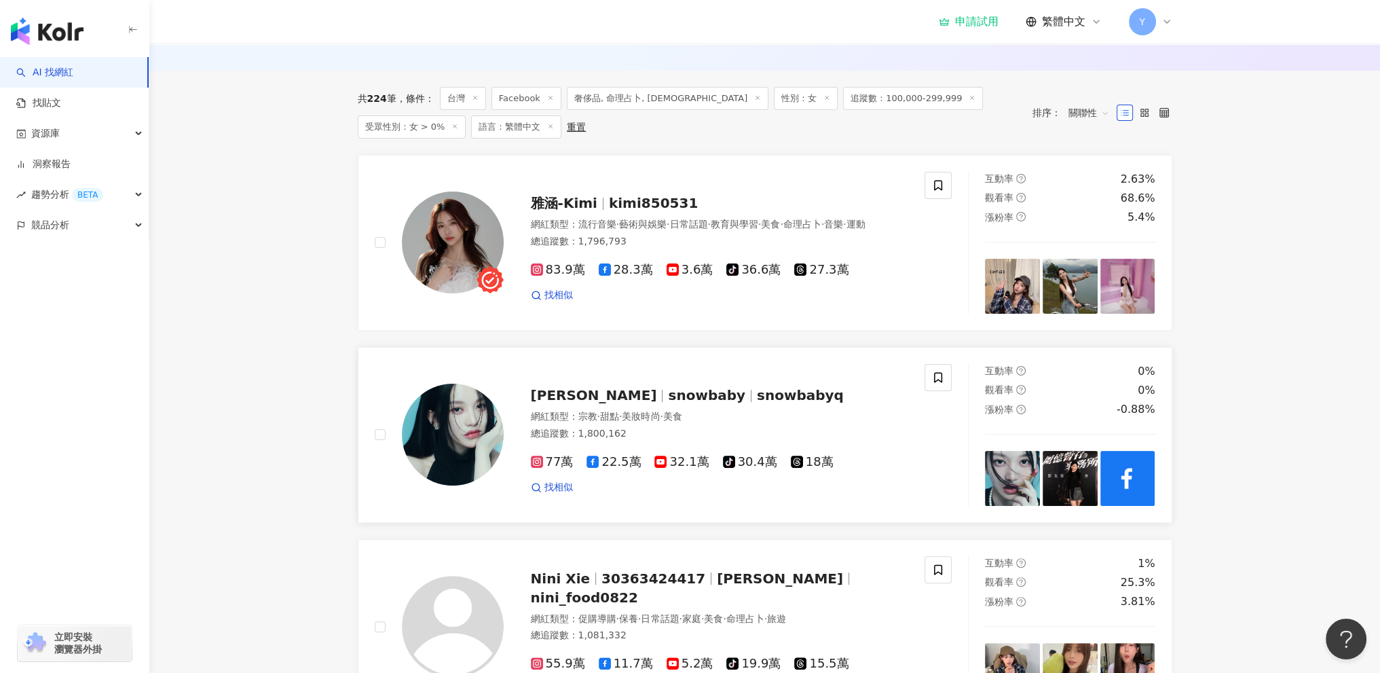
drag, startPoint x: 667, startPoint y: 390, endPoint x: 631, endPoint y: 375, distance: 39.6
click at [631, 375] on div "蔡瑞雪 snowbaby snowbabyq 網紅類型 ： 宗教 · 甜點 · 美妝時尚 · 美食 總追蹤數 ： 1,800,162 77萬 22.5萬 32…" at bounding box center [706, 434] width 405 height 119
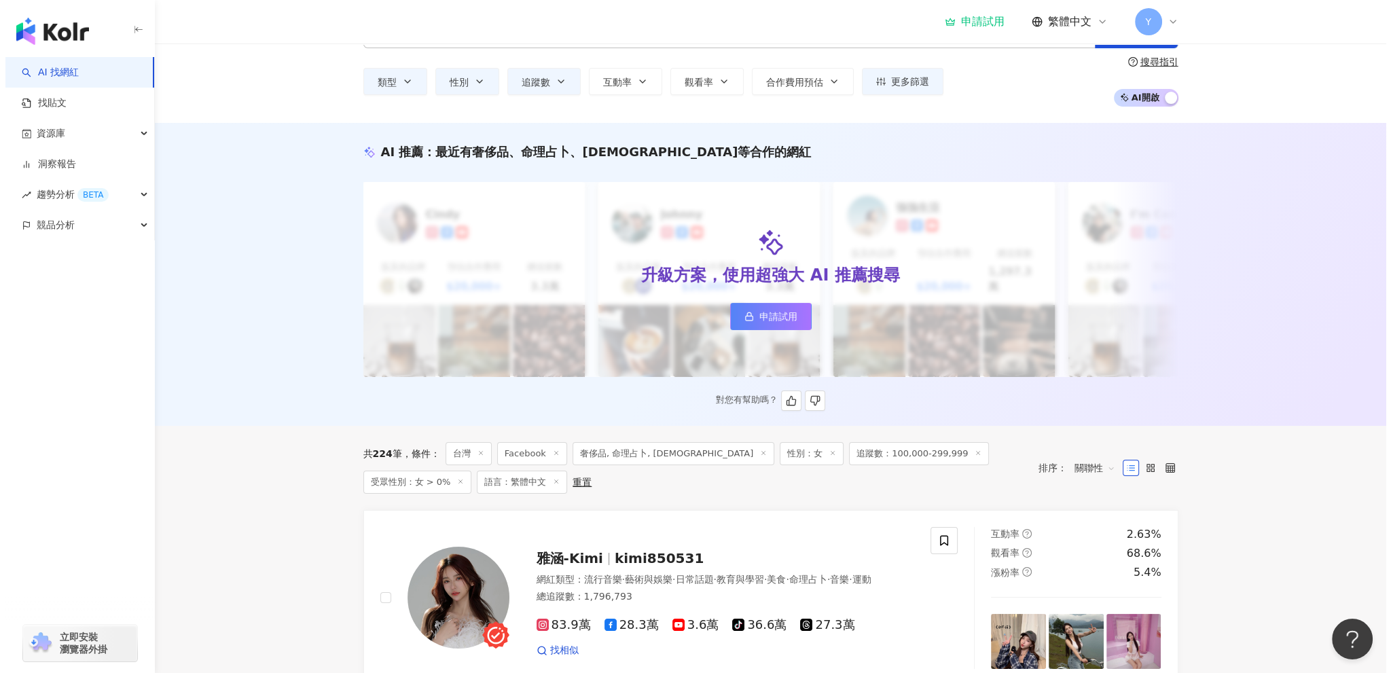
scroll to position [0, 0]
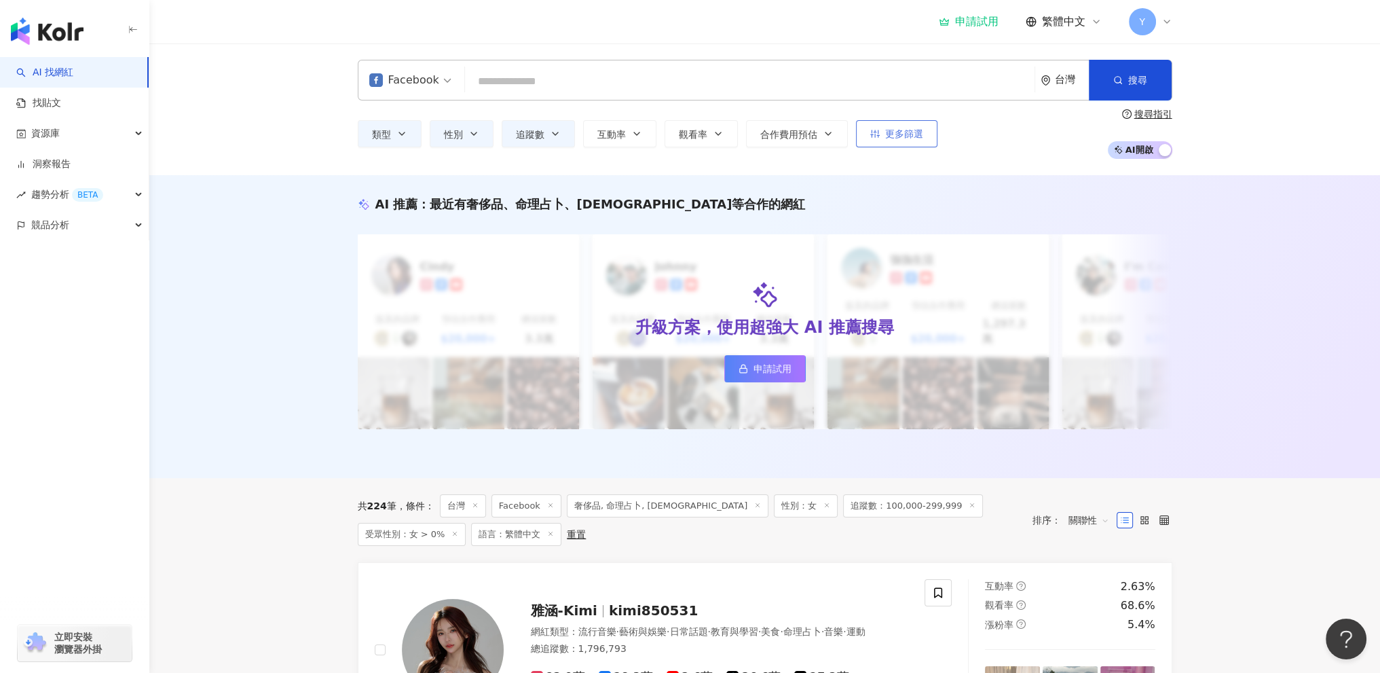
click at [899, 128] on span "更多篩選" at bounding box center [904, 133] width 38 height 11
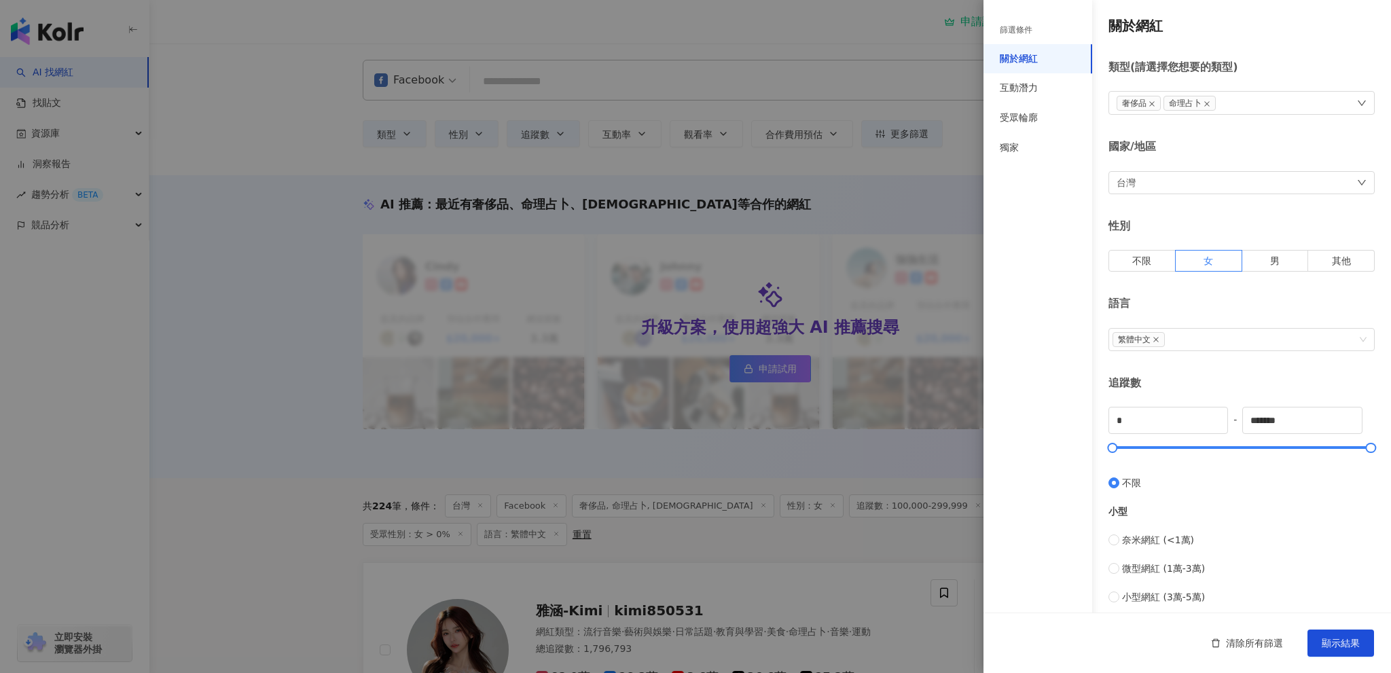
click at [1148, 104] on icon "close" at bounding box center [1151, 103] width 7 height 7
click at [1211, 104] on div "命理占卜" at bounding box center [1241, 103] width 266 height 24
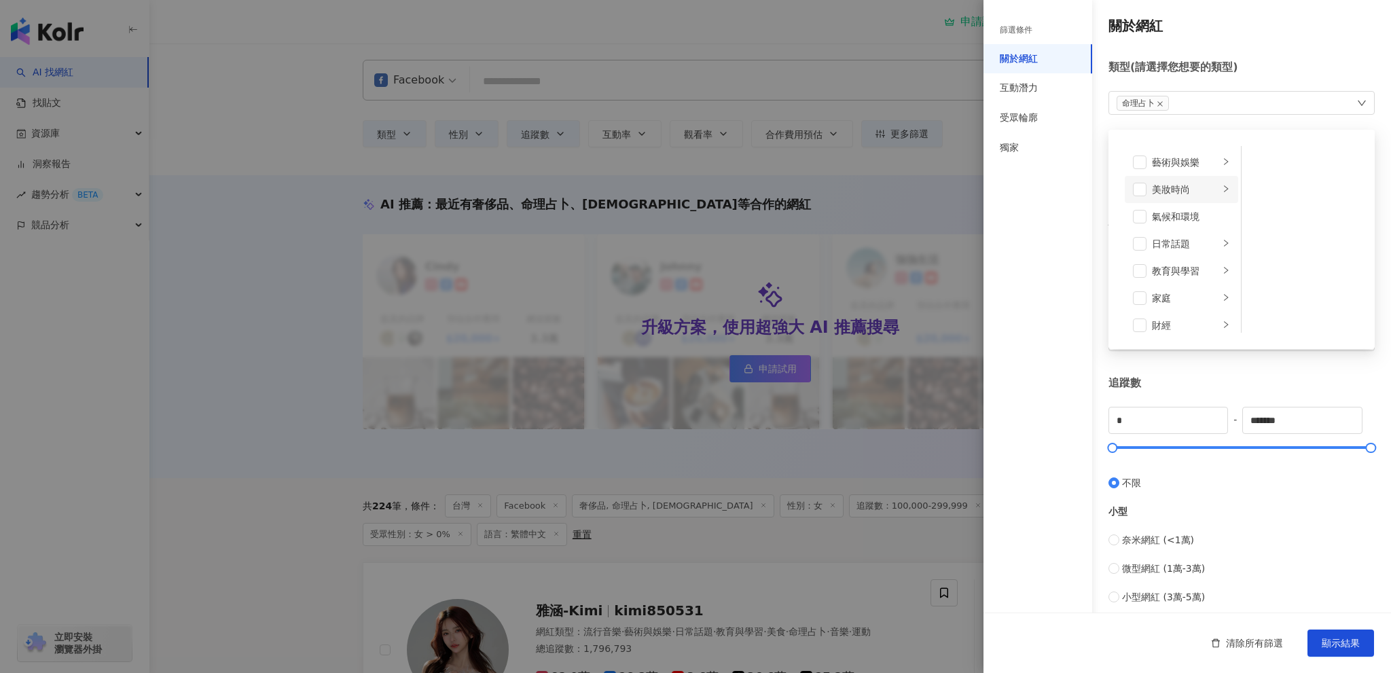
click at [1174, 187] on div "美妝時尚" at bounding box center [1185, 189] width 67 height 15
drag, startPoint x: 1298, startPoint y: 210, endPoint x: 1284, endPoint y: 293, distance: 84.7
click at [1284, 292] on ul "保養 美髮 奢侈品 彩妝 醫美 穿搭 香水" at bounding box center [1301, 239] width 120 height 187
click at [1195, 236] on li "日常話題" at bounding box center [1180, 243] width 113 height 27
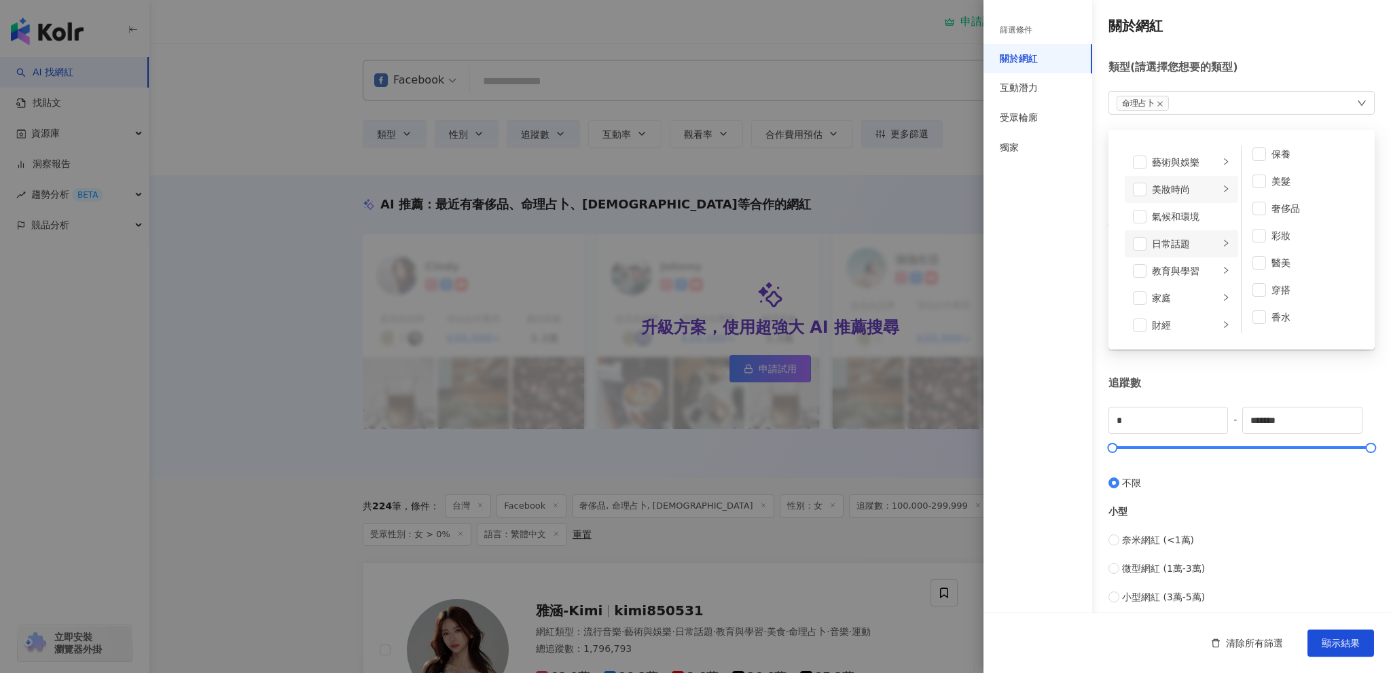
scroll to position [0, 0]
click at [1198, 194] on div "美妝時尚" at bounding box center [1185, 189] width 67 height 15
click at [1143, 187] on span at bounding box center [1140, 190] width 14 height 14
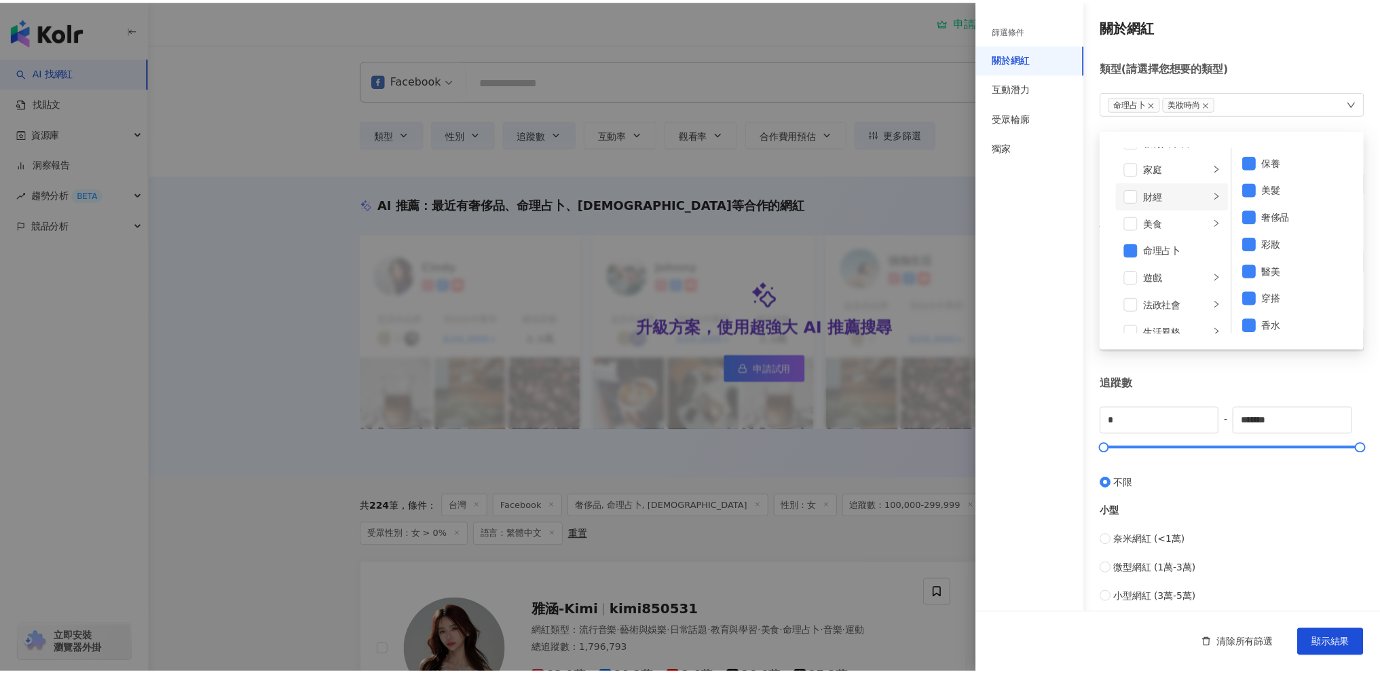
scroll to position [136, 0]
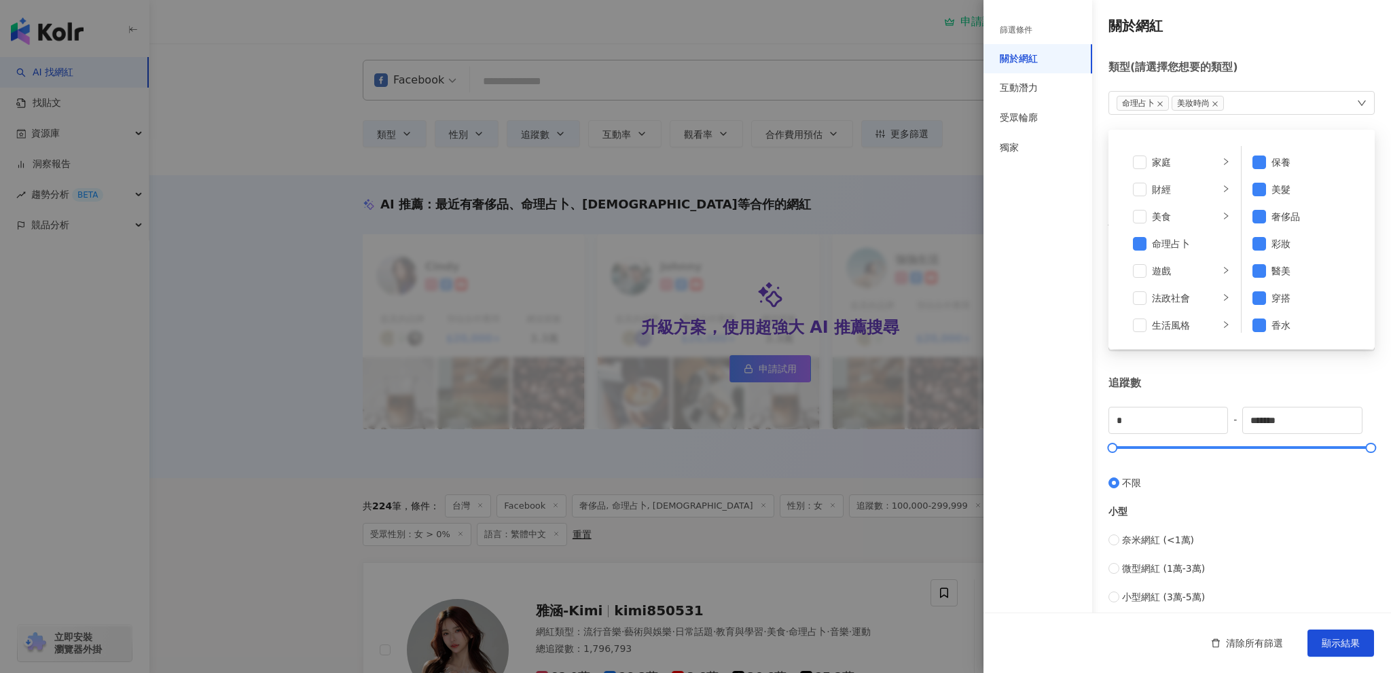
click at [1038, 203] on div "篩選條件 關於網紅 互動潛力 受眾輪廓 獨家" at bounding box center [1037, 344] width 109 height 657
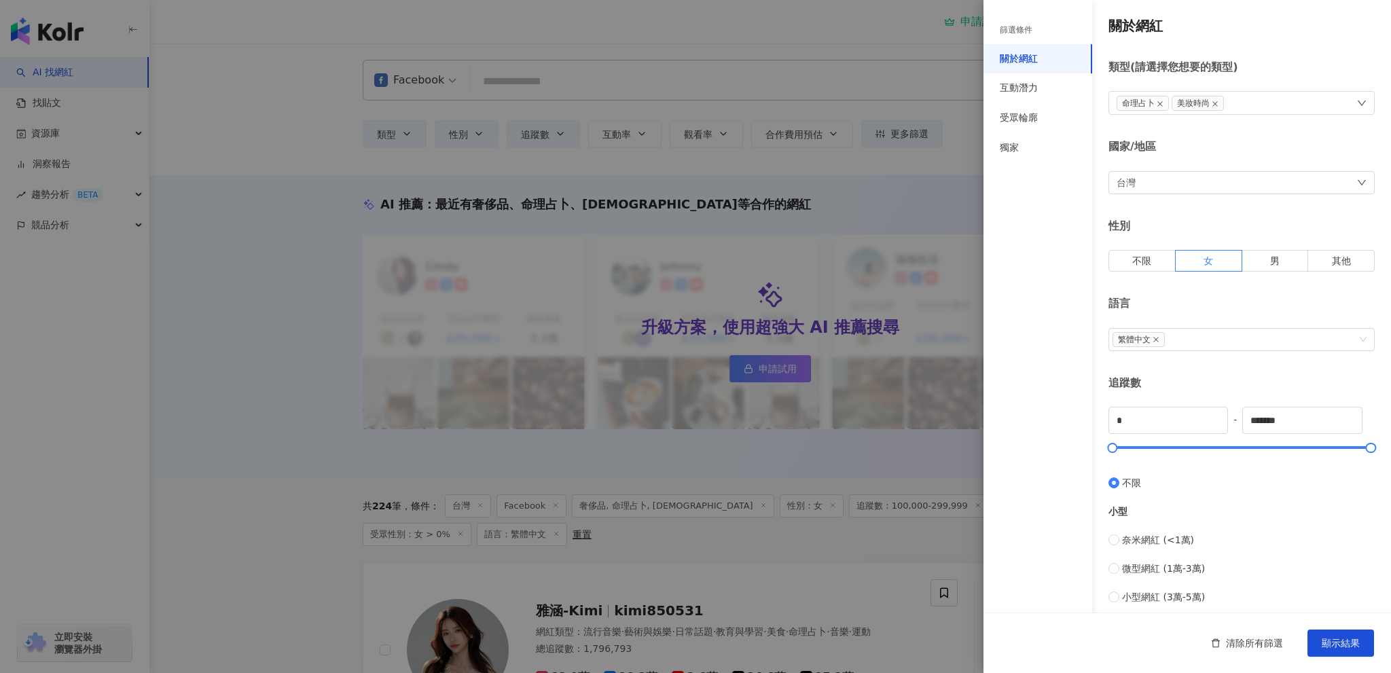
click at [960, 158] on div at bounding box center [695, 336] width 1391 height 673
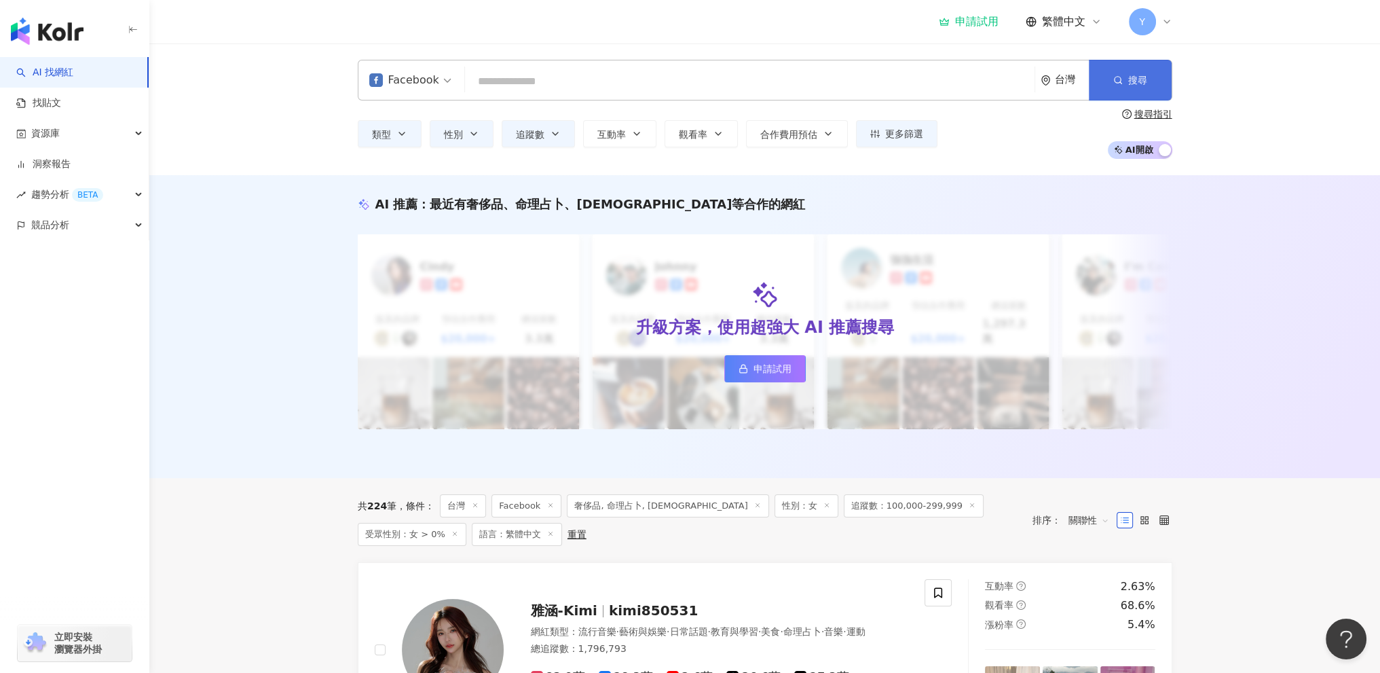
click at [1129, 80] on span "搜尋" at bounding box center [1138, 80] width 19 height 11
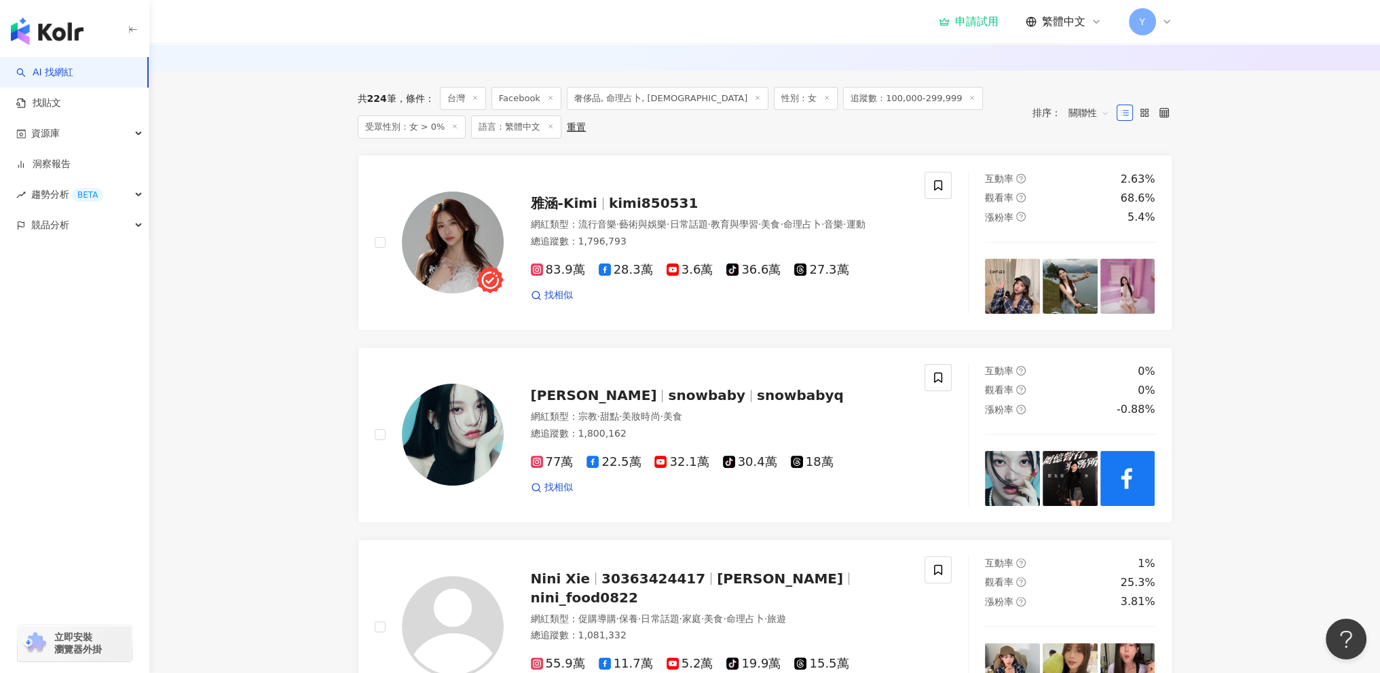
scroll to position [0, 0]
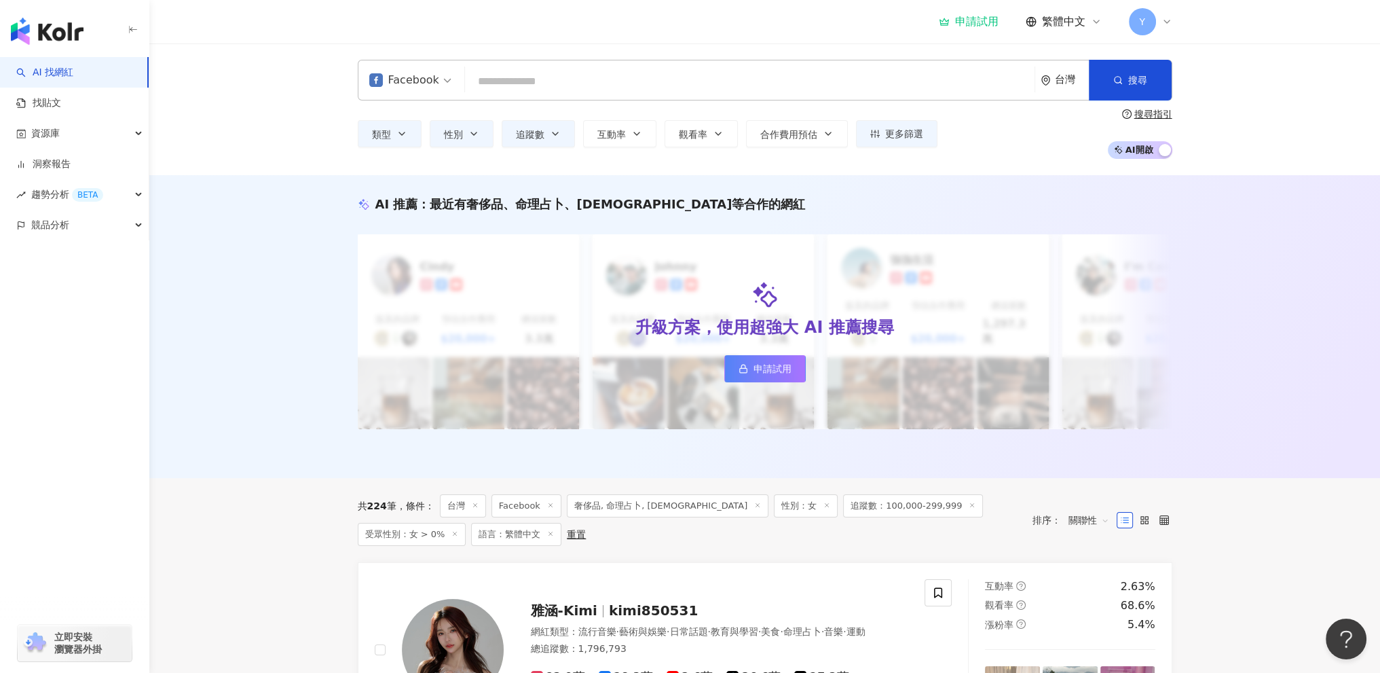
click at [567, 529] on div "重置" at bounding box center [576, 534] width 19 height 11
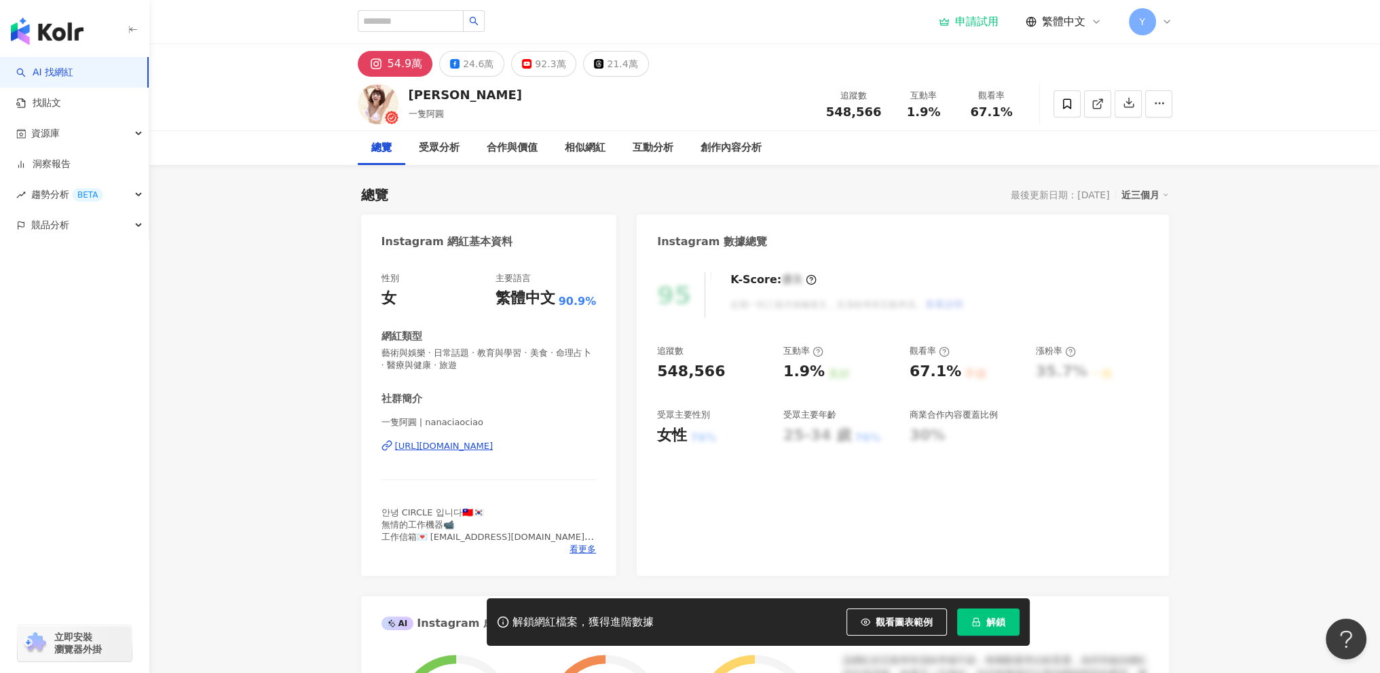
click at [432, 93] on div "阿圓" at bounding box center [465, 94] width 113 height 17
copy div "阿圓"
click at [471, 54] on button "24.6萬" at bounding box center [471, 64] width 65 height 26
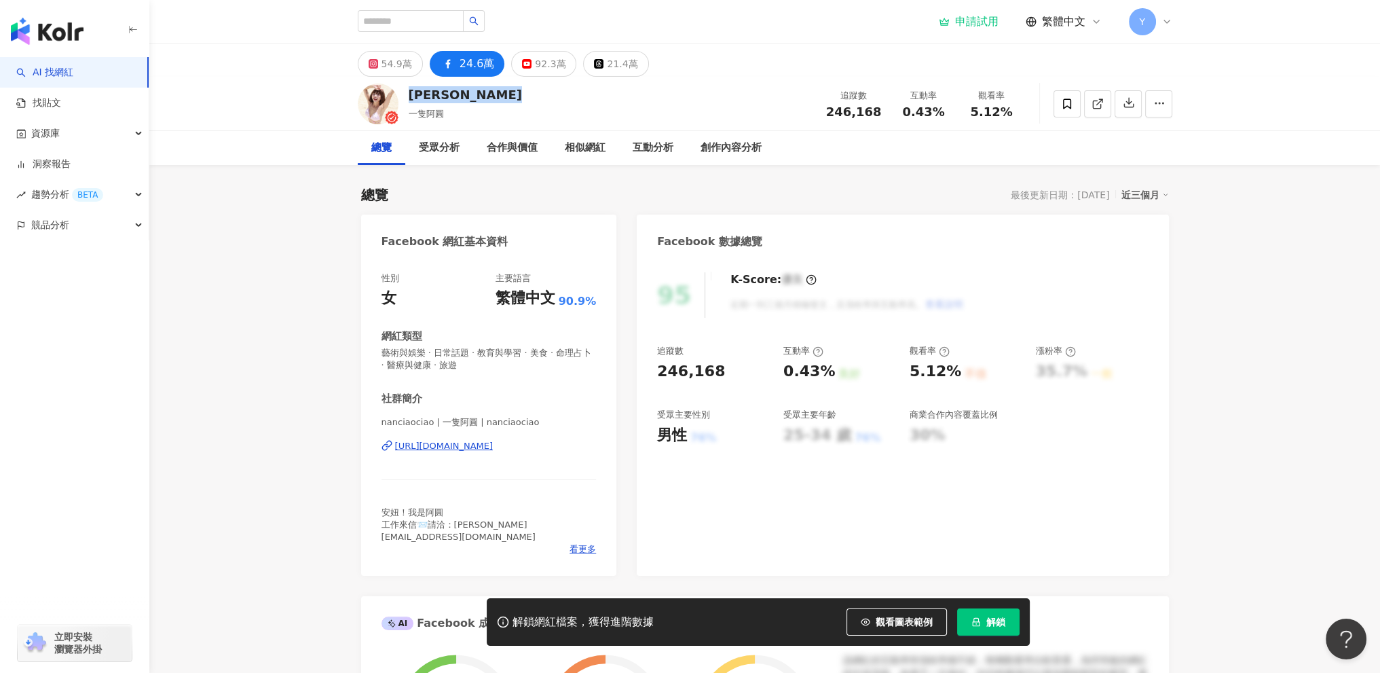
click at [494, 444] on div "https://www.facebook.com/357512144353774" at bounding box center [444, 446] width 98 height 12
drag, startPoint x: 375, startPoint y: 446, endPoint x: 612, endPoint y: 440, distance: 236.4
click at [612, 440] on div "性別 女 主要語言 繁體中文 90.9% 網紅類型 藝術與娛樂 · 日常話題 · 教育與學習 · 美食 · 命理占卜 · 醫療與健康 · 旅遊 社群簡介 na…" at bounding box center [489, 417] width 256 height 317
copy div "https://www.facebook.com/357512144353774"
click at [428, 143] on div "受眾分析" at bounding box center [439, 148] width 41 height 16
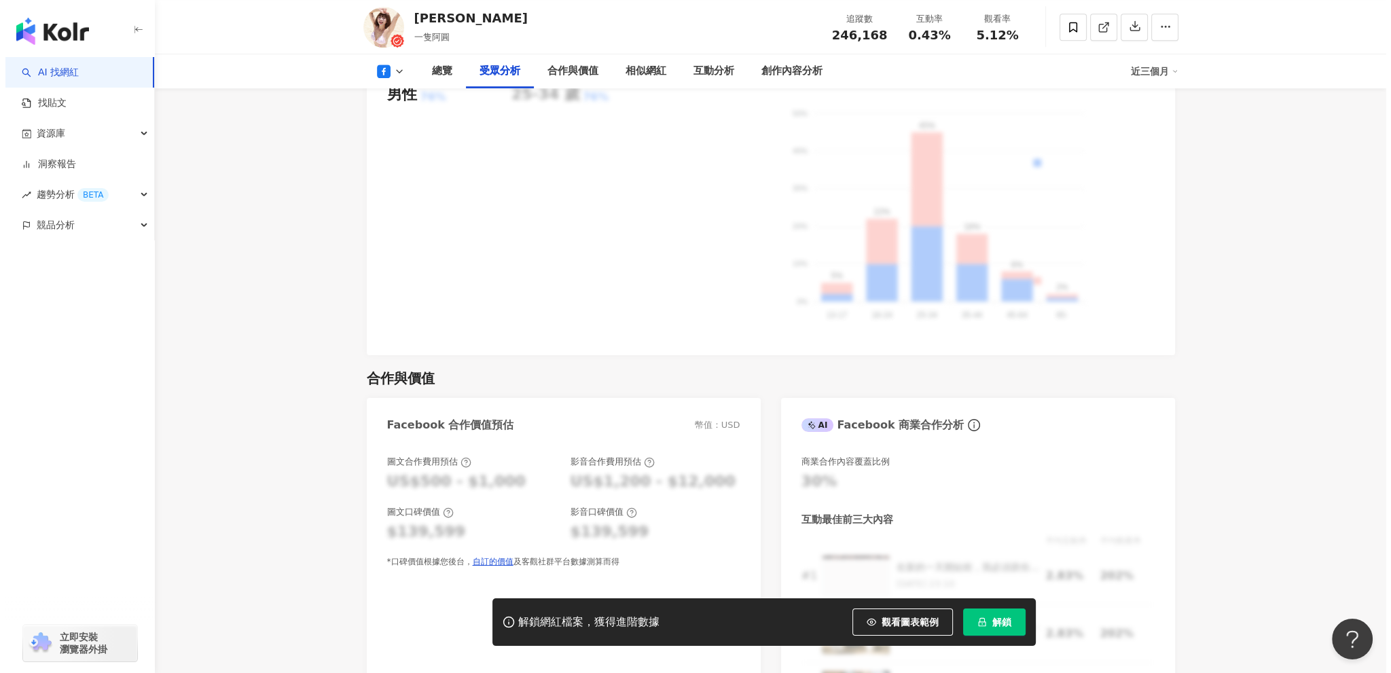
scroll to position [1363, 0]
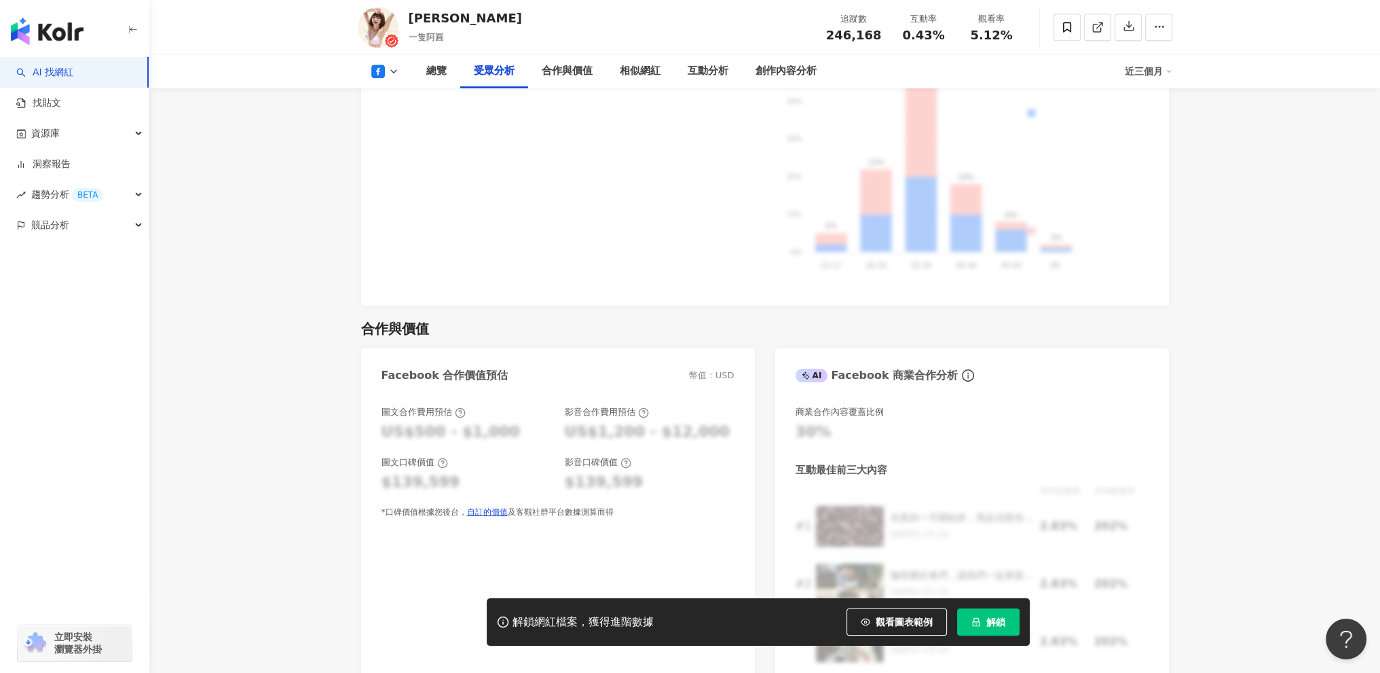
click at [991, 627] on span "解鎖" at bounding box center [996, 622] width 19 height 11
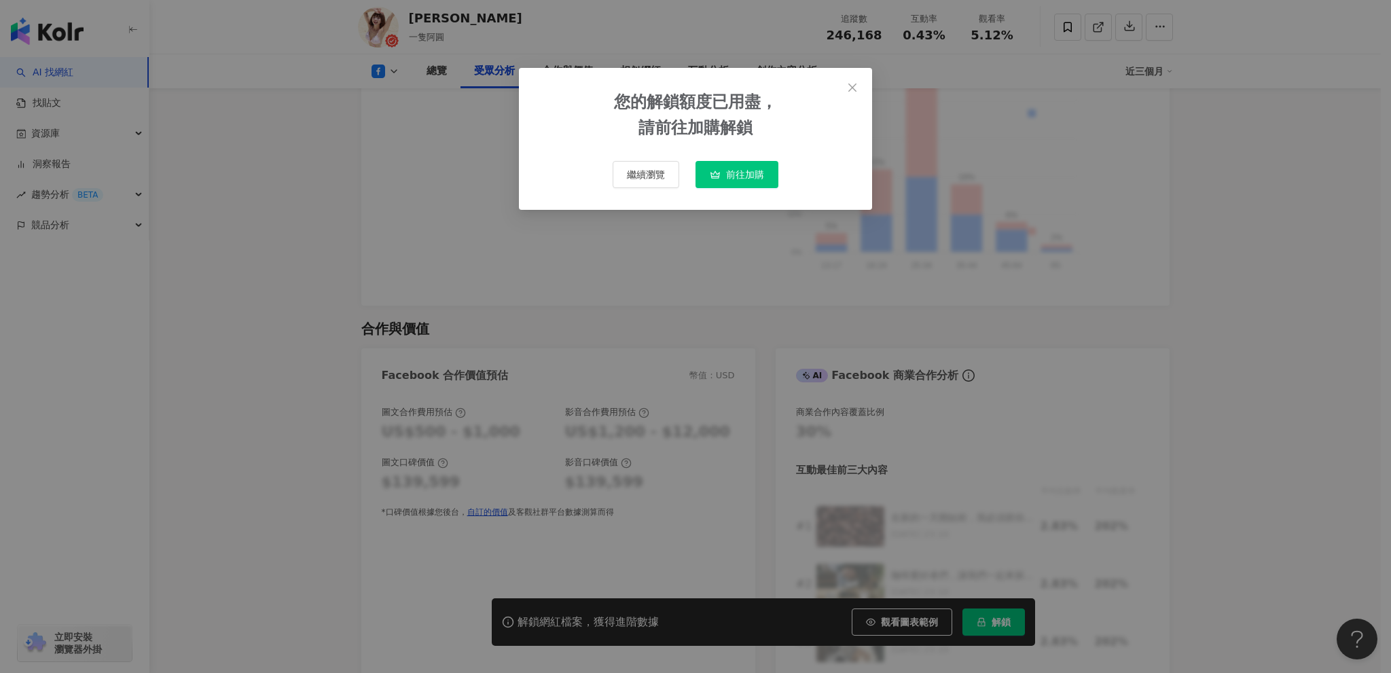
click at [745, 181] on button "前往加購" at bounding box center [736, 174] width 83 height 27
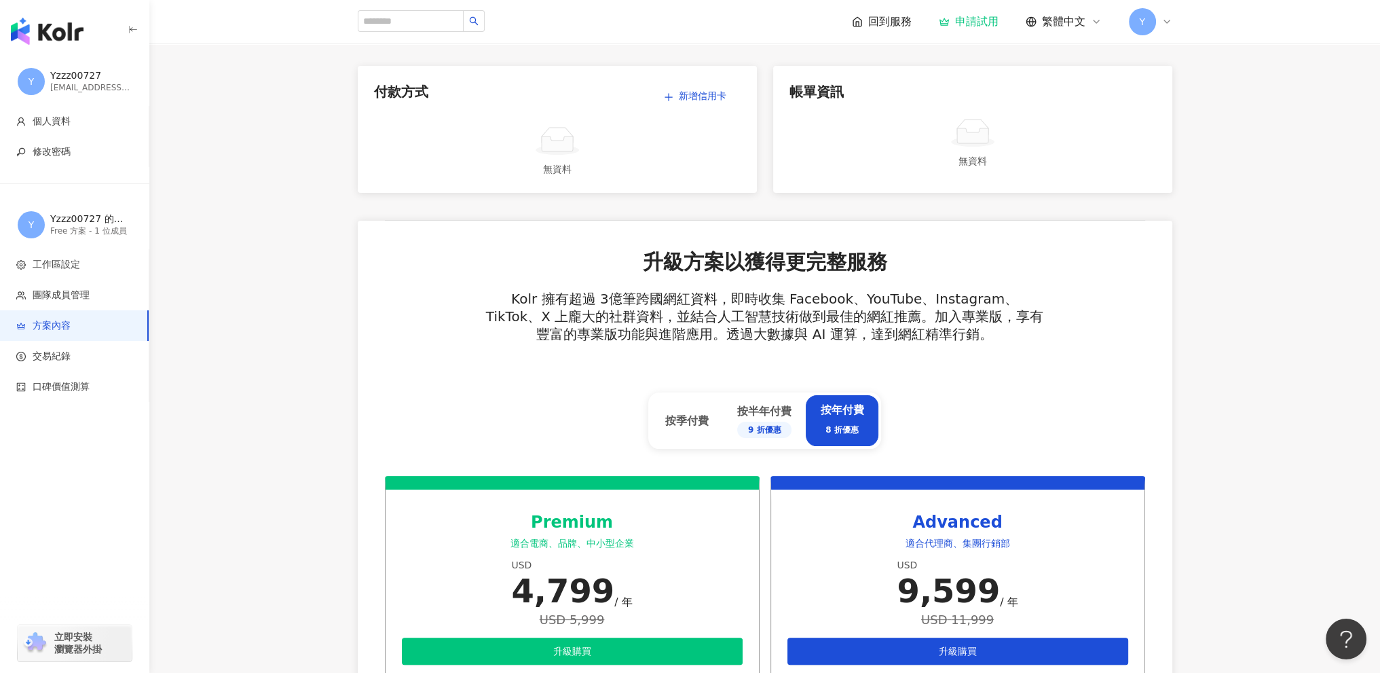
scroll to position [407, 0]
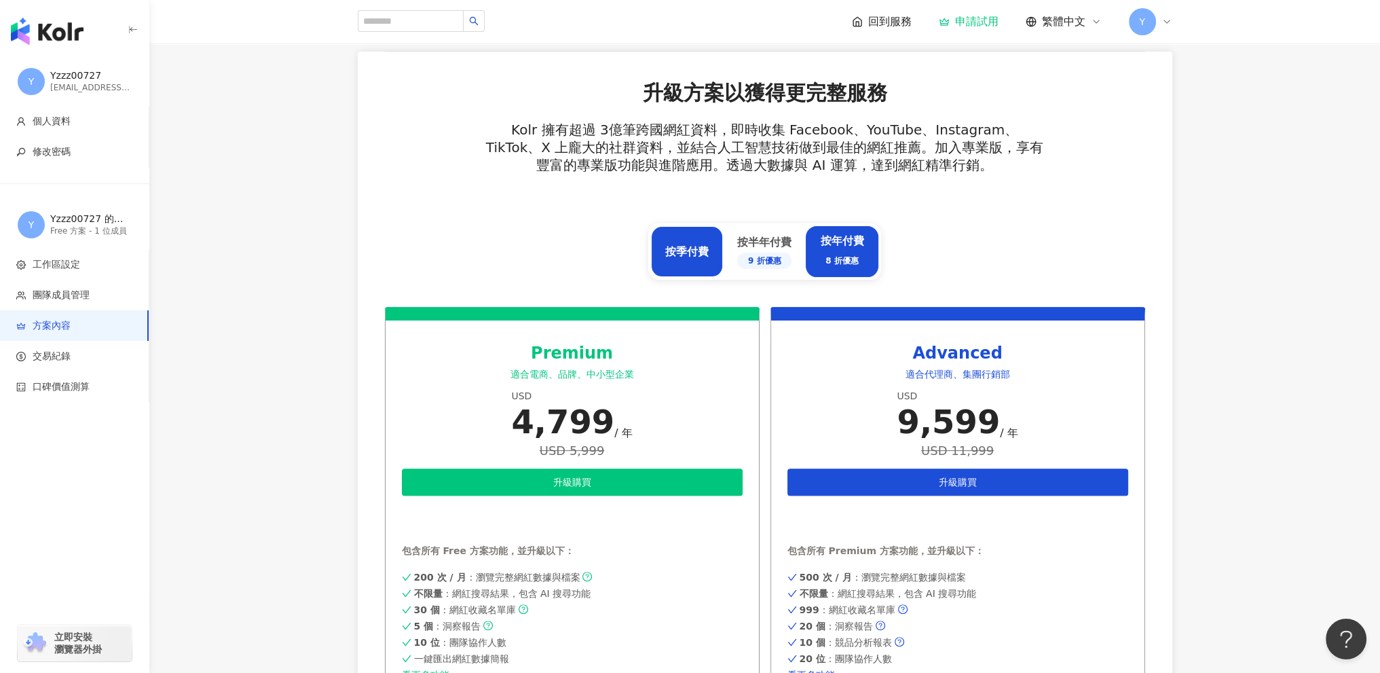
click at [668, 255] on div "按季付費" at bounding box center [686, 251] width 43 height 15
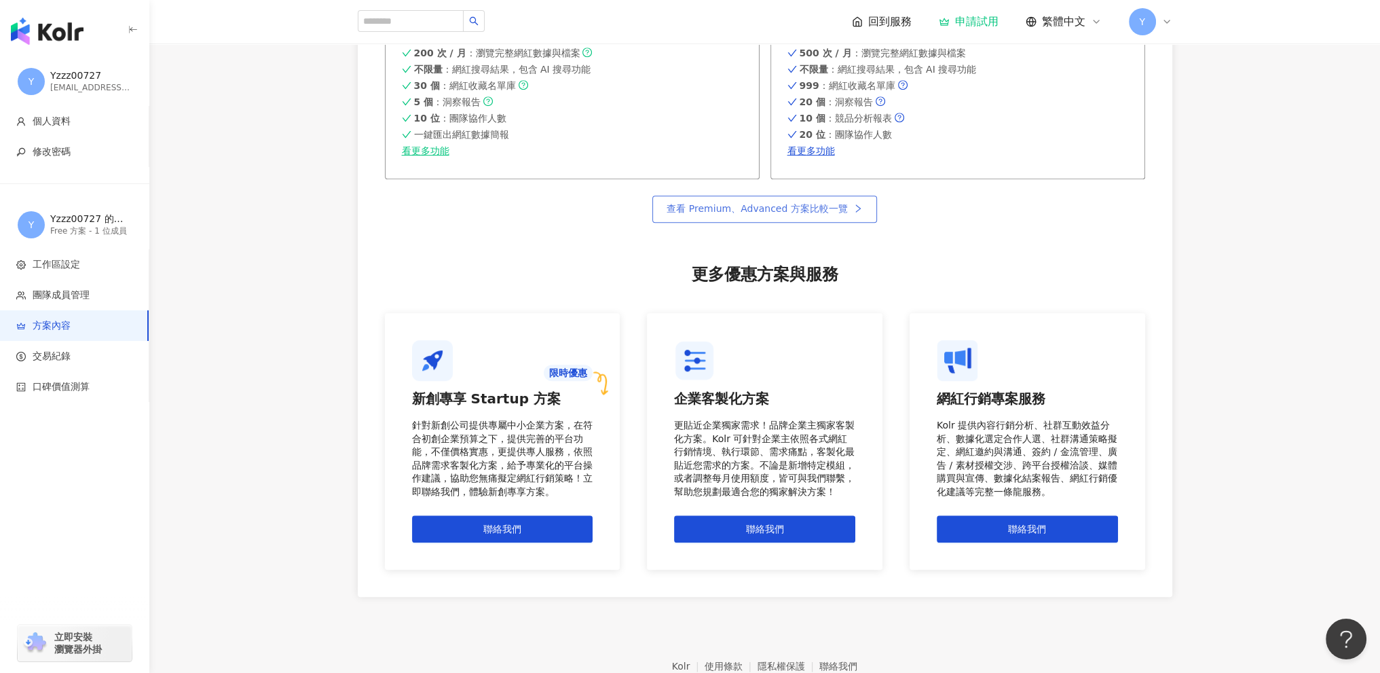
scroll to position [734, 0]
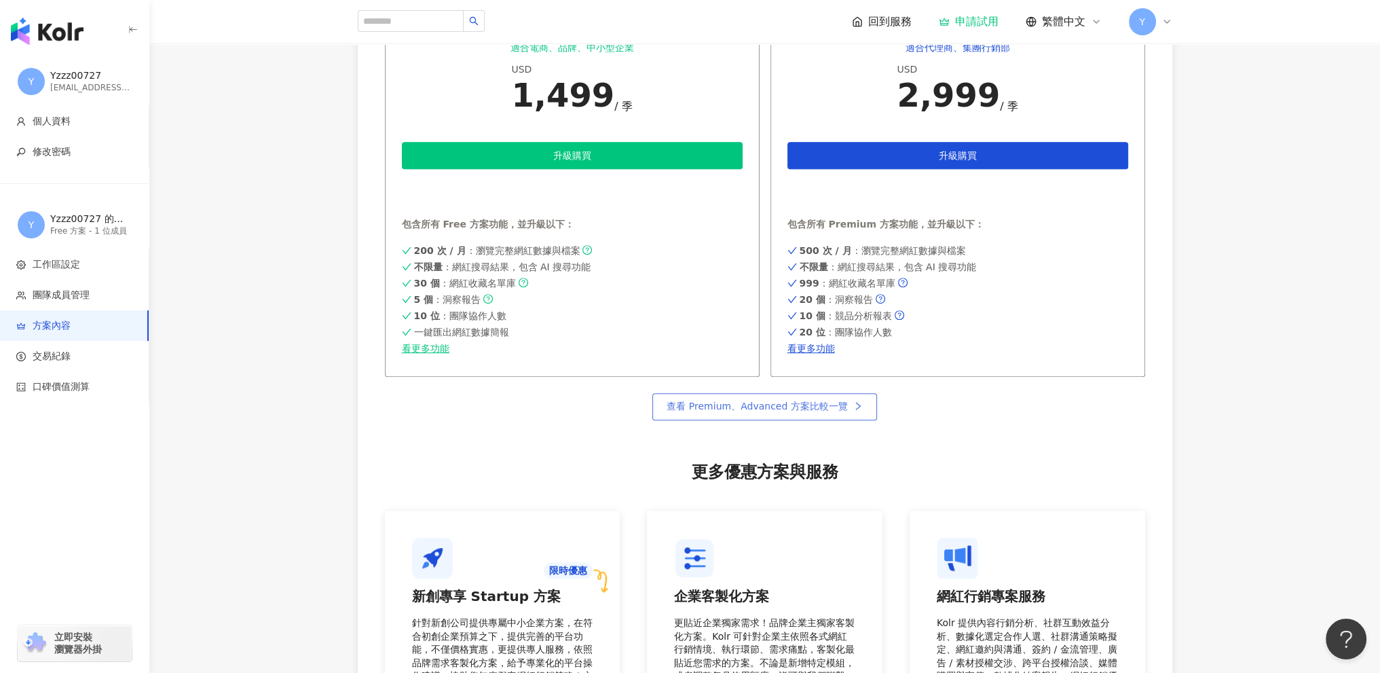
click at [832, 403] on span "查看 Premium、Advanced 方案比較一覽" at bounding box center [757, 406] width 181 height 11
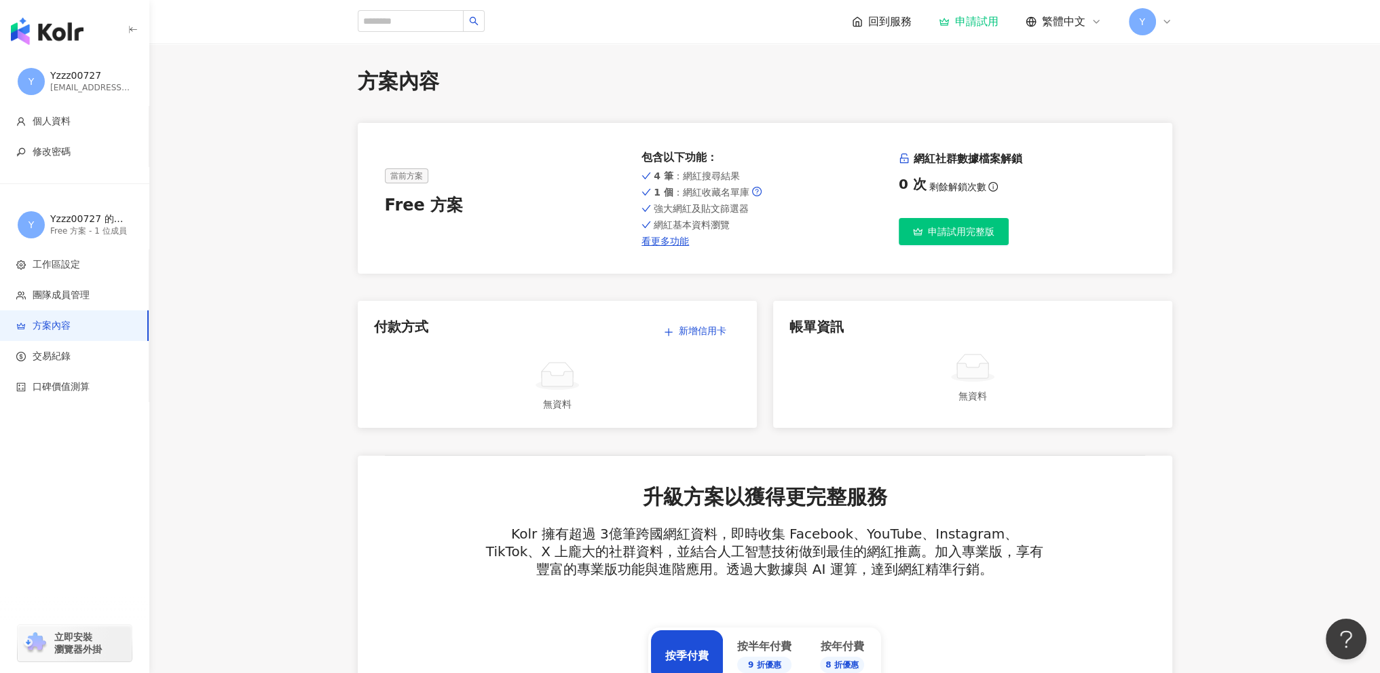
scroll to position [0, 0]
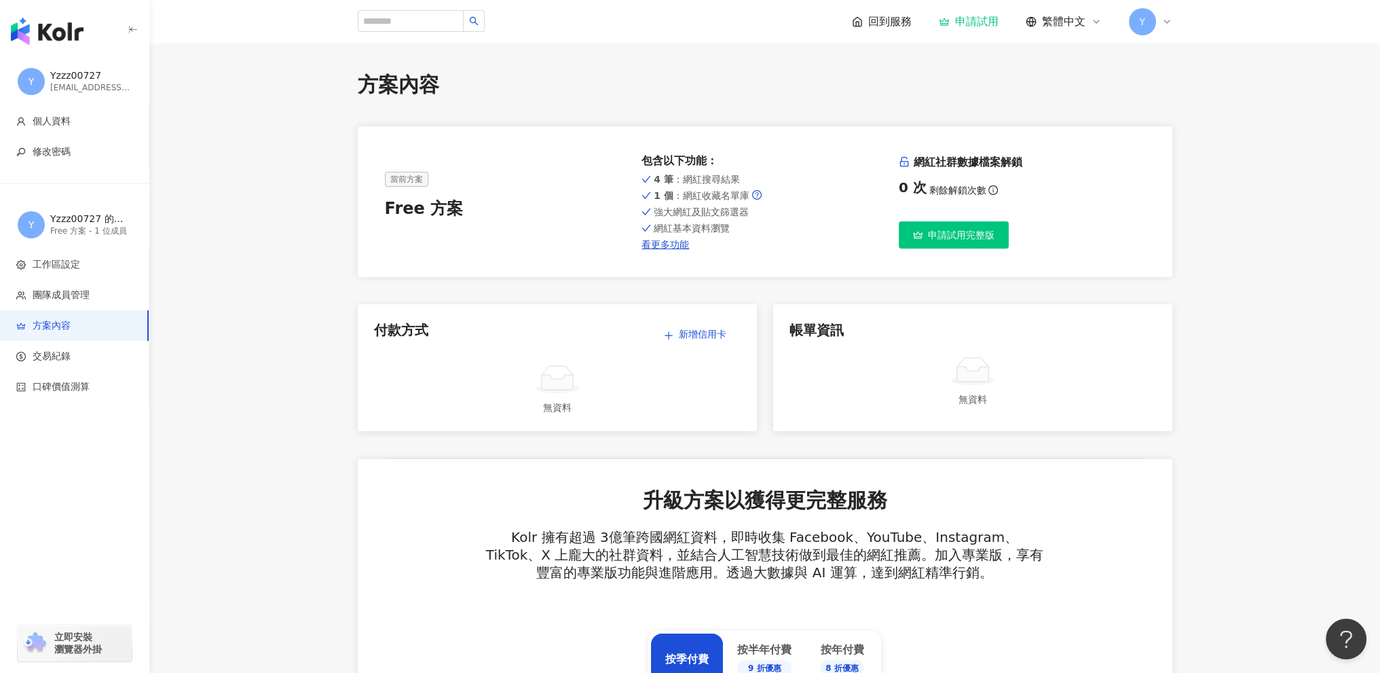
scroll to position [1006, 0]
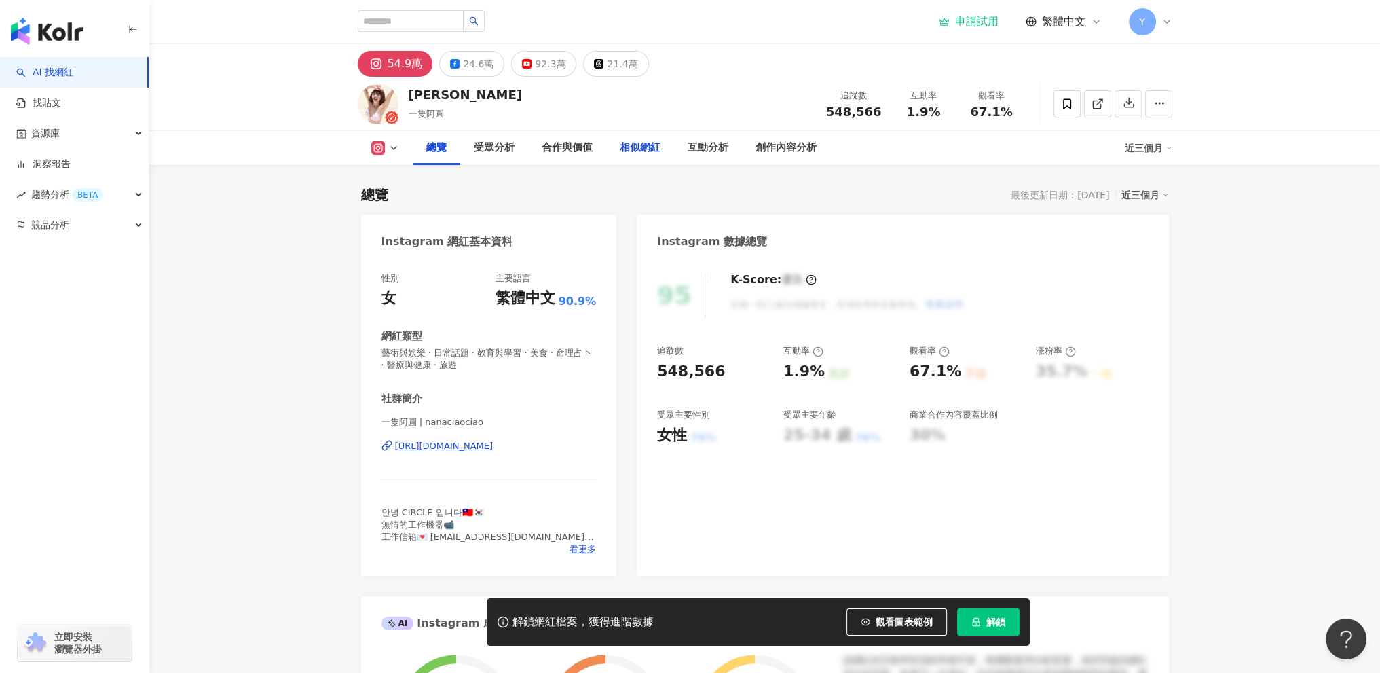
click at [642, 156] on div "相似網紅" at bounding box center [640, 148] width 68 height 34
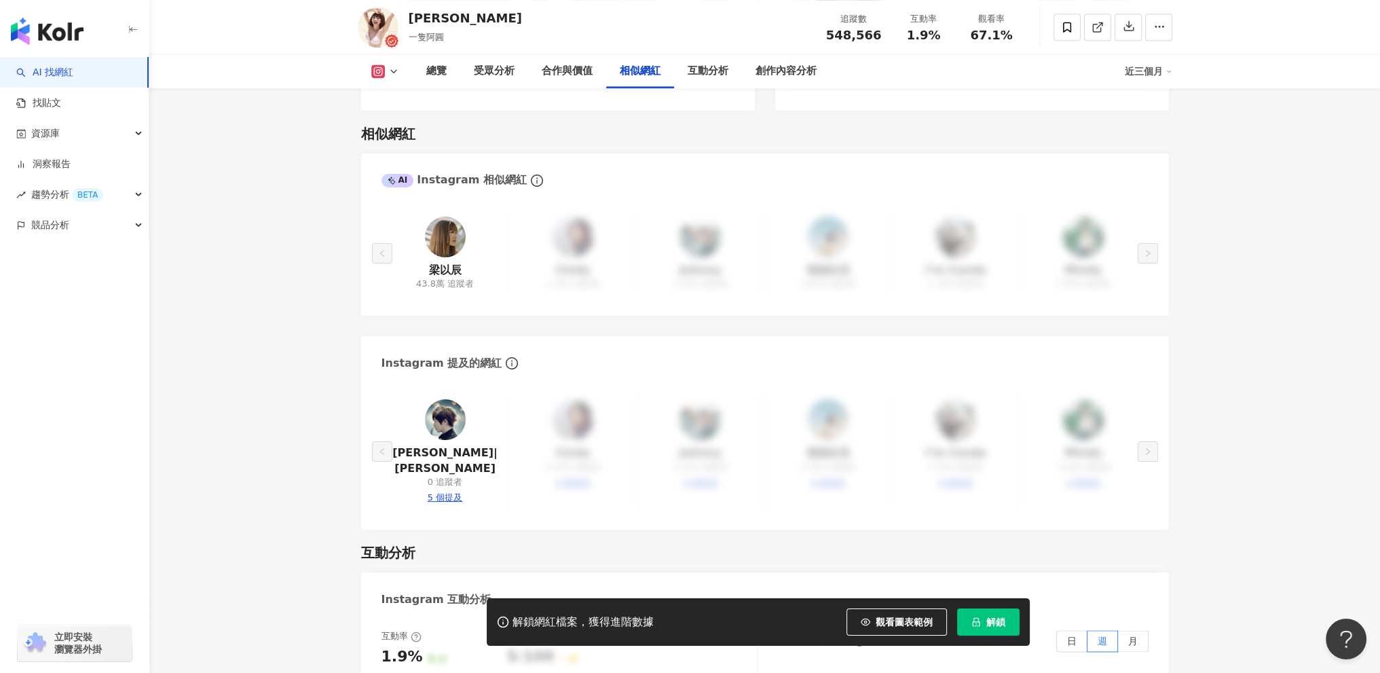
scroll to position [2235, 0]
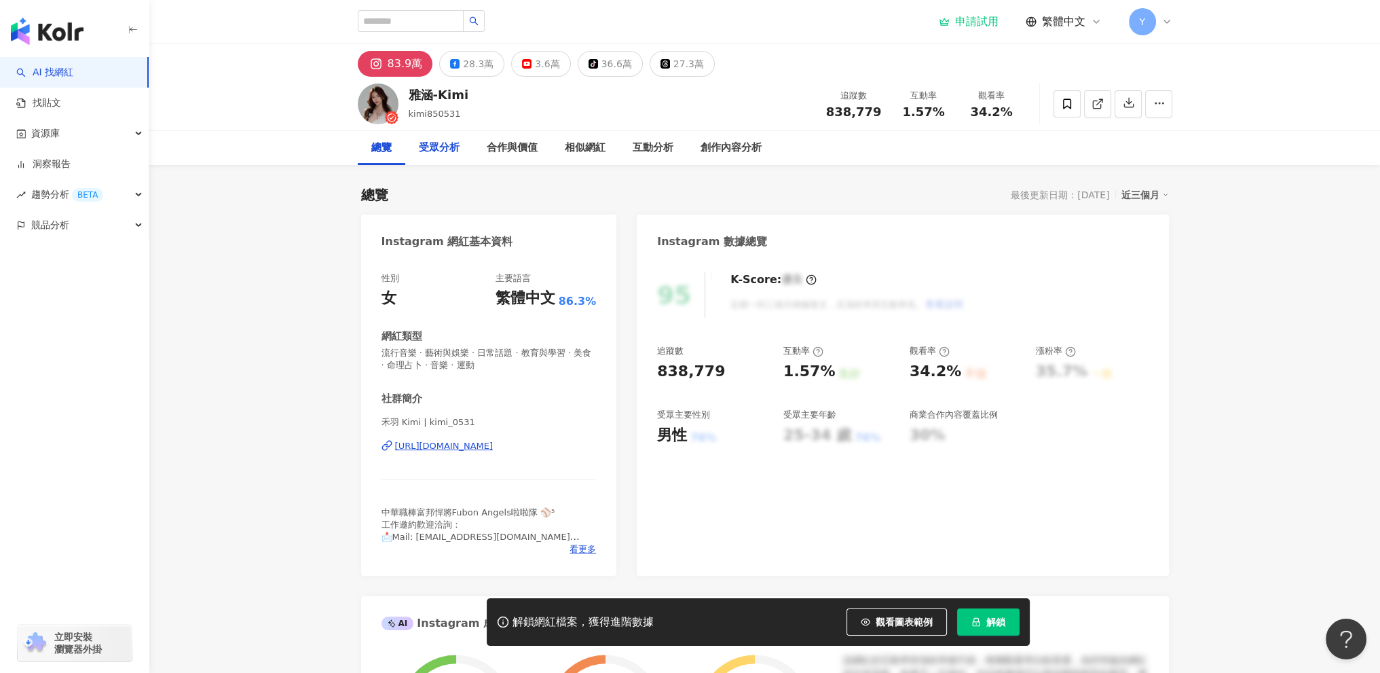
click at [435, 152] on div "受眾分析" at bounding box center [439, 148] width 41 height 16
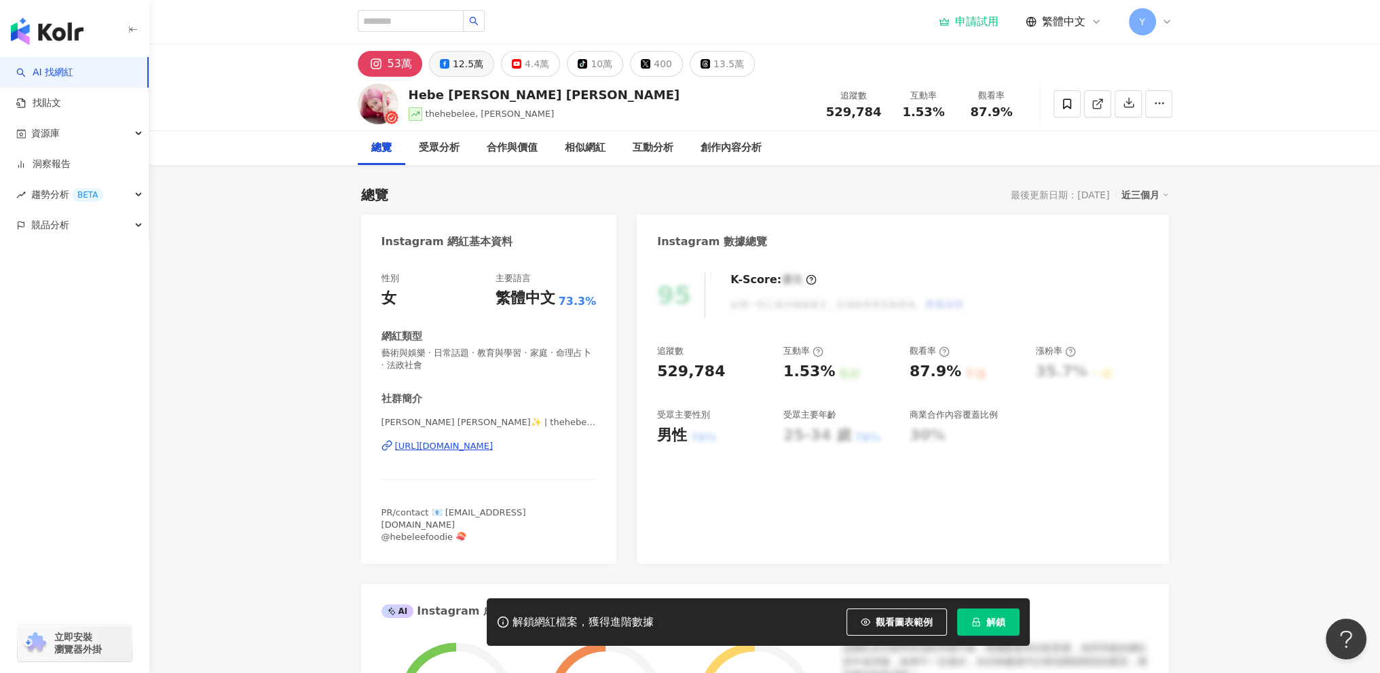
click at [475, 60] on div "12.5萬" at bounding box center [468, 63] width 31 height 19
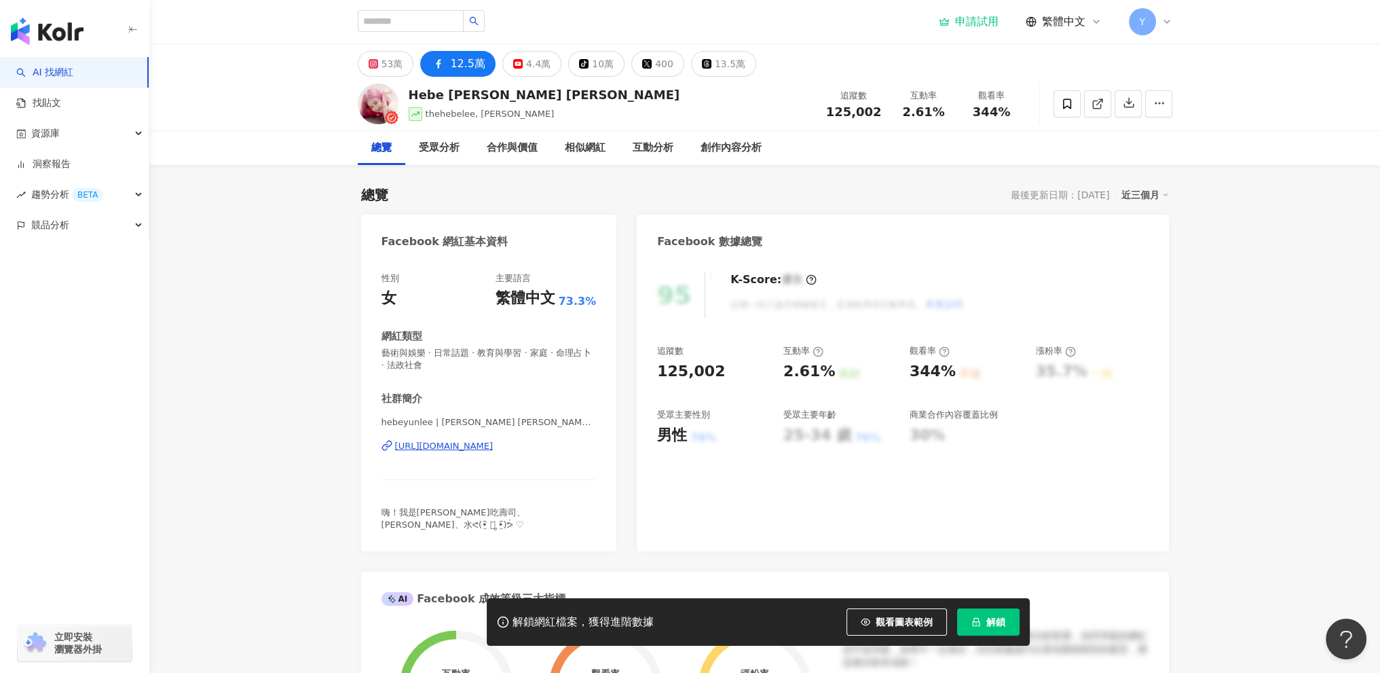
click at [483, 94] on div "Hebe Lee 李芸" at bounding box center [545, 94] width 272 height 17
copy div "Hebe Lee 李芸"
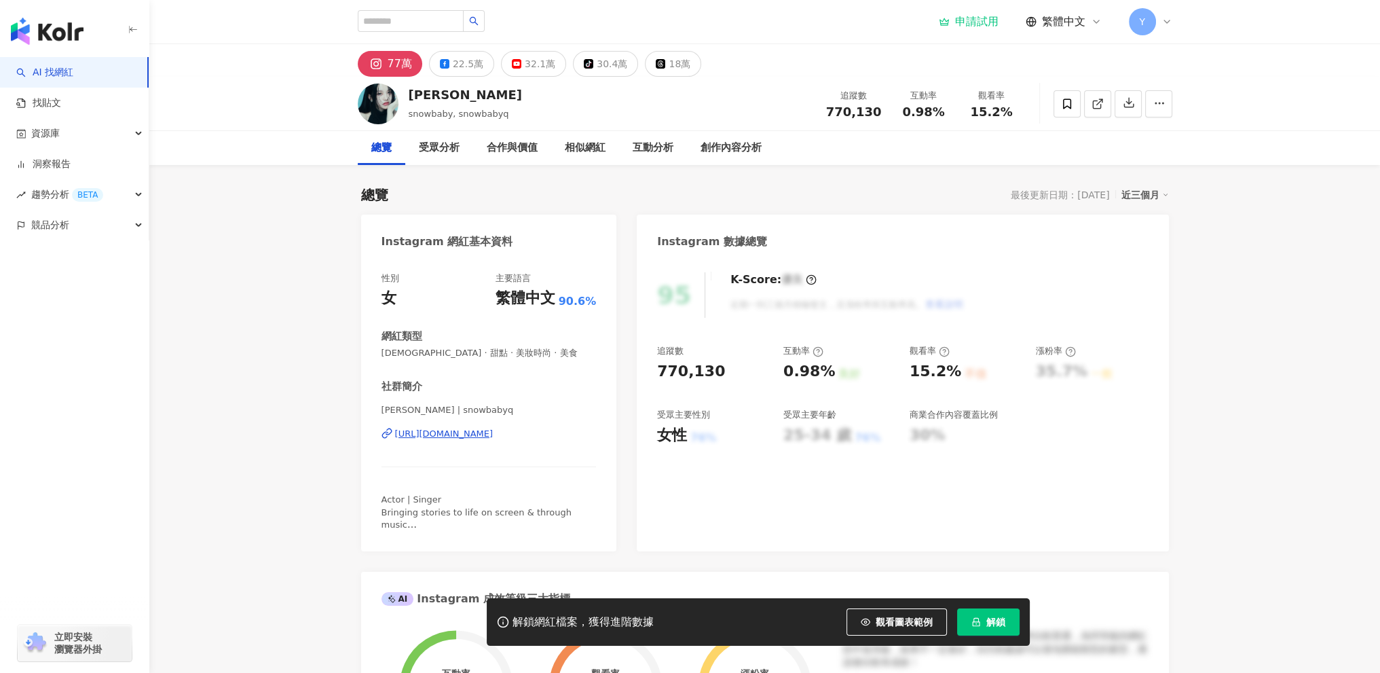
click at [428, 90] on div "[PERSON_NAME]" at bounding box center [465, 94] width 113 height 17
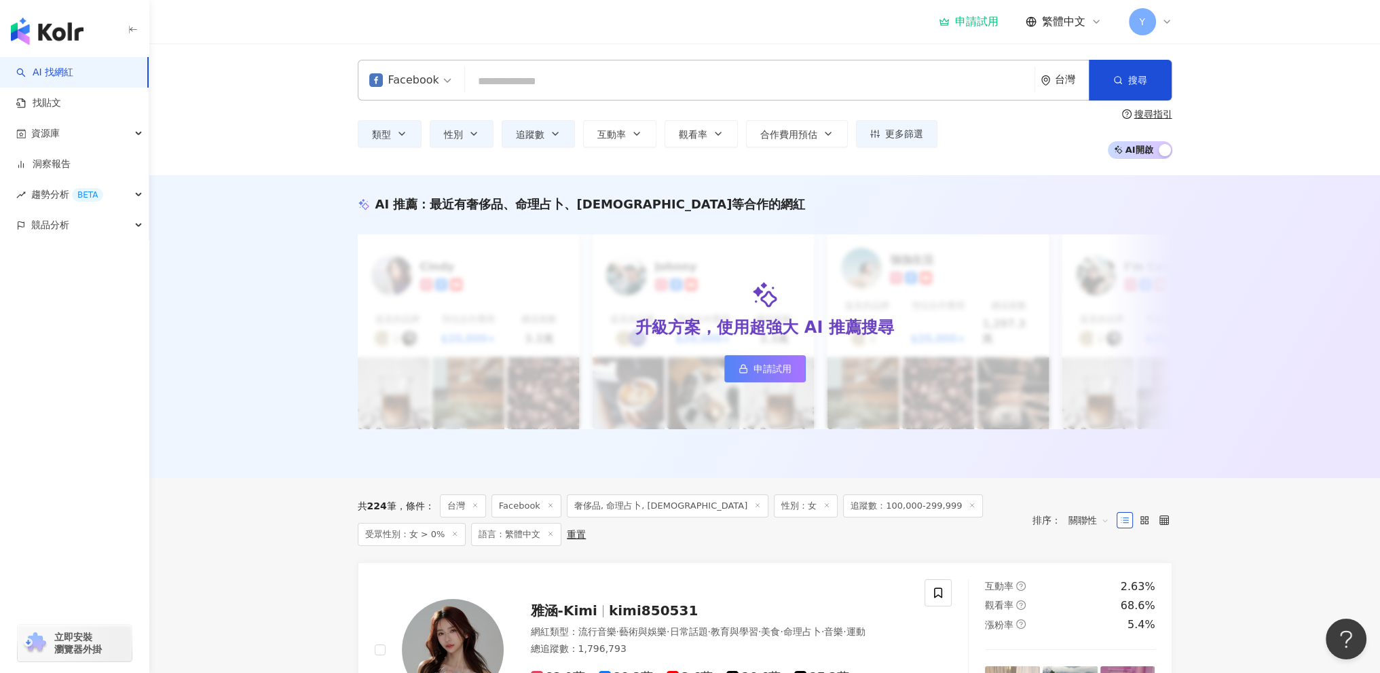
click at [969, 503] on icon at bounding box center [972, 505] width 7 height 7
click at [567, 529] on div "重置" at bounding box center [576, 534] width 19 height 11
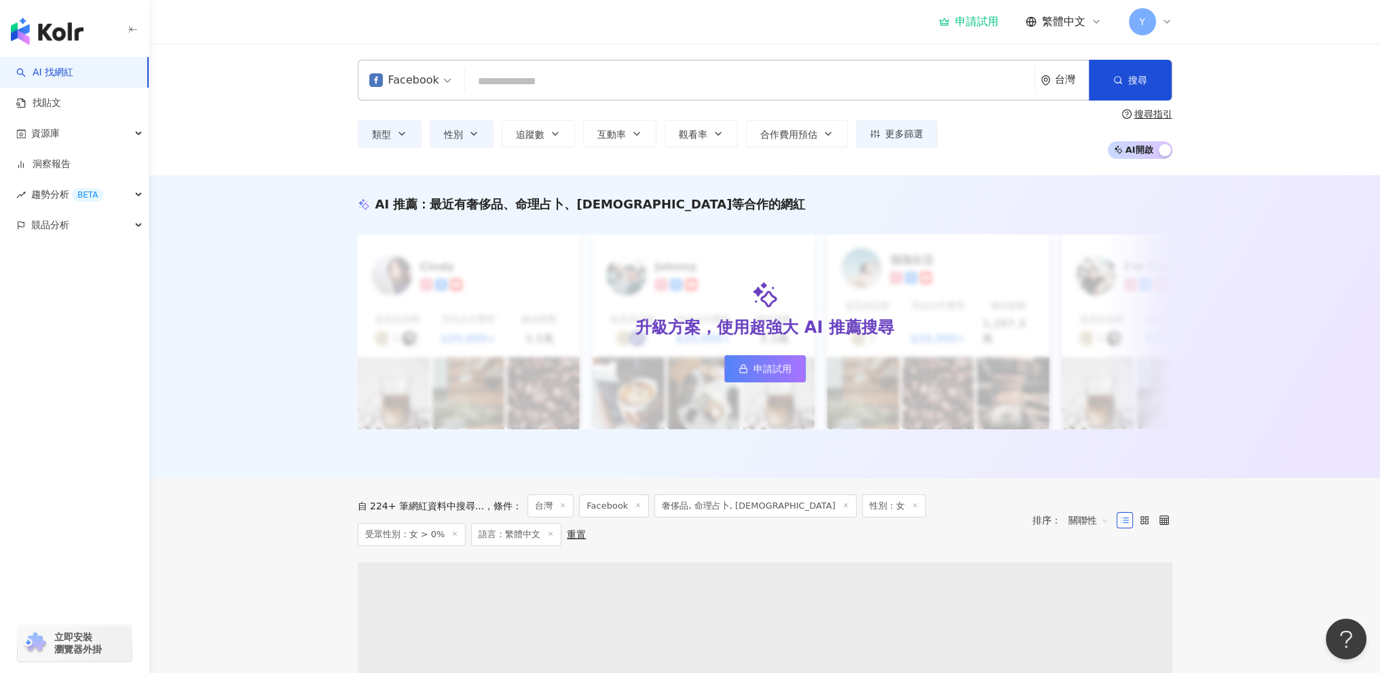
click at [476, 528] on div "自 224+ 筆網紅資料中搜尋... 條件 ： 台灣 Facebook 奢侈品, 命理占卜, 宗教 性別：女 受眾性別：女 > 0% 語言：繁體中文 重置" at bounding box center [688, 520] width 661 height 52
click at [567, 531] on div "重置" at bounding box center [576, 534] width 19 height 11
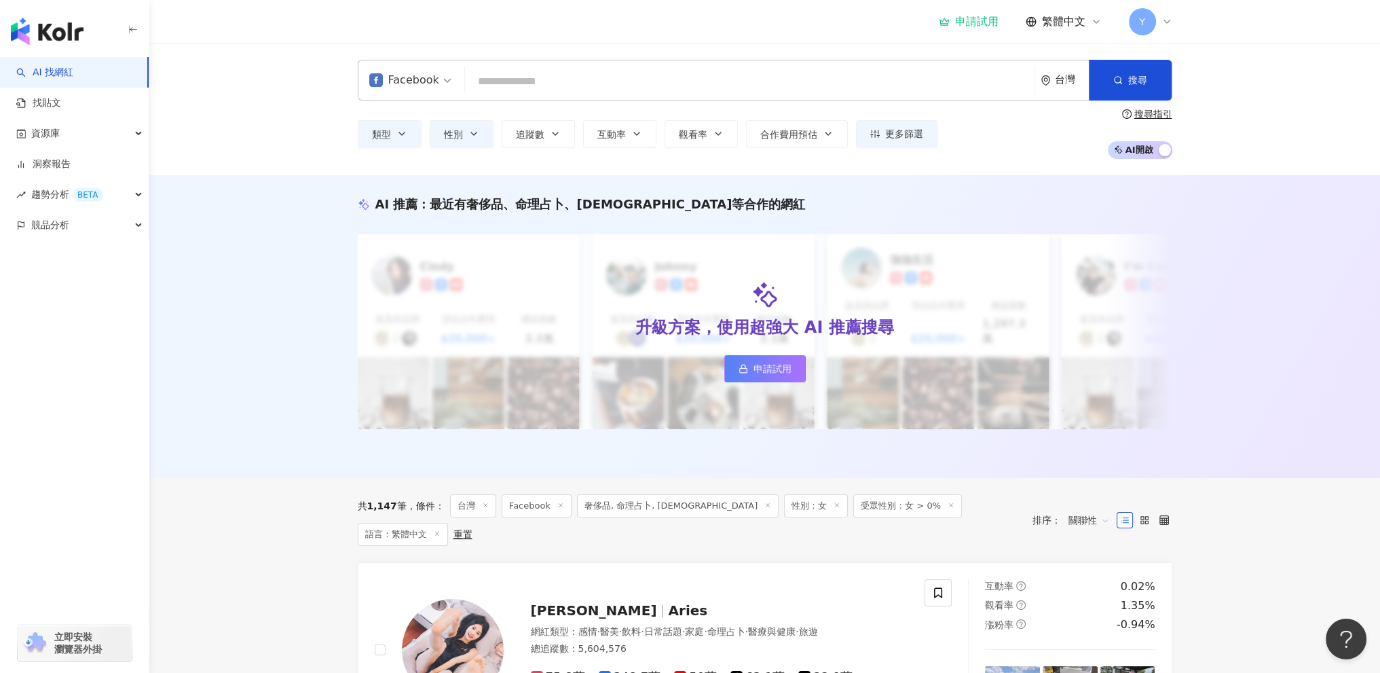
scroll to position [112, 0]
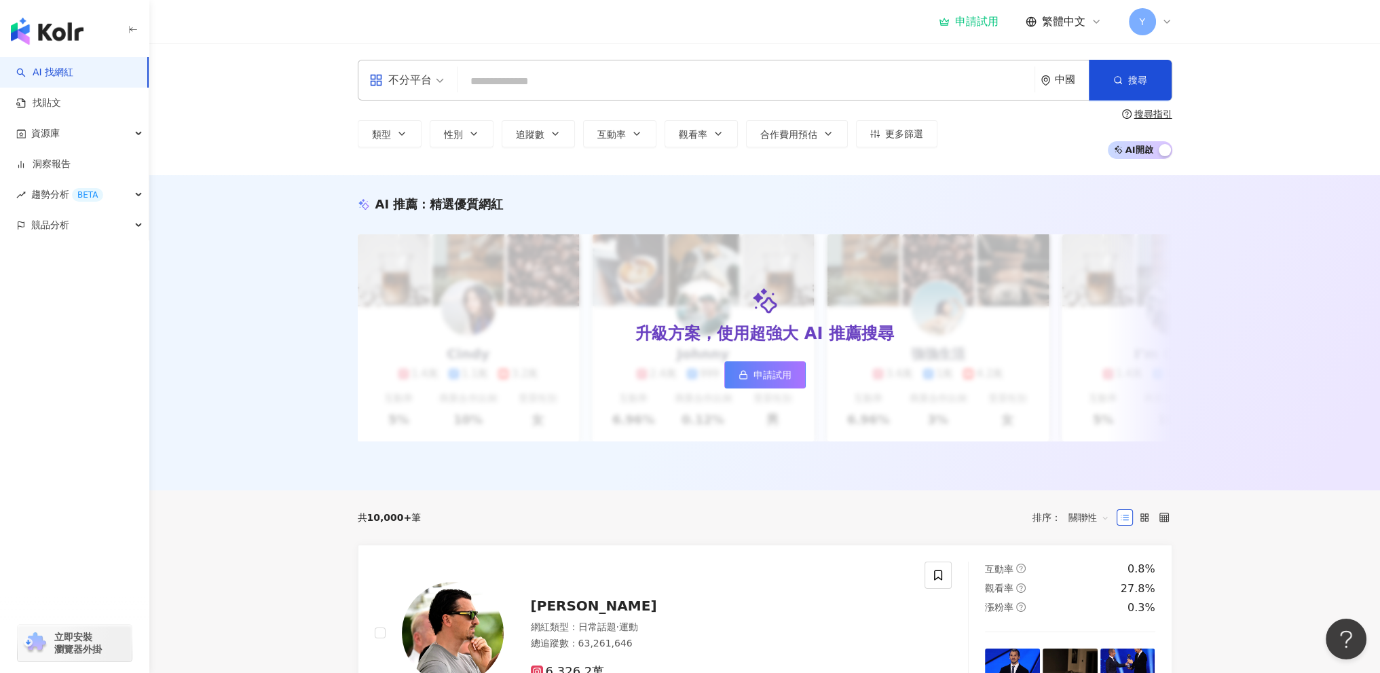
click at [1070, 86] on div "中國" at bounding box center [1065, 79] width 48 height 39
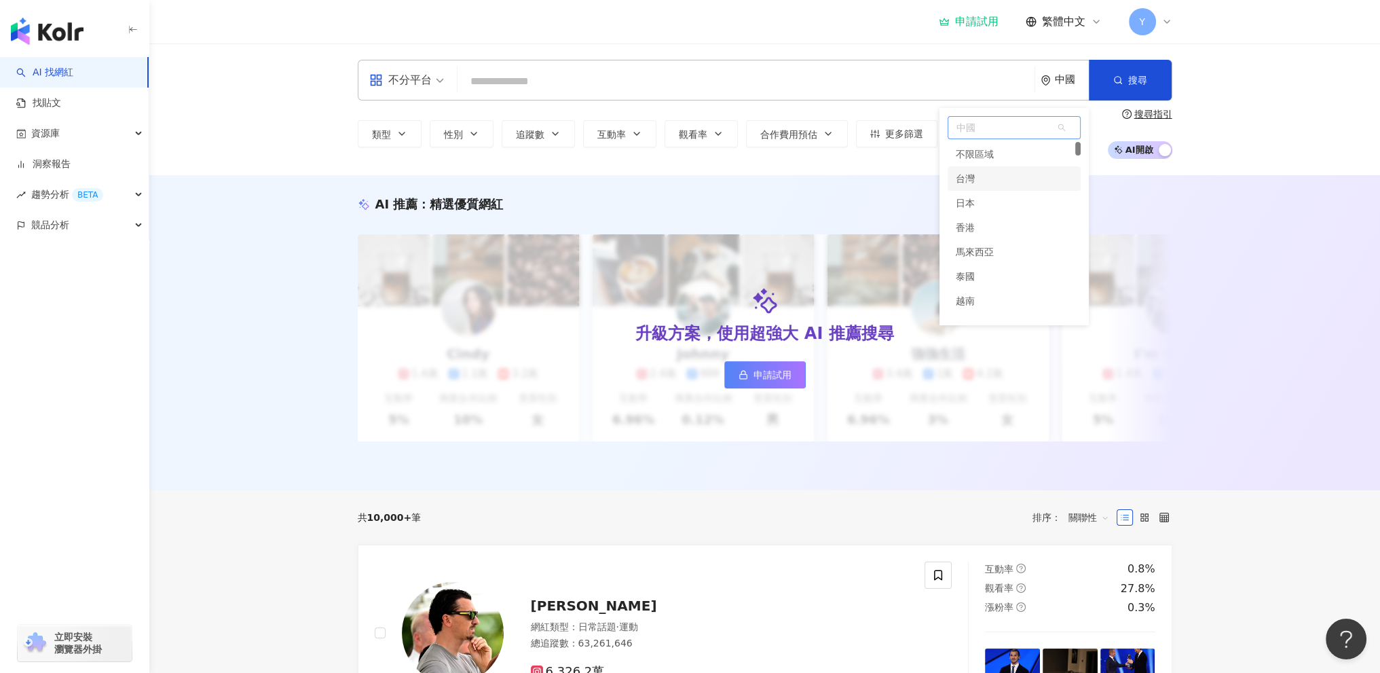
click at [991, 180] on div "台灣" at bounding box center [1014, 178] width 133 height 24
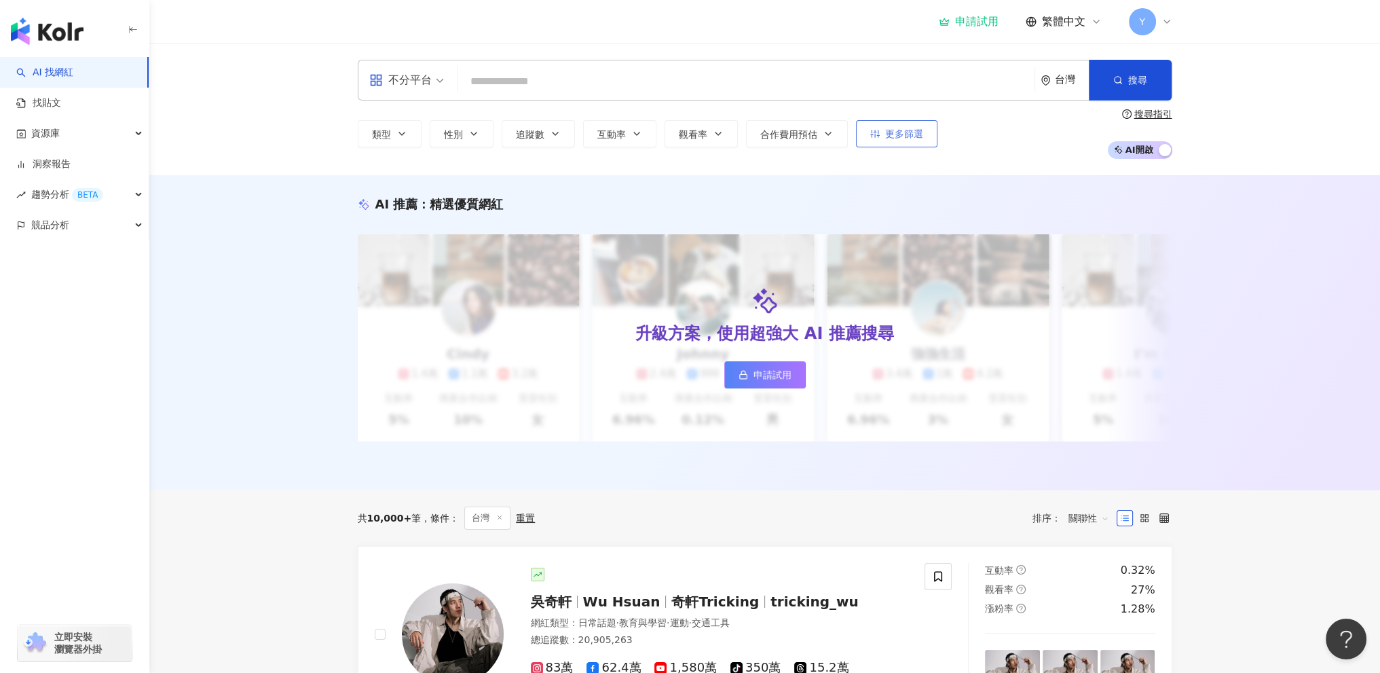
click at [905, 134] on span "更多篩選" at bounding box center [904, 133] width 38 height 11
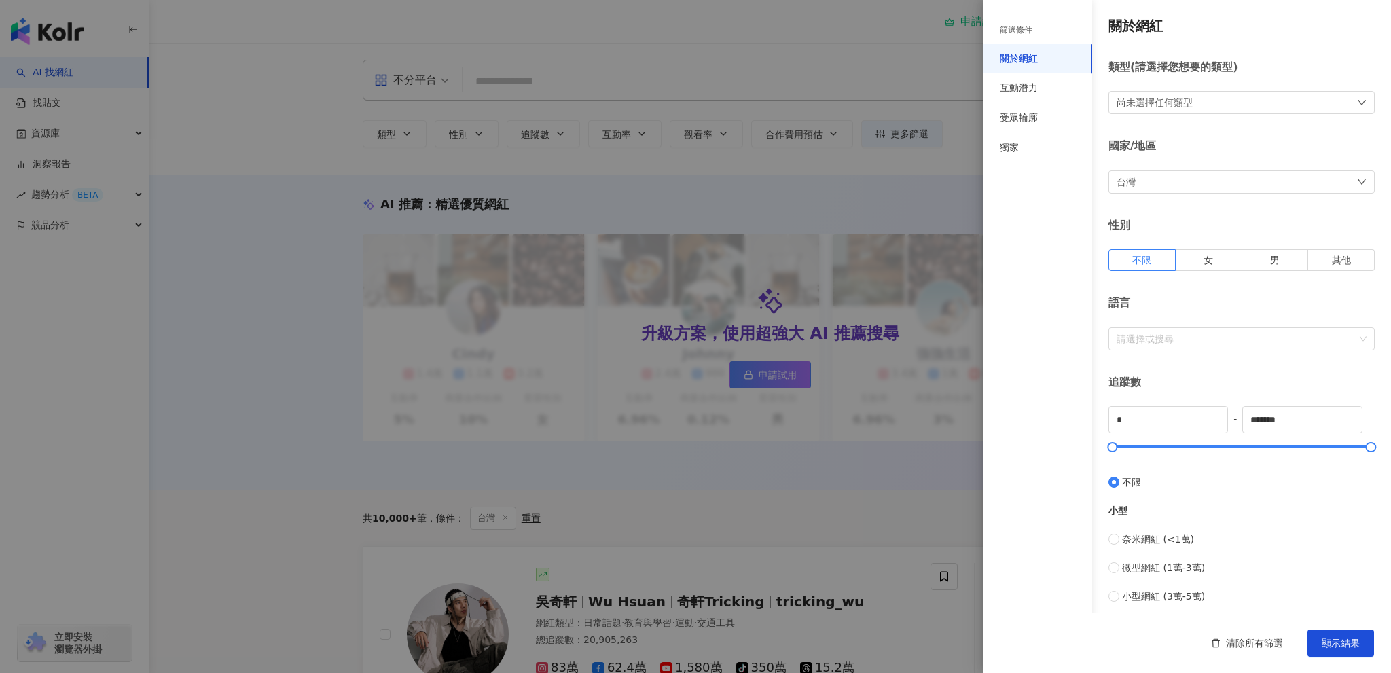
click at [1185, 113] on div "尚未選擇任何類型" at bounding box center [1241, 102] width 266 height 23
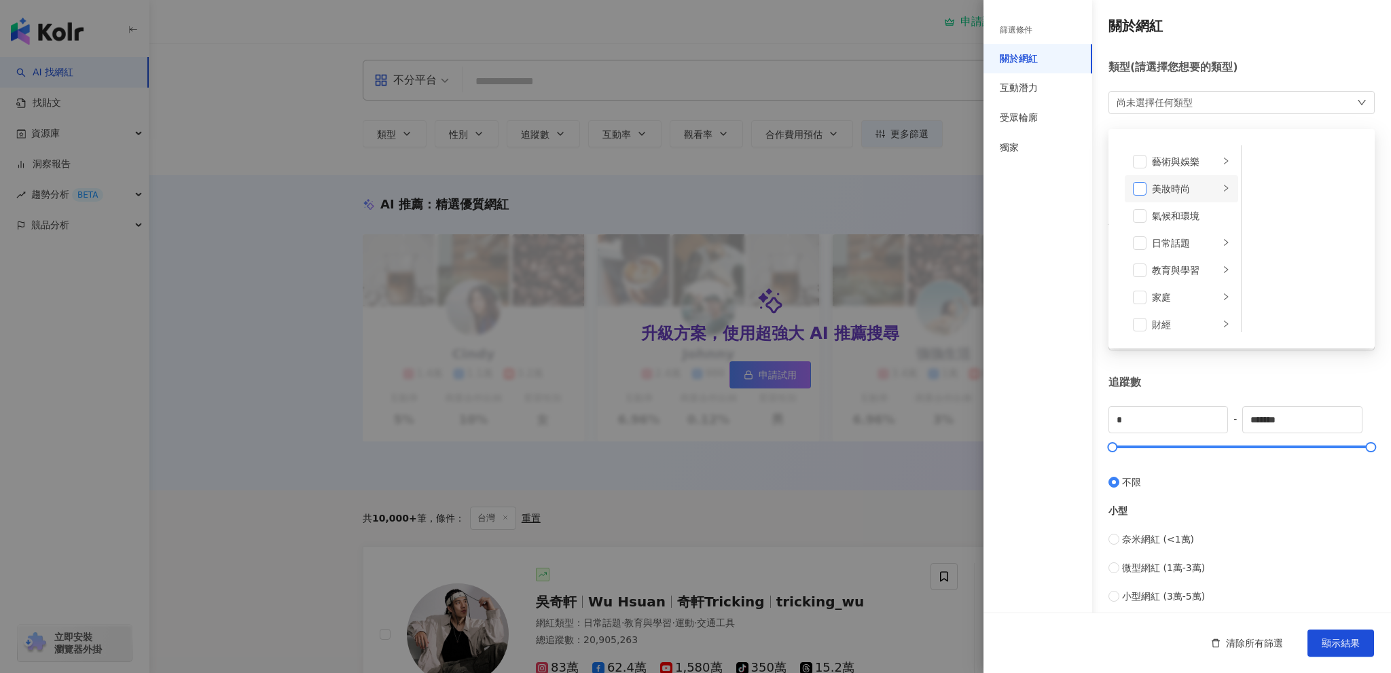
click at [1131, 187] on li "美妝時尚" at bounding box center [1180, 188] width 113 height 27
click at [1137, 188] on span at bounding box center [1140, 189] width 14 height 14
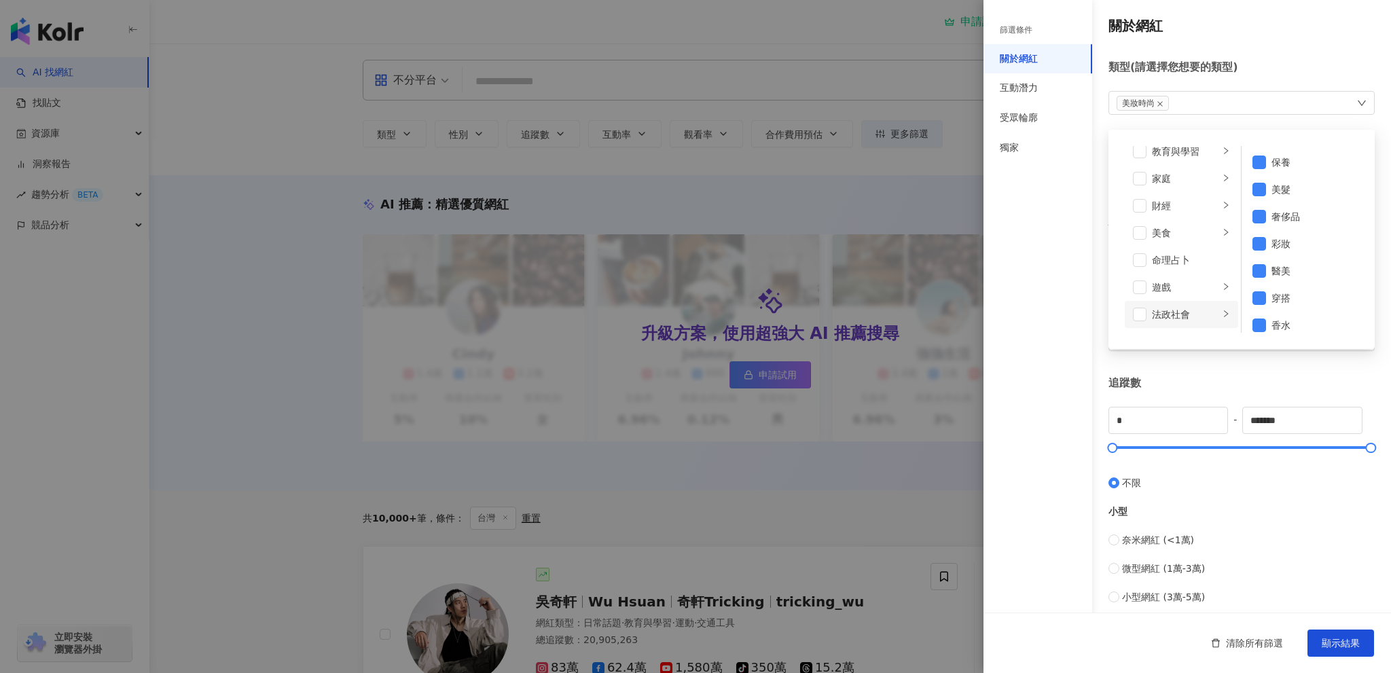
scroll to position [136, 0]
click at [1138, 244] on span at bounding box center [1140, 244] width 14 height 14
click at [1061, 258] on div "篩選條件 關於網紅 互動潛力 受眾輪廓 獨家" at bounding box center [1037, 344] width 109 height 657
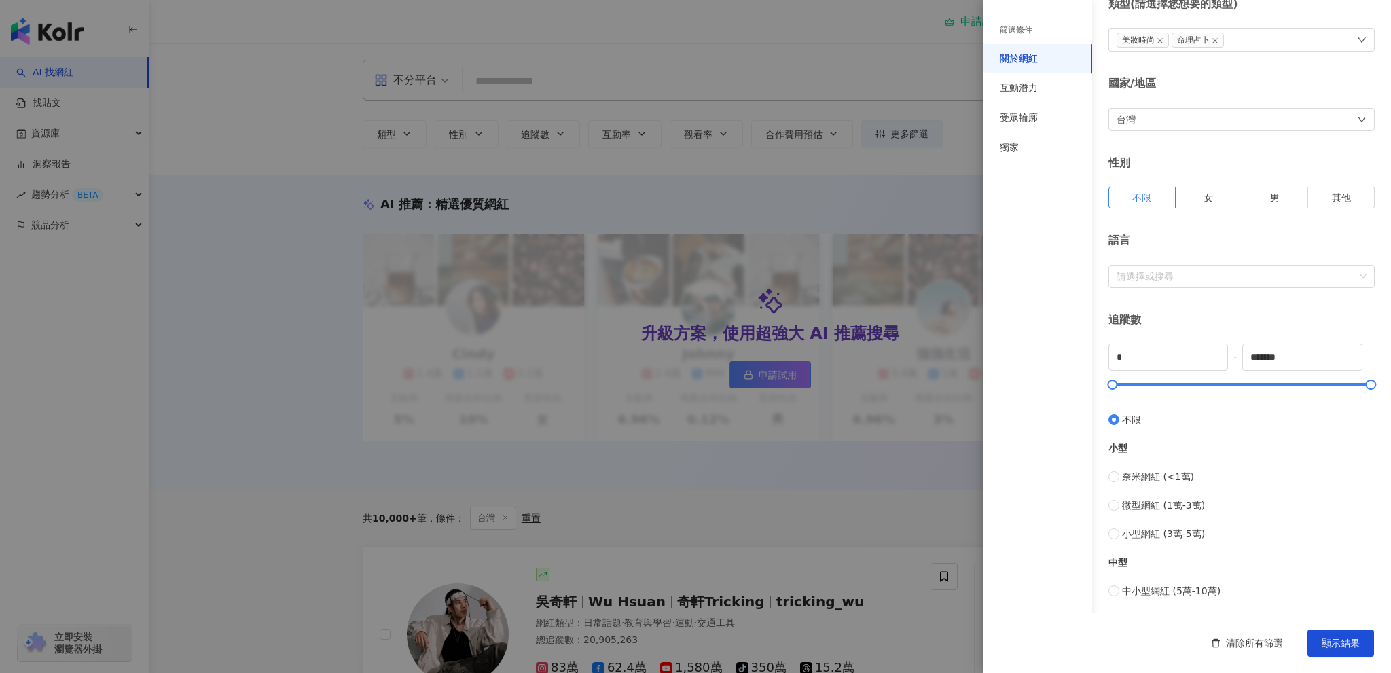
scroll to position [68, 0]
click at [1219, 197] on label "女" at bounding box center [1208, 193] width 67 height 22
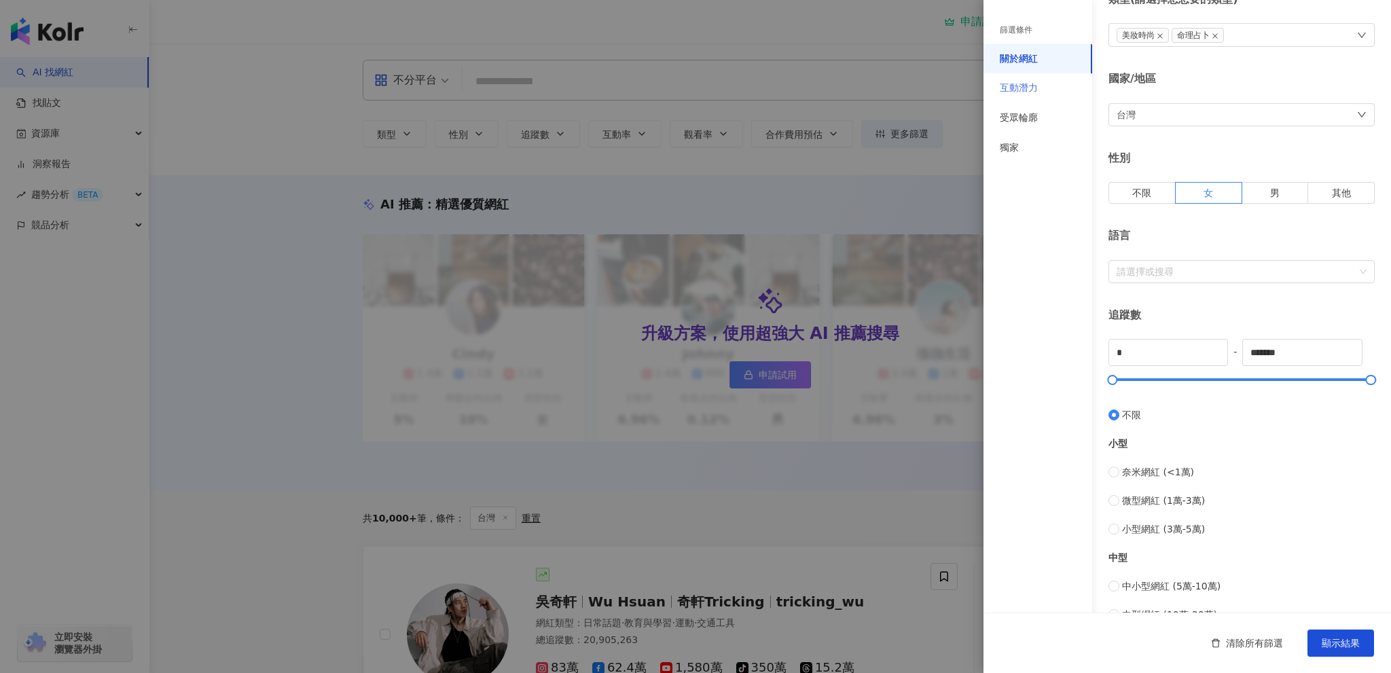
click at [1049, 87] on div "互動潛力" at bounding box center [1037, 88] width 109 height 30
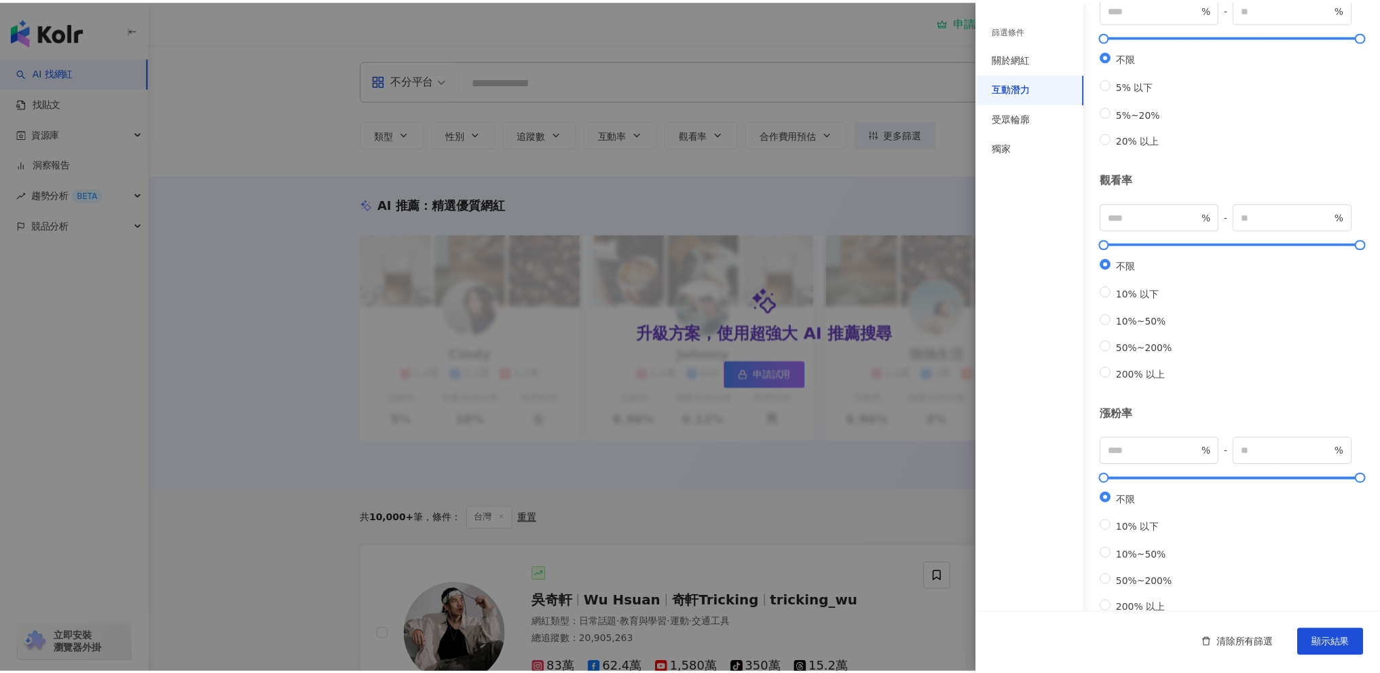
scroll to position [202, 0]
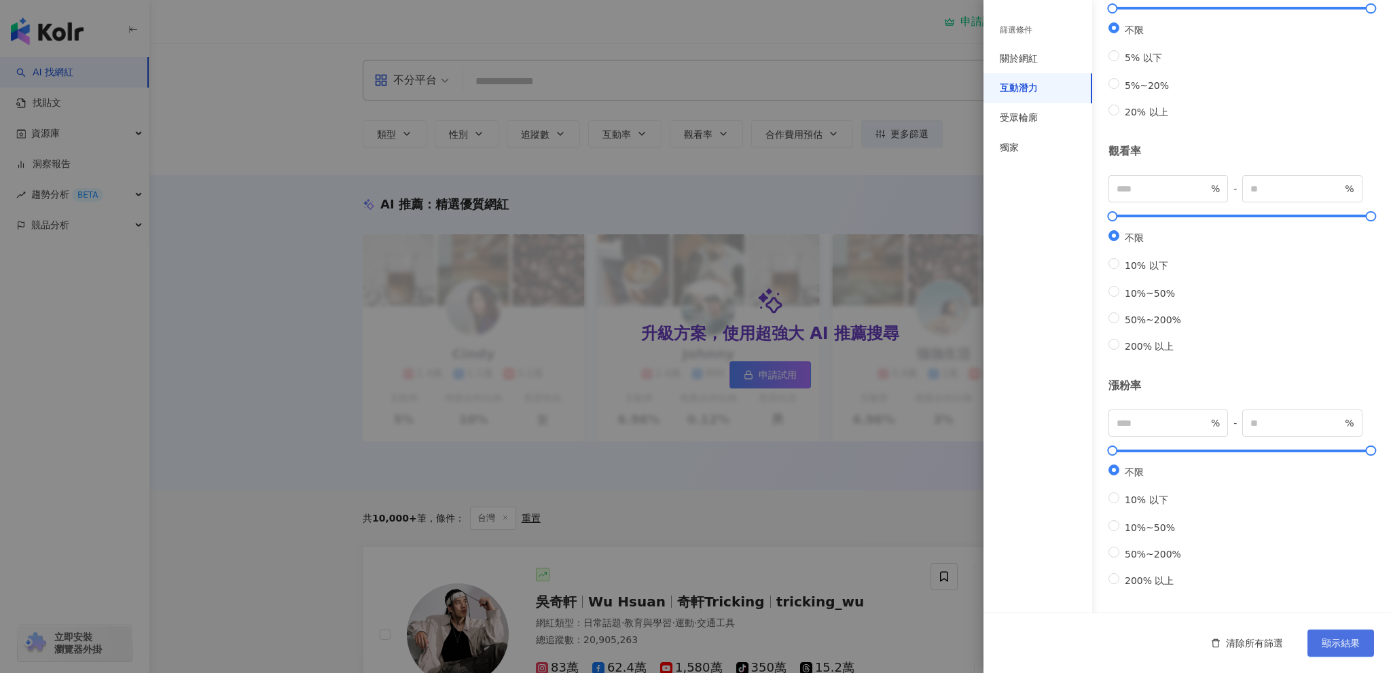
click at [1328, 642] on span "顯示結果" at bounding box center [1340, 643] width 38 height 11
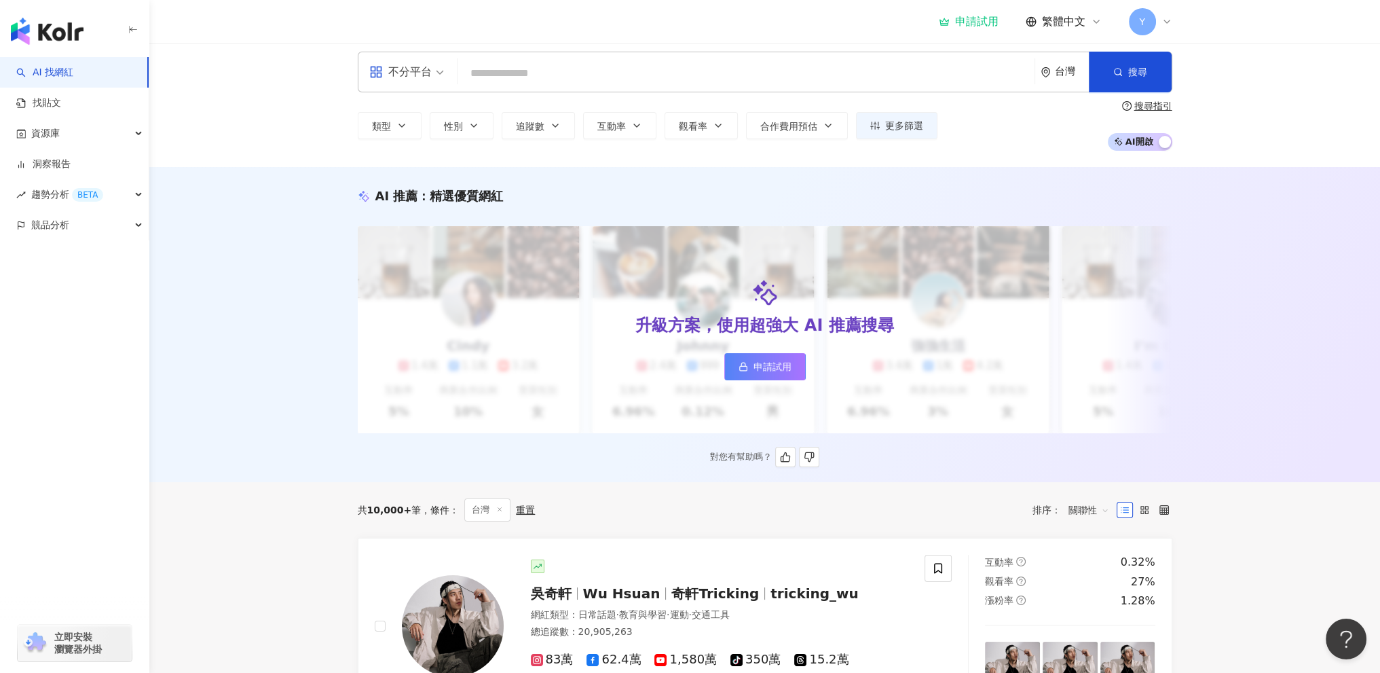
scroll to position [0, 0]
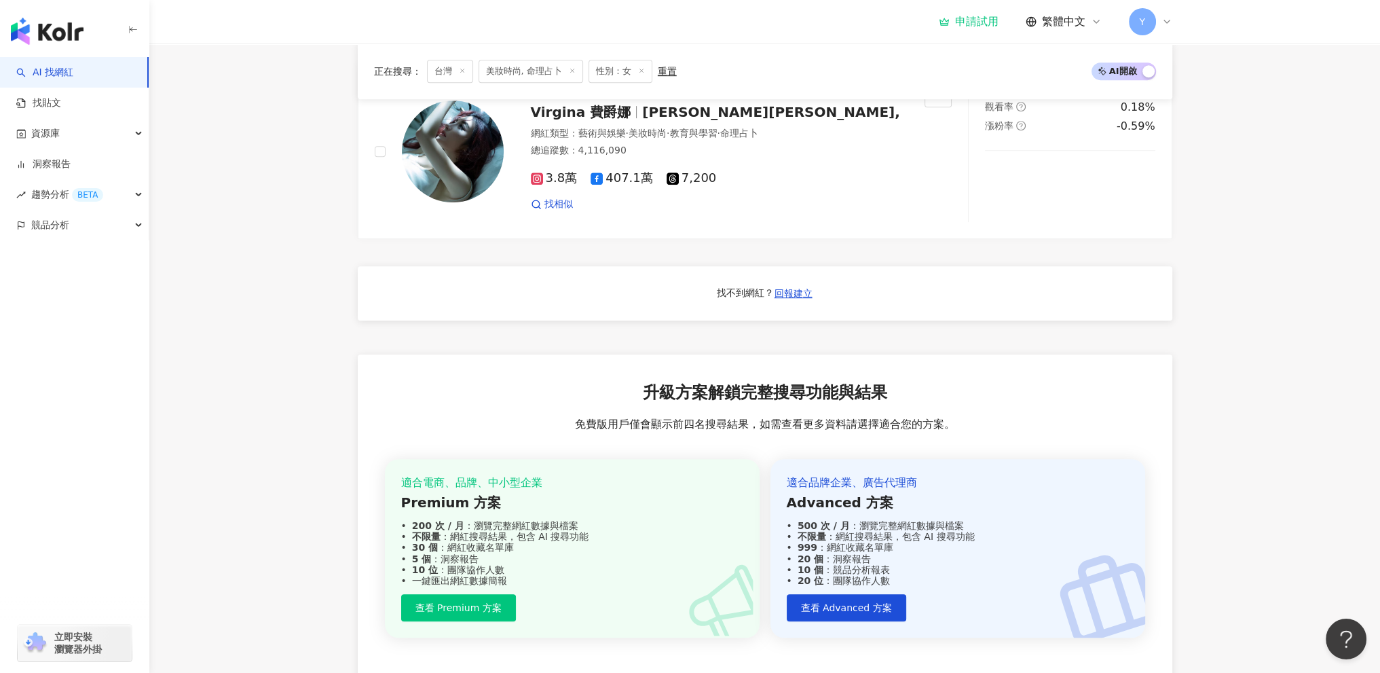
scroll to position [1019, 0]
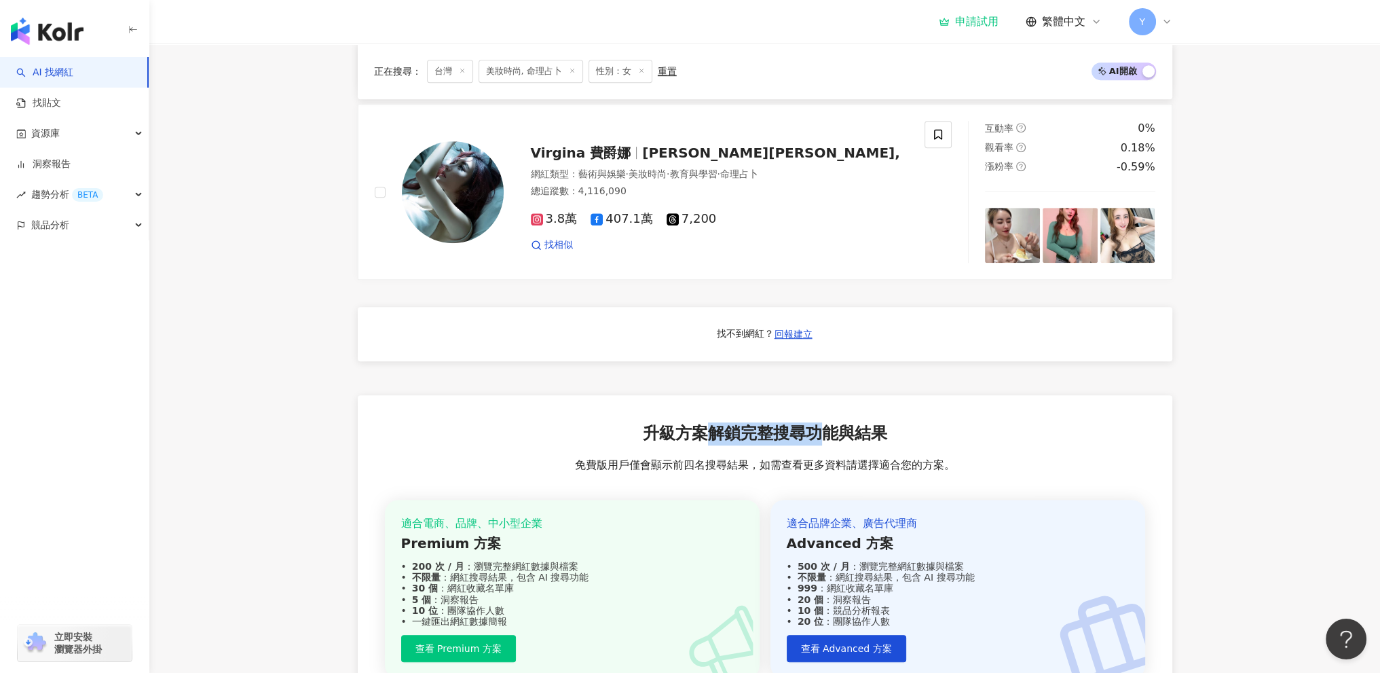
drag, startPoint x: 731, startPoint y: 441, endPoint x: 816, endPoint y: 450, distance: 85.9
click at [816, 445] on span "升級方案解鎖完整搜尋功能與結果" at bounding box center [765, 433] width 244 height 23
click at [819, 445] on span "升級方案解鎖完整搜尋功能與結果" at bounding box center [765, 433] width 244 height 23
drag, startPoint x: 629, startPoint y: 474, endPoint x: 873, endPoint y: 469, distance: 243.8
click at [873, 469] on span "免費版用戶僅會顯示前四名搜尋結果，如需查看更多資料請選擇適合您的方案。" at bounding box center [765, 465] width 380 height 15
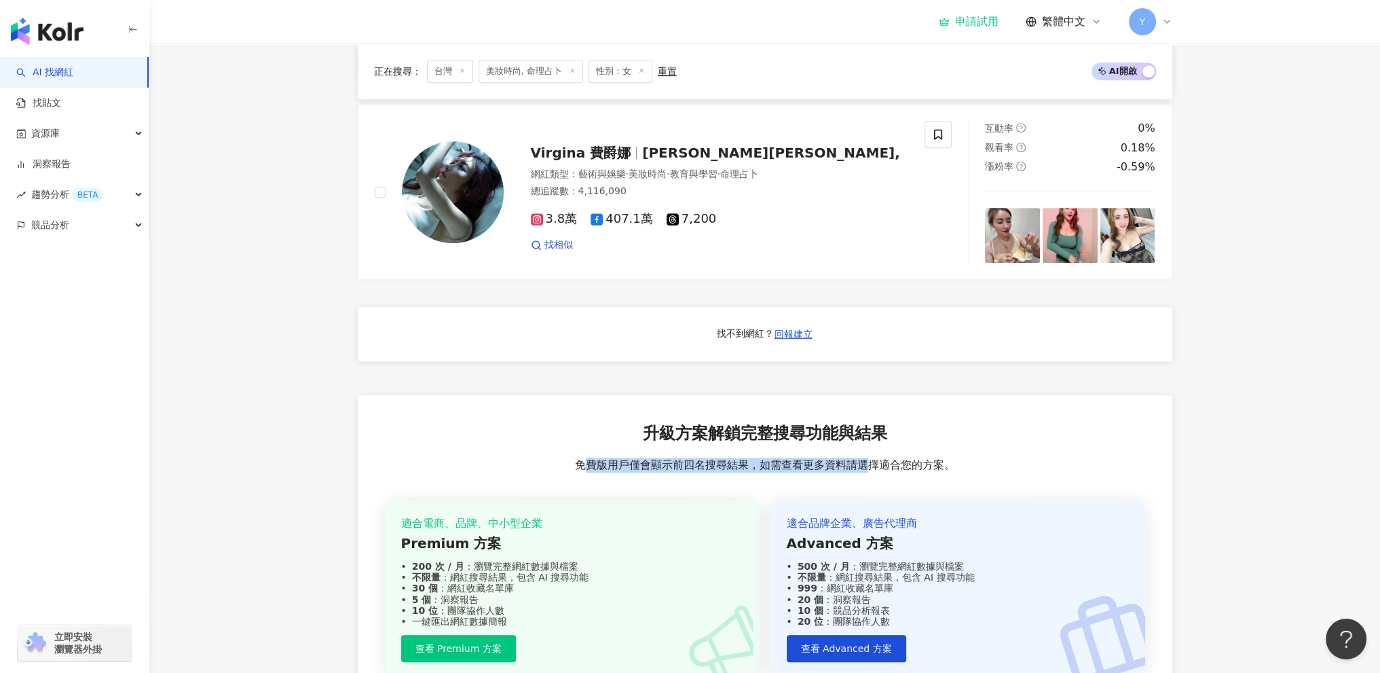
click at [849, 466] on span "免費版用戶僅會顯示前四名搜尋結果，如需查看更多資料請選擇適合您的方案。" at bounding box center [765, 465] width 380 height 15
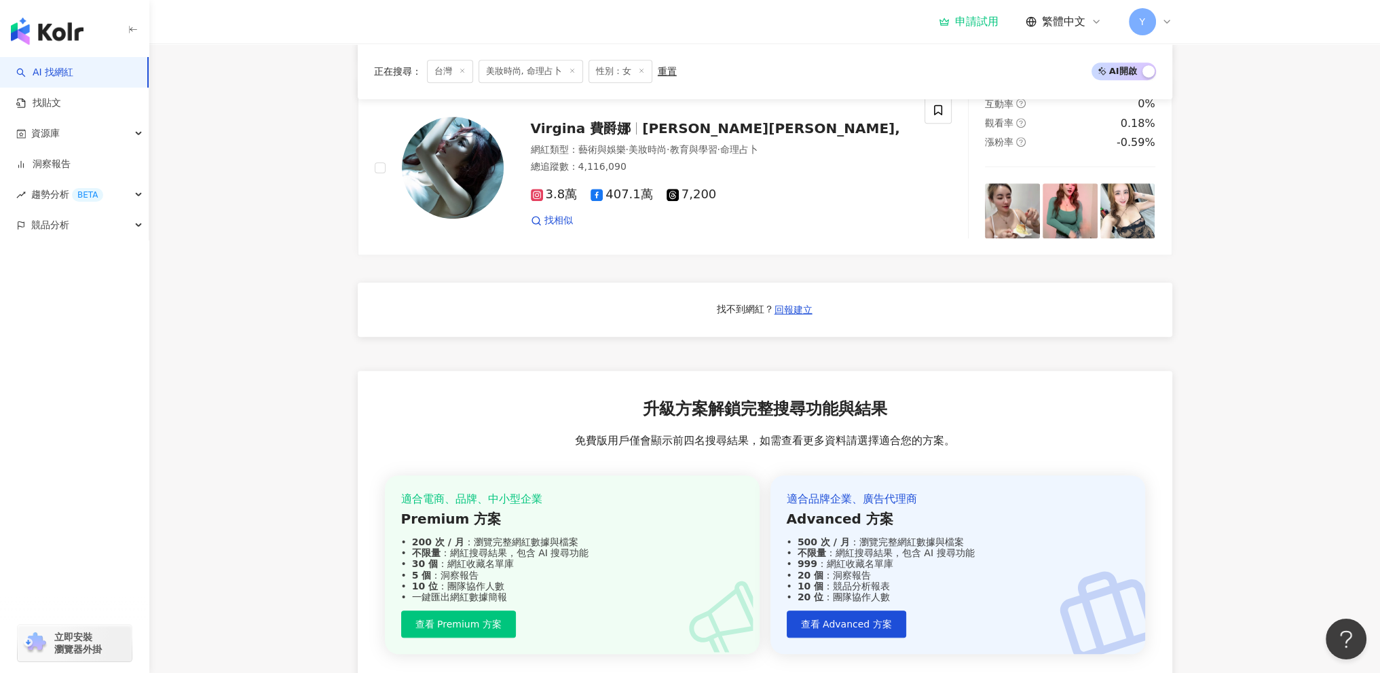
scroll to position [1154, 0]
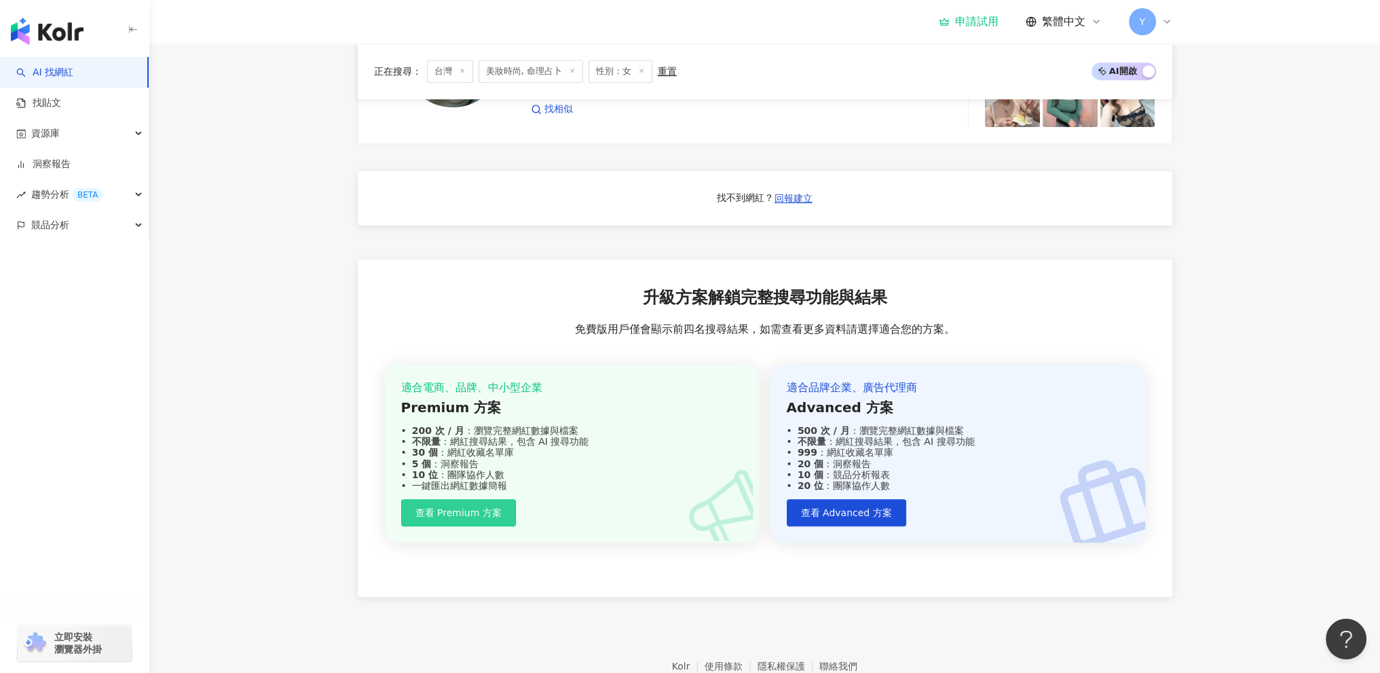
click at [468, 518] on span "查看 Premium 方案" at bounding box center [459, 512] width 86 height 11
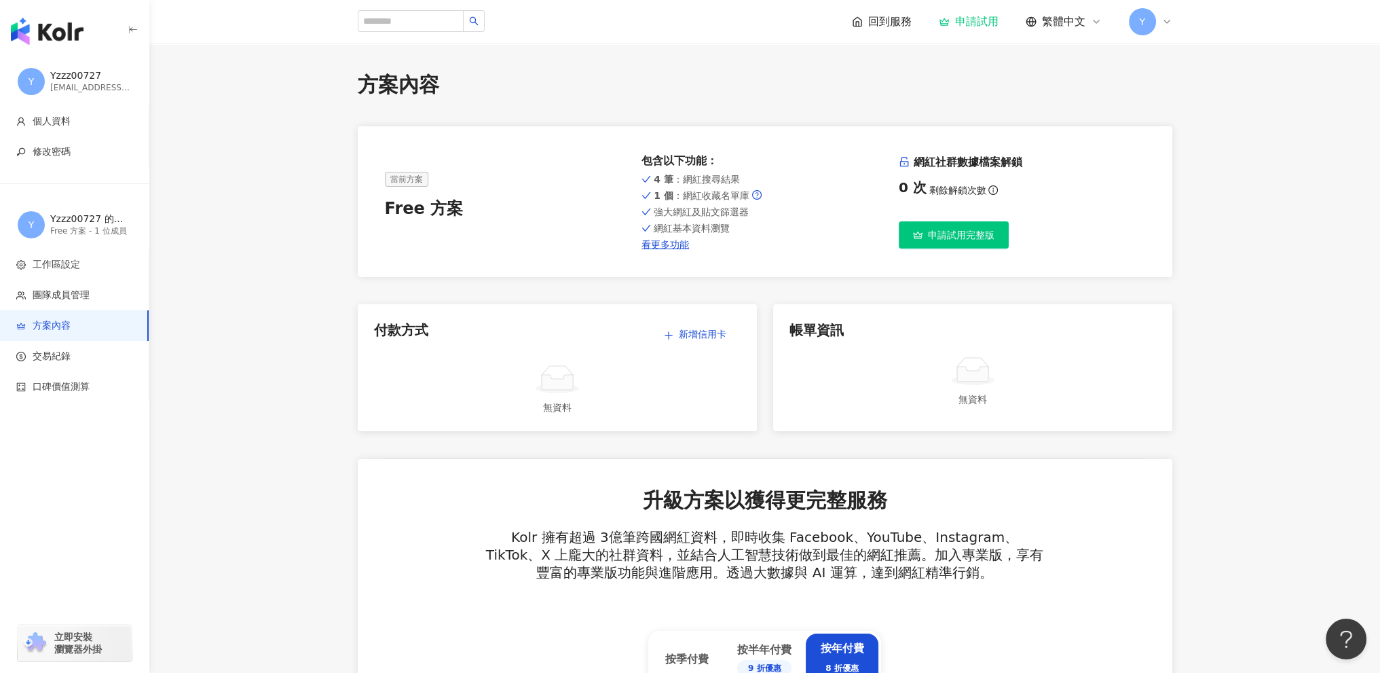
click at [959, 232] on span "申請試用完整版" at bounding box center [961, 235] width 67 height 11
click at [945, 239] on span "申請試用完整版" at bounding box center [961, 235] width 67 height 11
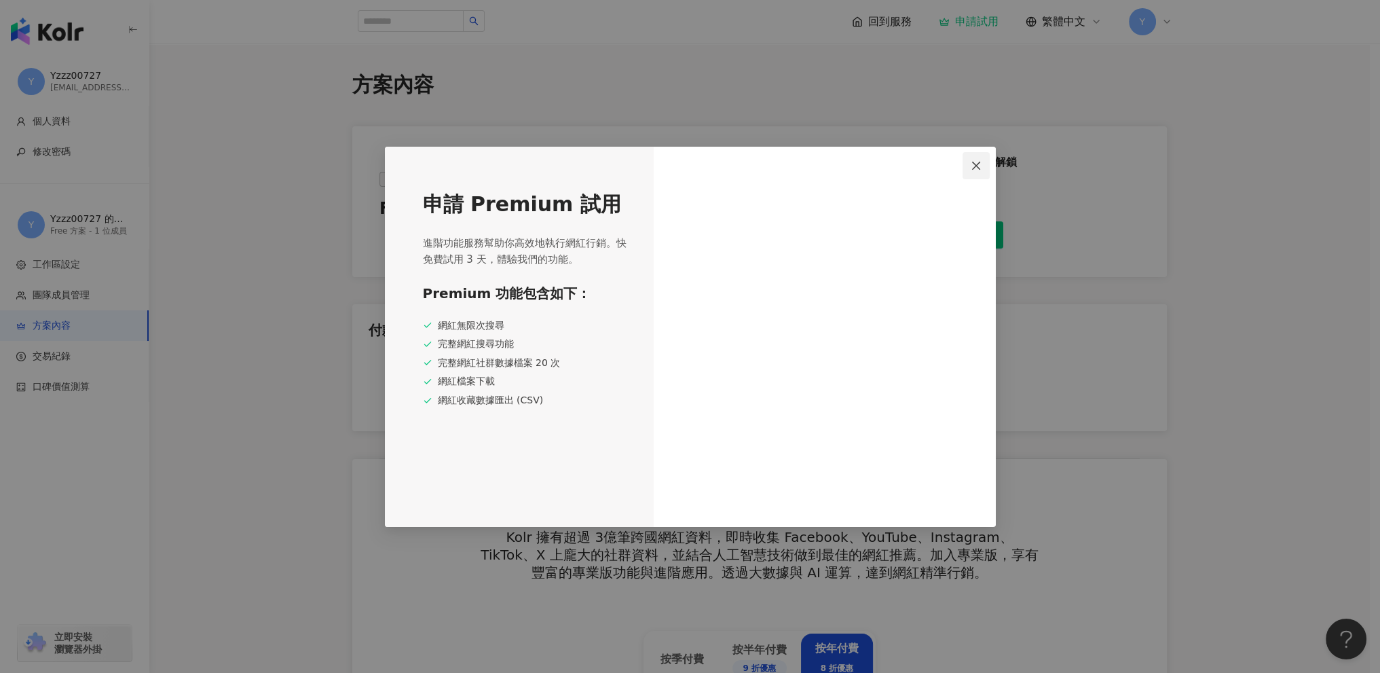
click at [974, 159] on button "Close" at bounding box center [976, 165] width 27 height 27
